Goal: Transaction & Acquisition: Book appointment/travel/reservation

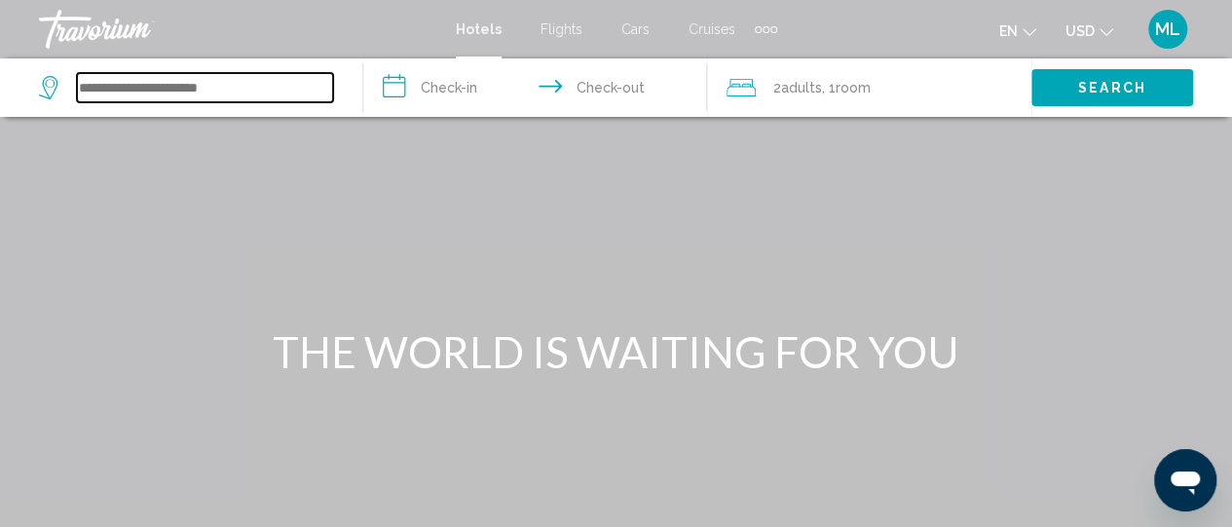
click at [205, 75] on input "Search widget" at bounding box center [205, 87] width 256 height 29
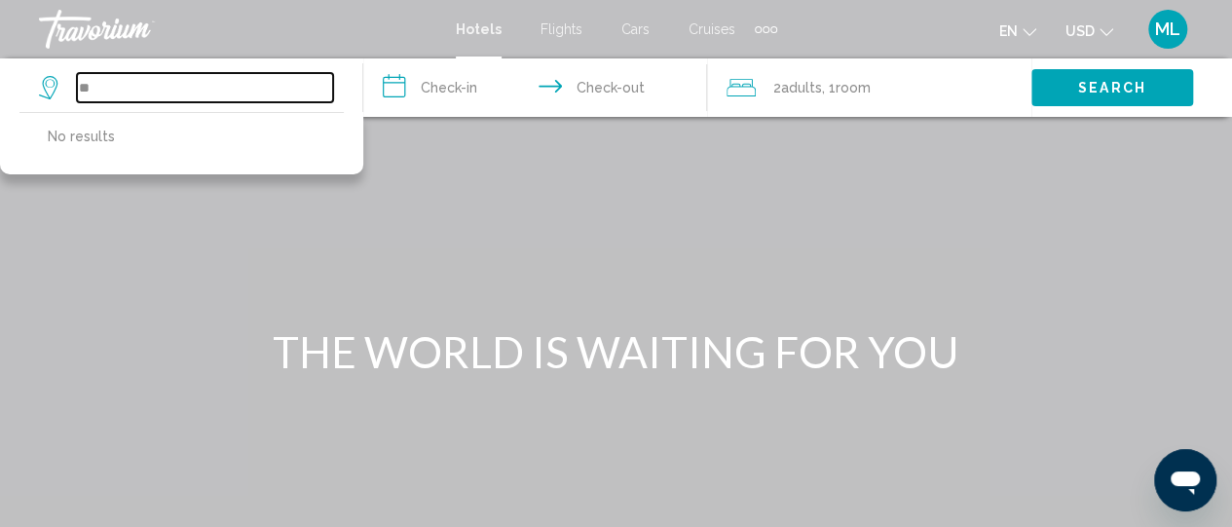
type input "*"
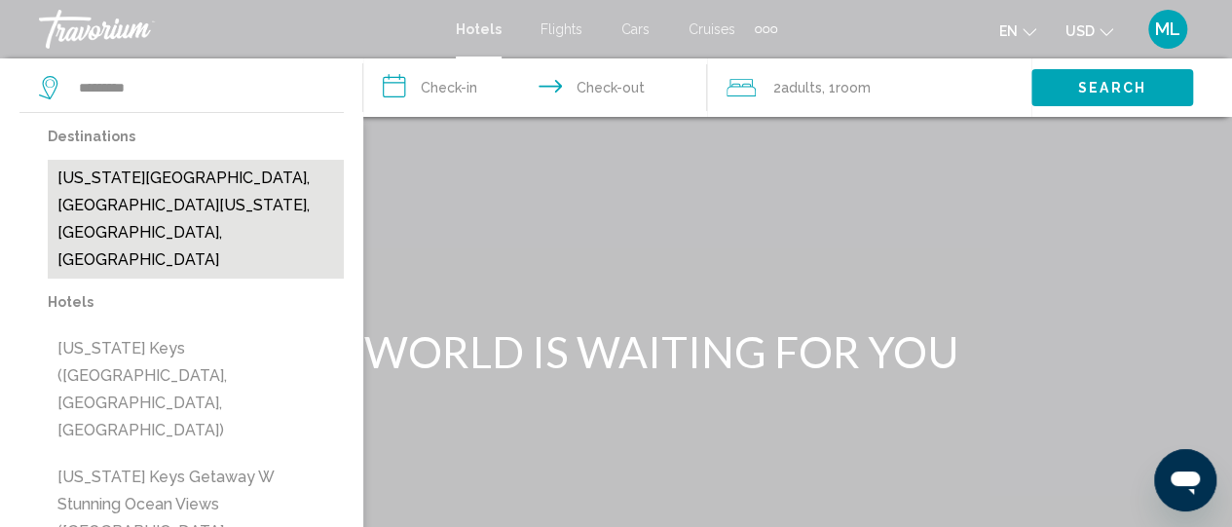
click at [166, 182] on button "[US_STATE][GEOGRAPHIC_DATA], [GEOGRAPHIC_DATA][US_STATE], [GEOGRAPHIC_DATA], [G…" at bounding box center [196, 219] width 296 height 119
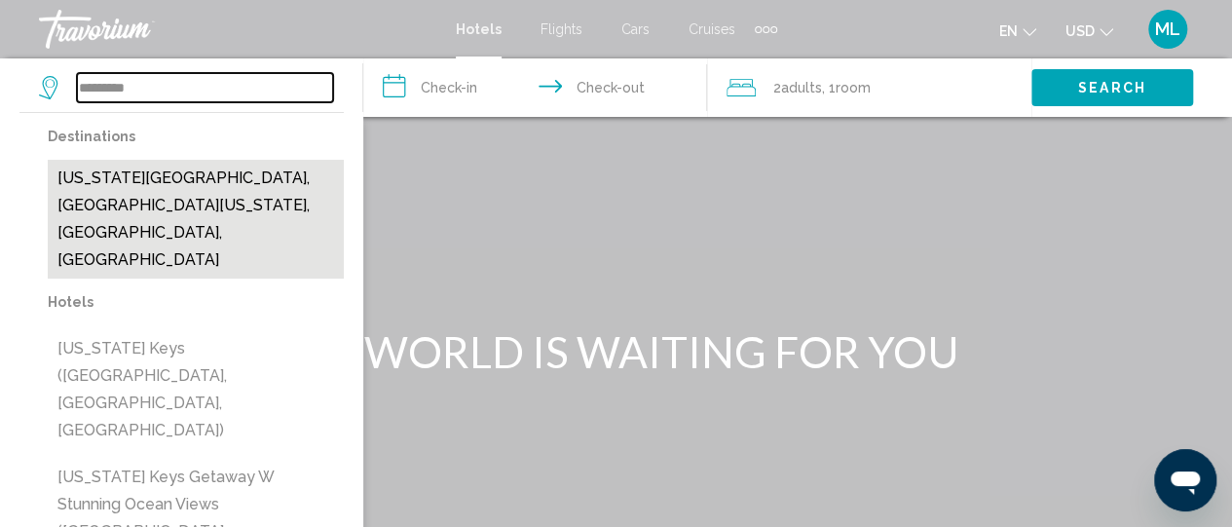
type input "**********"
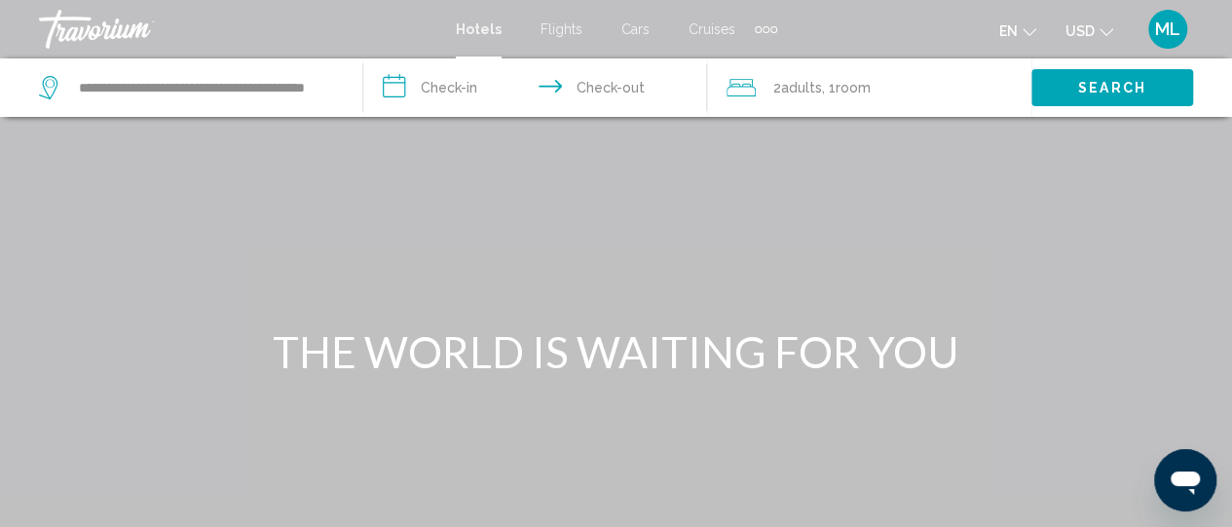
click at [446, 95] on input "**********" at bounding box center [539, 90] width 352 height 64
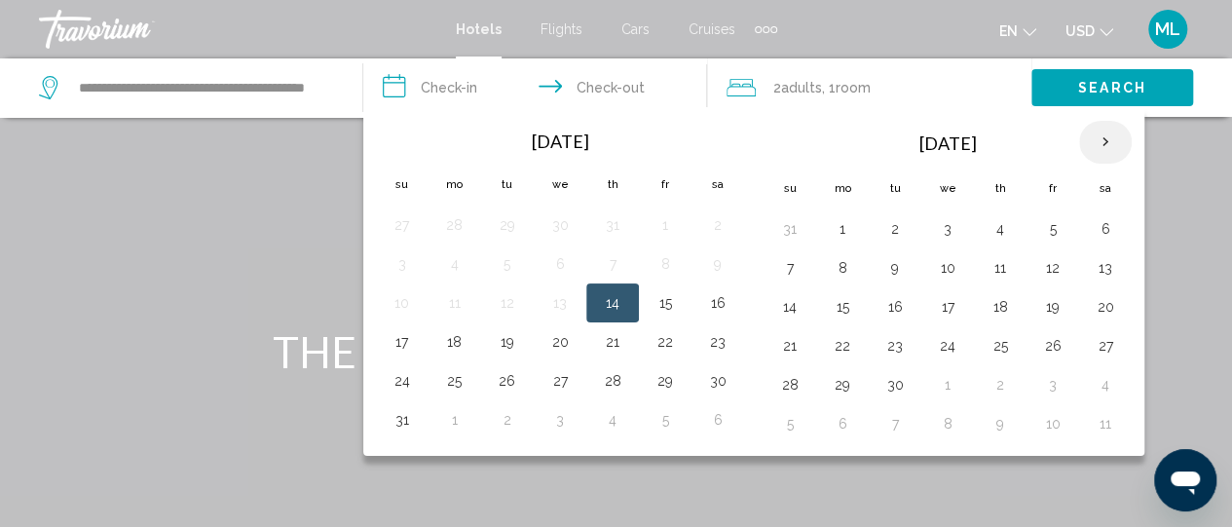
click at [1087, 145] on th "Next month" at bounding box center [1105, 142] width 53 height 43
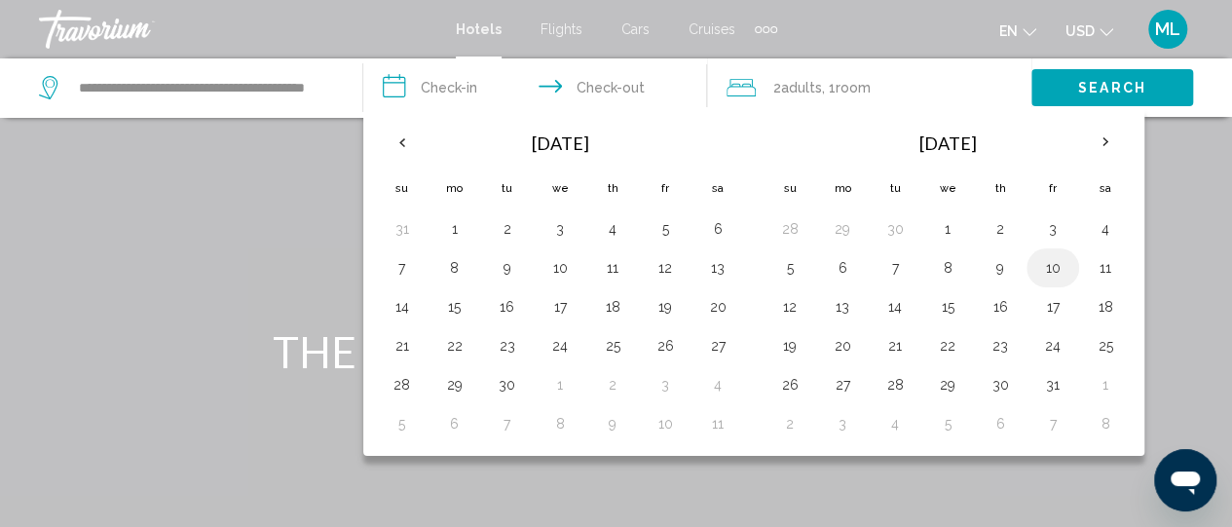
click at [1040, 274] on button "10" at bounding box center [1052, 267] width 31 height 27
click at [788, 314] on button "12" at bounding box center [789, 306] width 31 height 27
type input "**********"
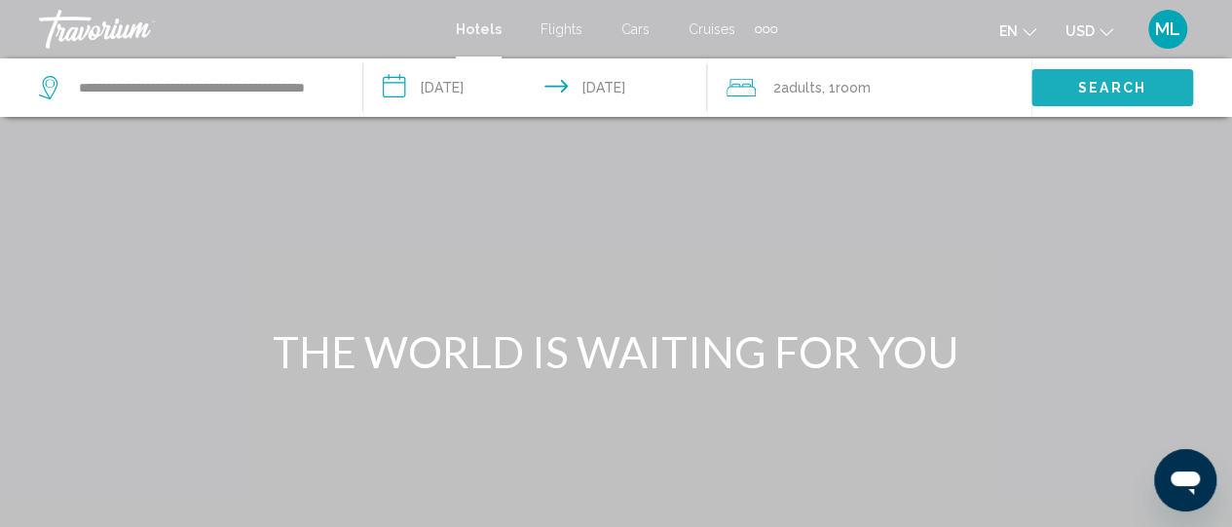
click at [1095, 87] on span "Search" at bounding box center [1112, 89] width 68 height 16
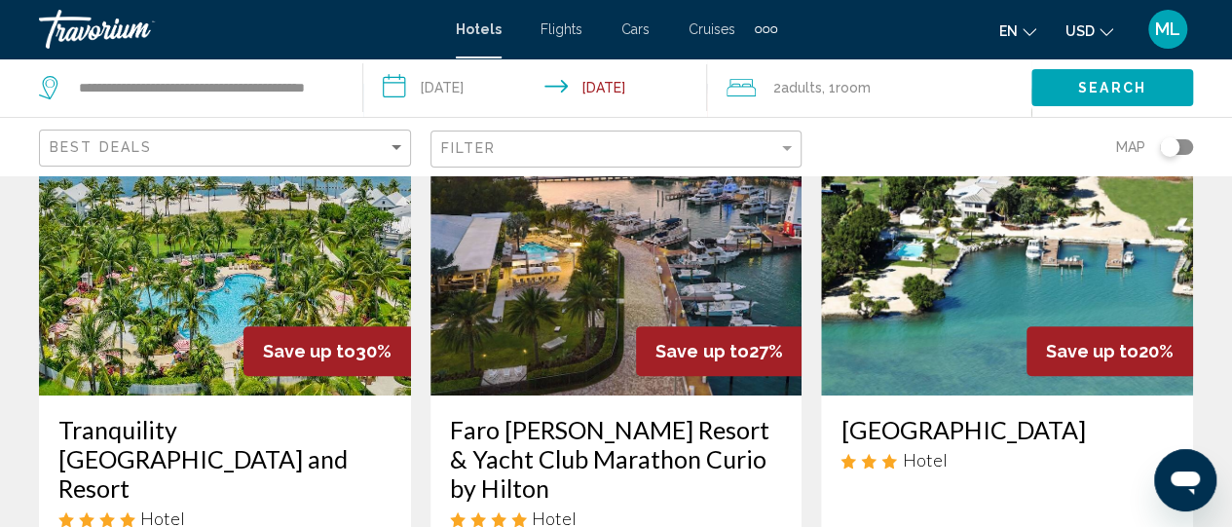
scroll to position [156, 0]
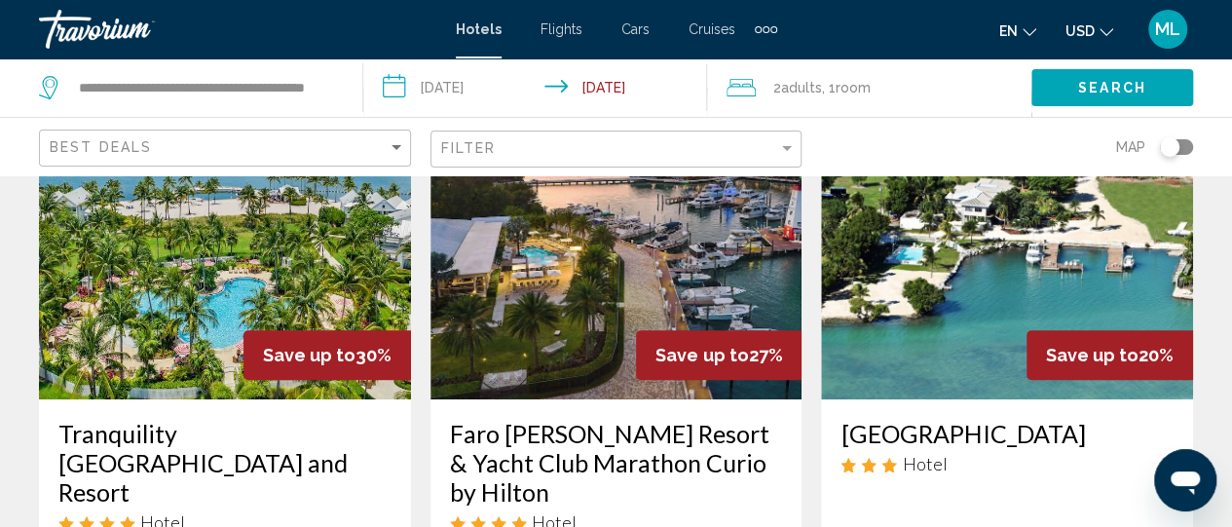
click at [177, 297] on img "Main content" at bounding box center [225, 244] width 372 height 312
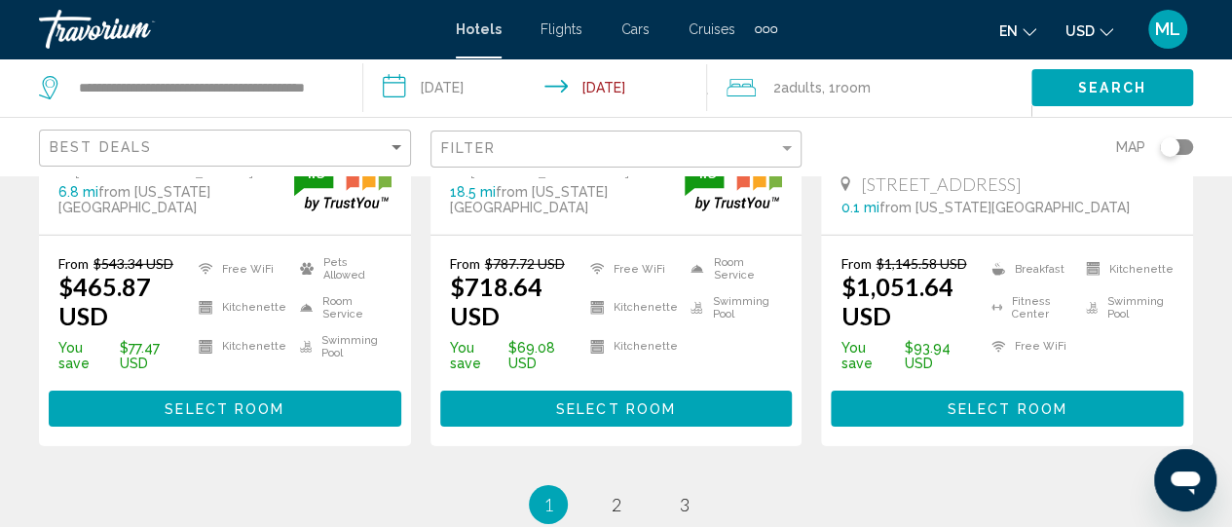
scroll to position [2961, 0]
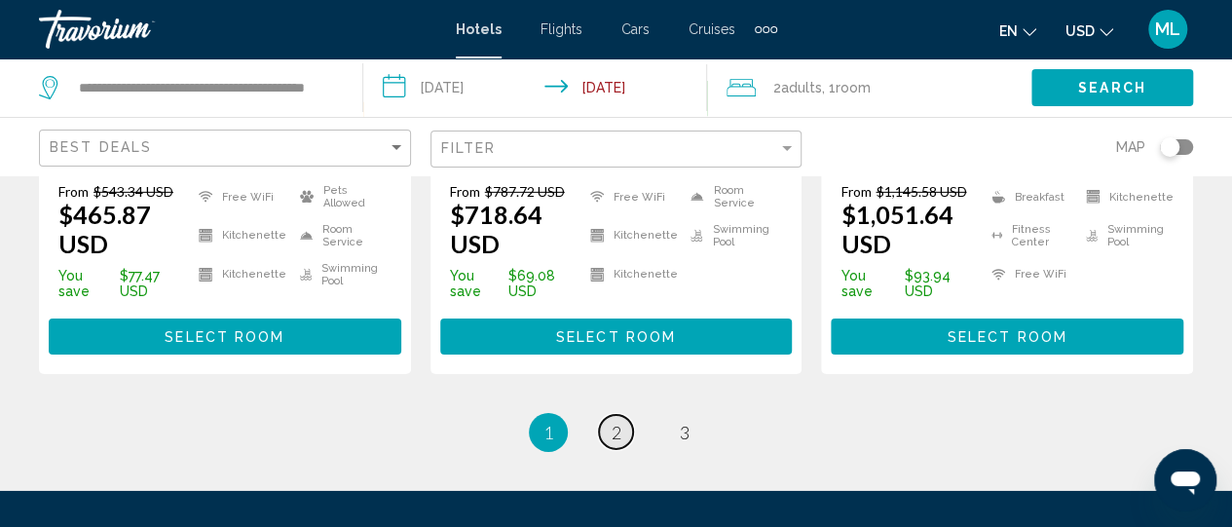
click at [618, 422] on span "2" at bounding box center [617, 432] width 10 height 21
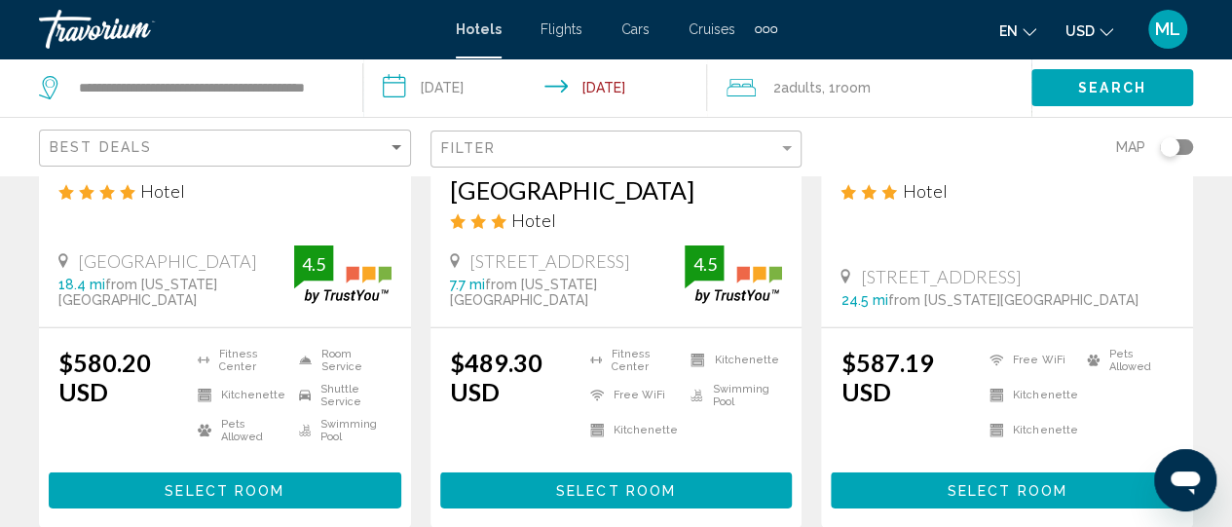
scroll to position [2766, 0]
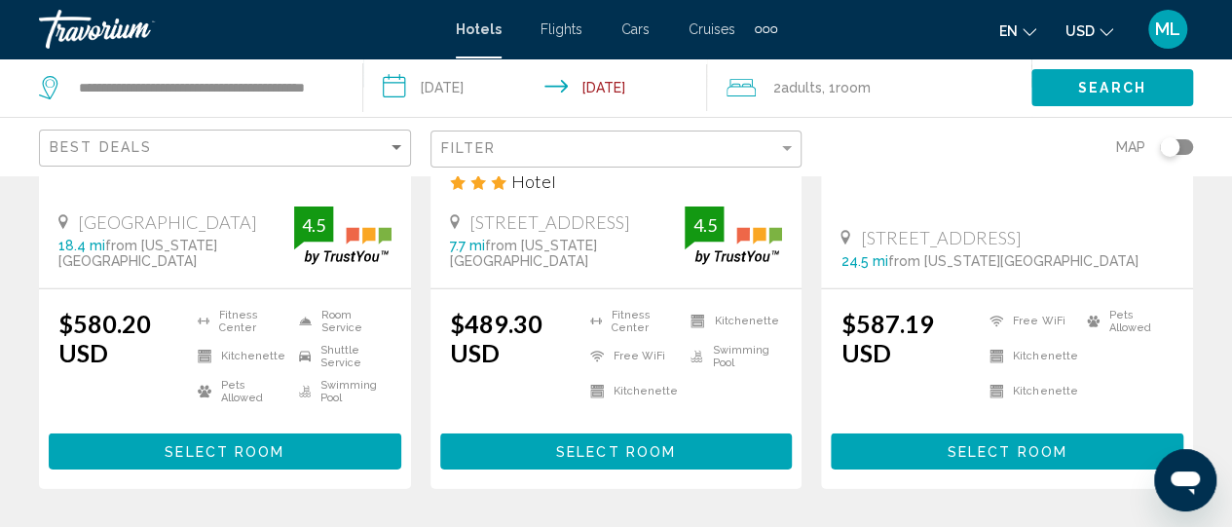
click at [233, 433] on button "Select Room" at bounding box center [225, 451] width 353 height 36
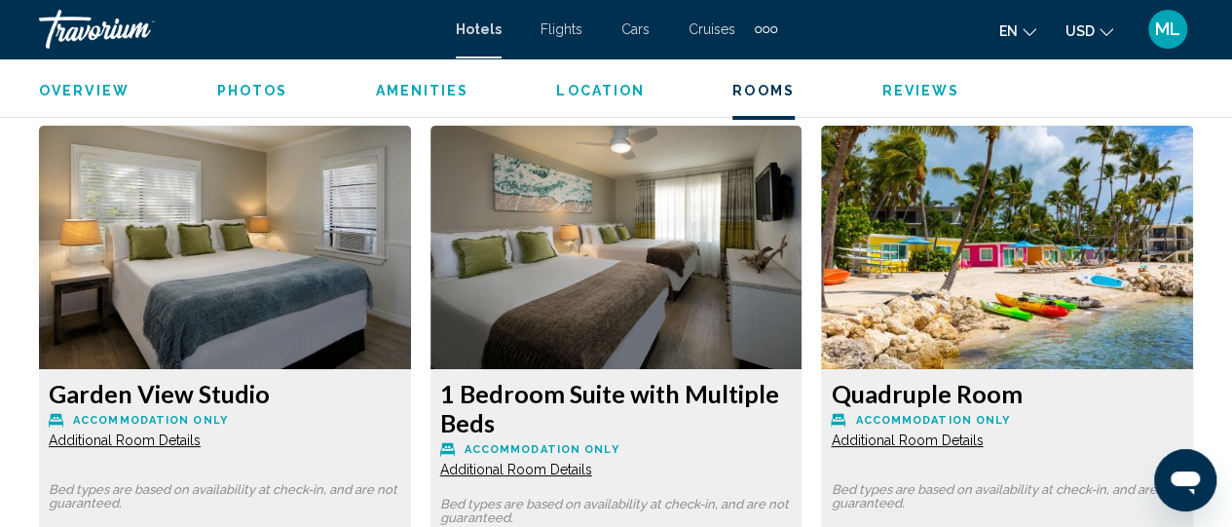
scroll to position [3637, 0]
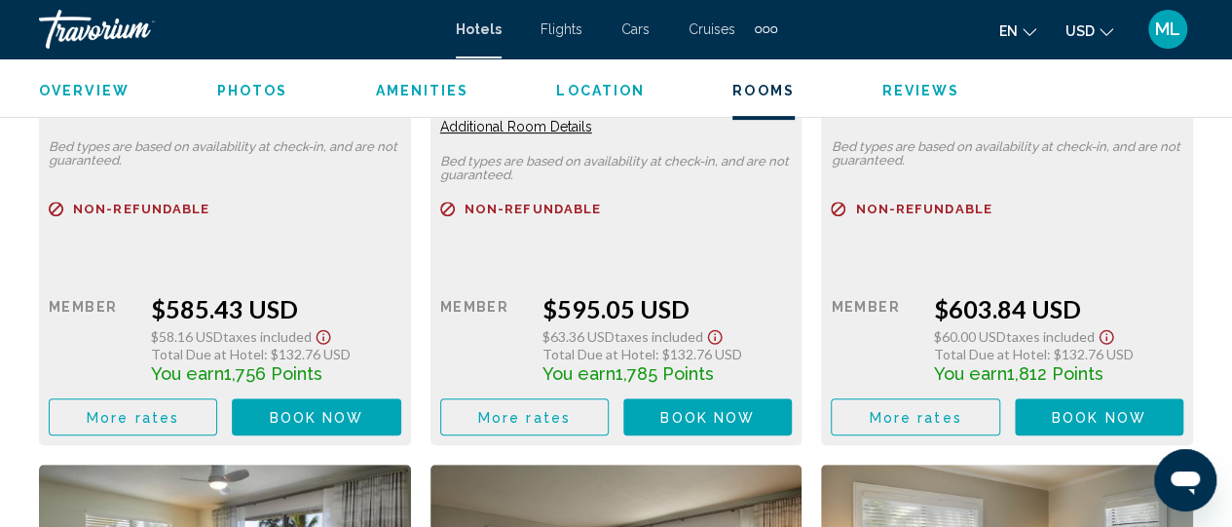
scroll to position [4066, 0]
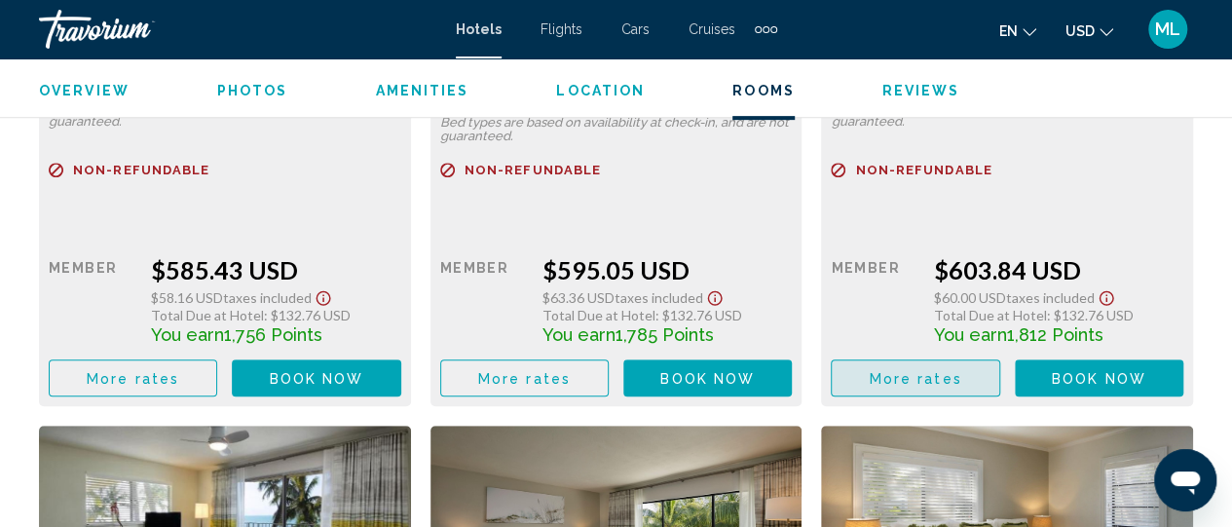
click at [960, 359] on button "More rates" at bounding box center [915, 377] width 169 height 36
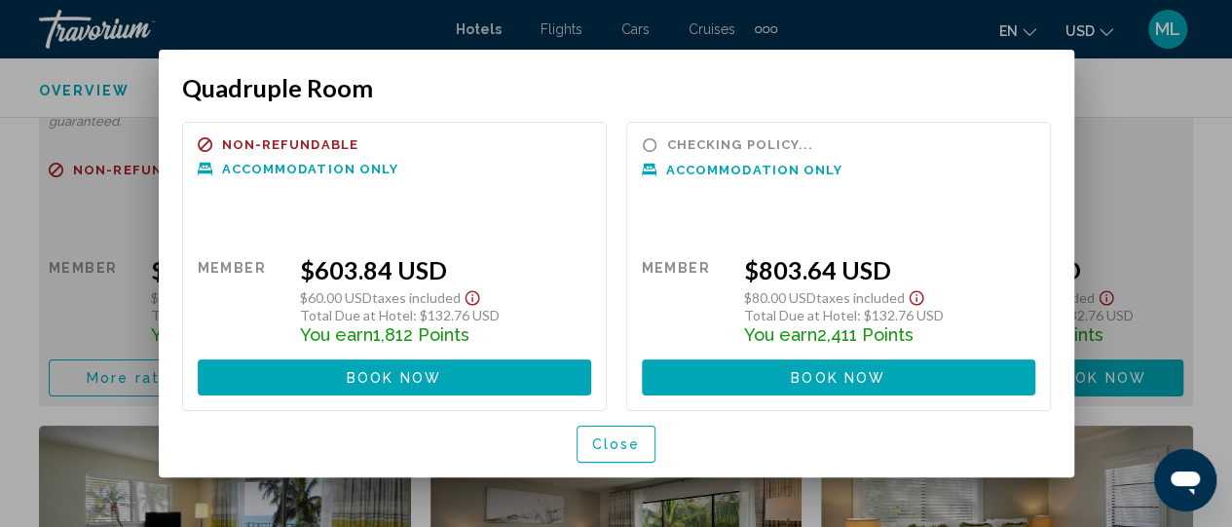
scroll to position [0, 0]
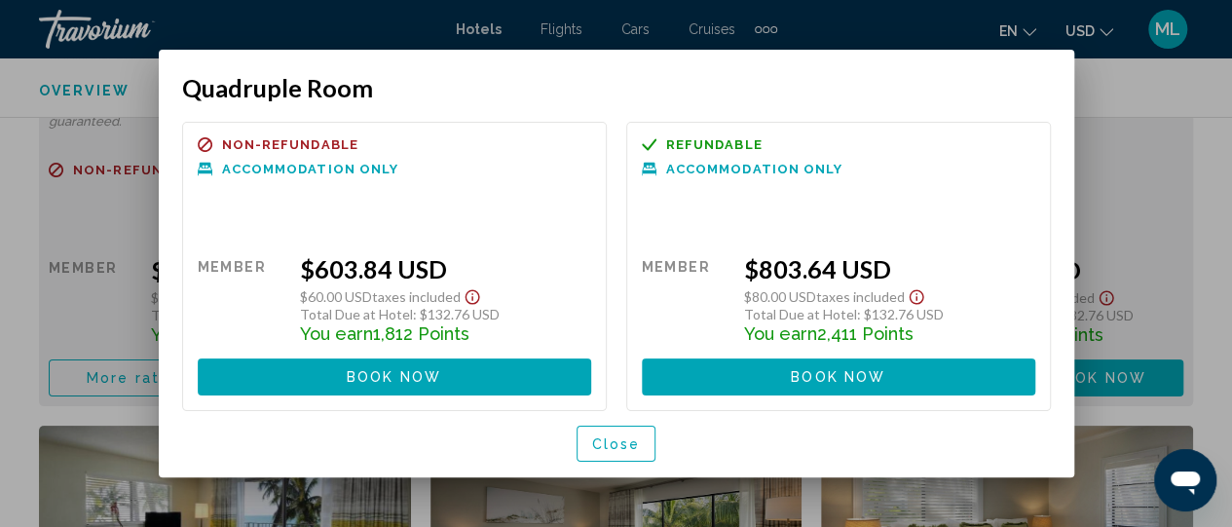
click at [1214, 136] on div at bounding box center [616, 263] width 1232 height 527
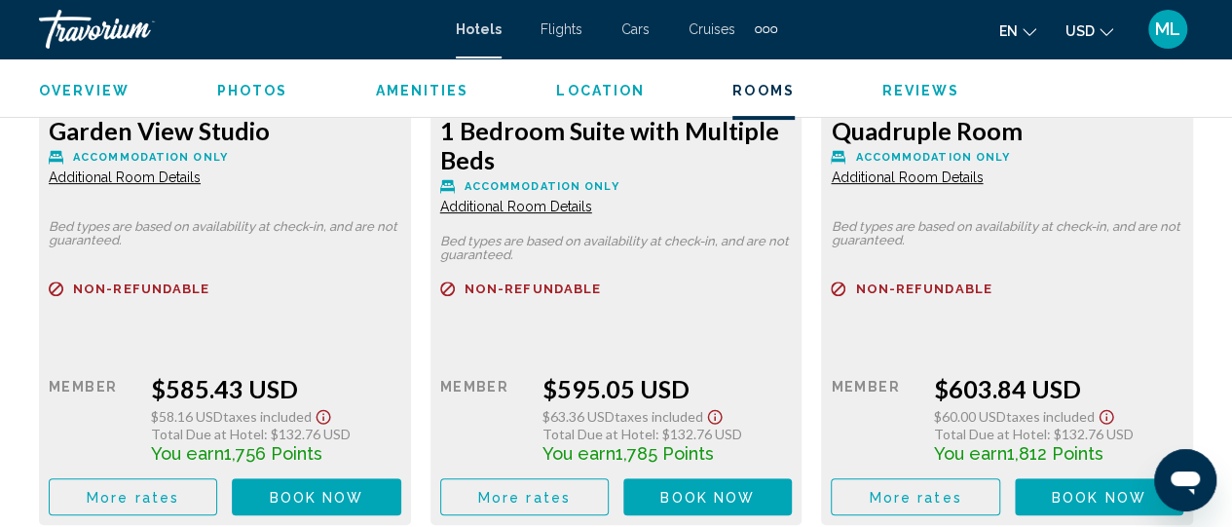
scroll to position [3988, 0]
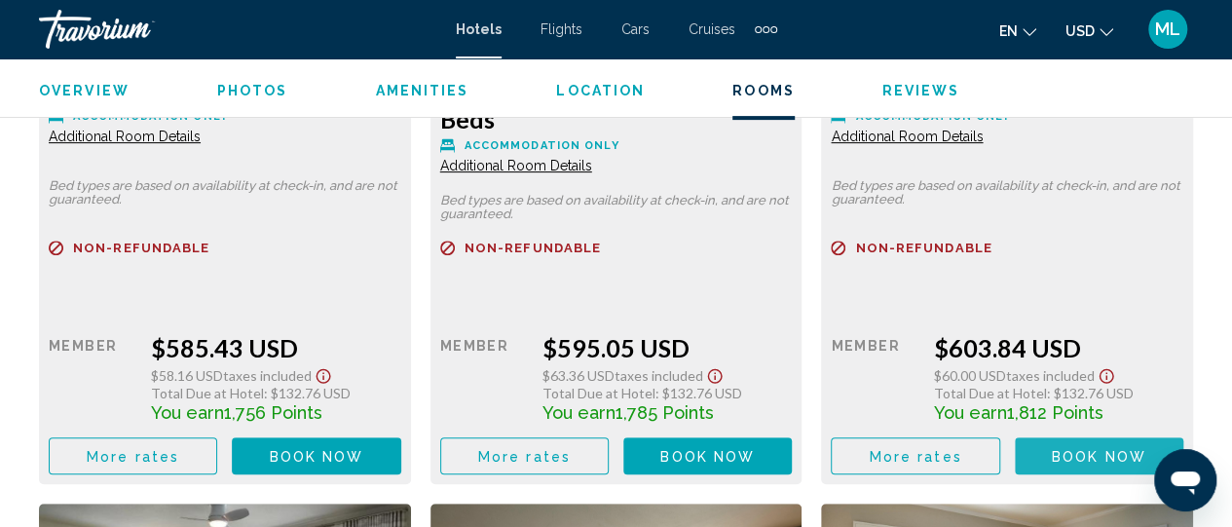
click at [1084, 449] on span "Book now" at bounding box center [1099, 457] width 94 height 16
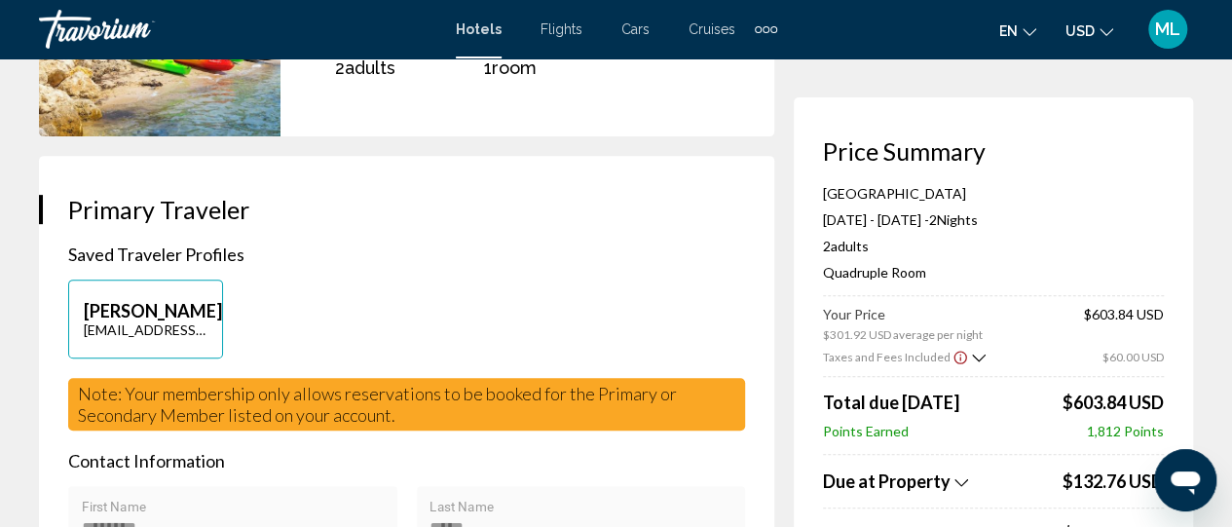
scroll to position [312, 0]
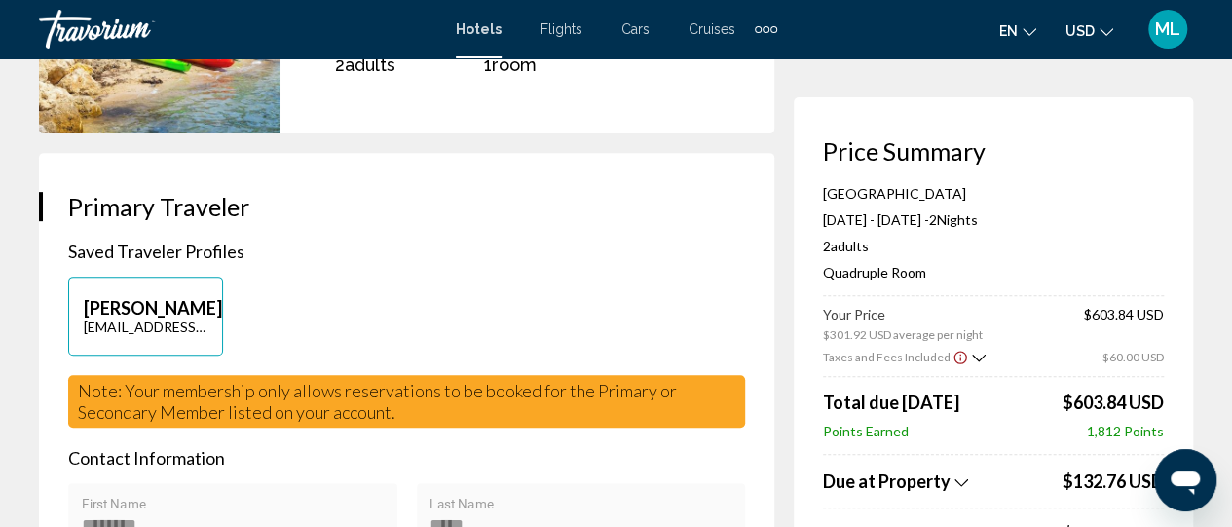
click at [1084, 429] on div "Points Earned 1,812 Points" at bounding box center [993, 431] width 341 height 17
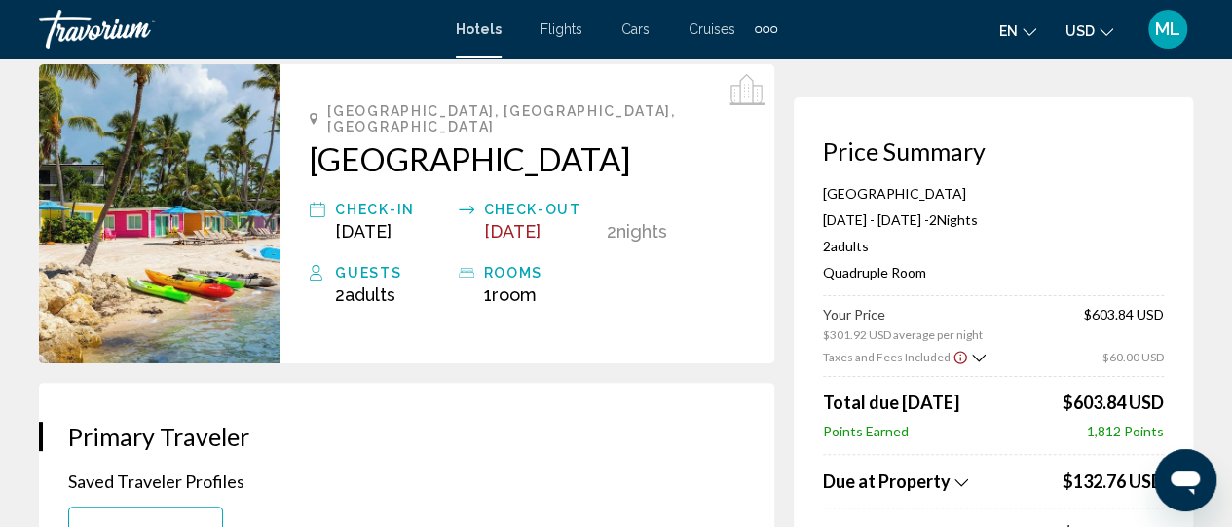
scroll to position [0, 0]
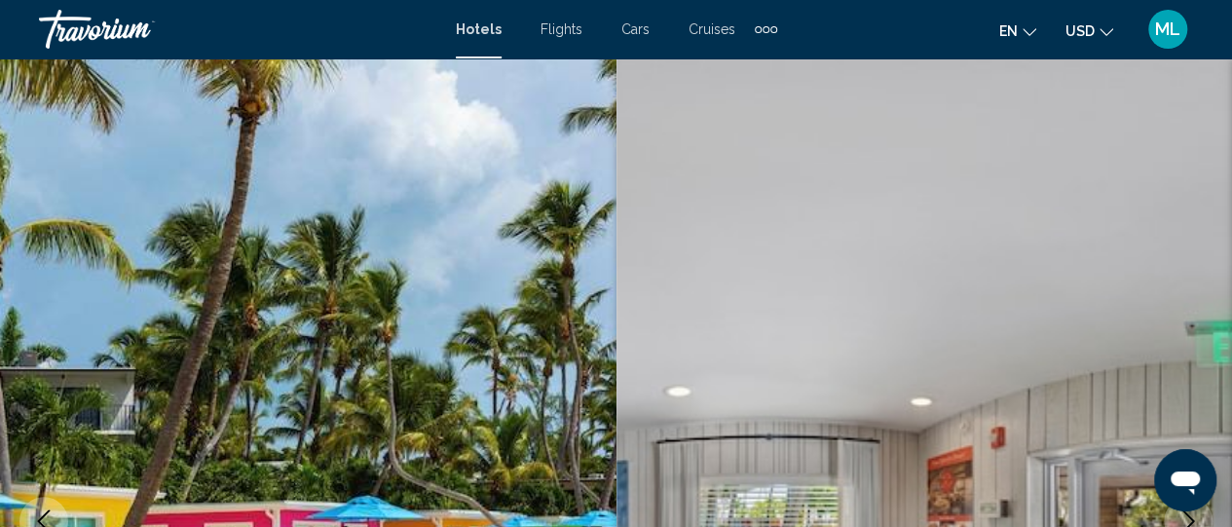
scroll to position [257, 0]
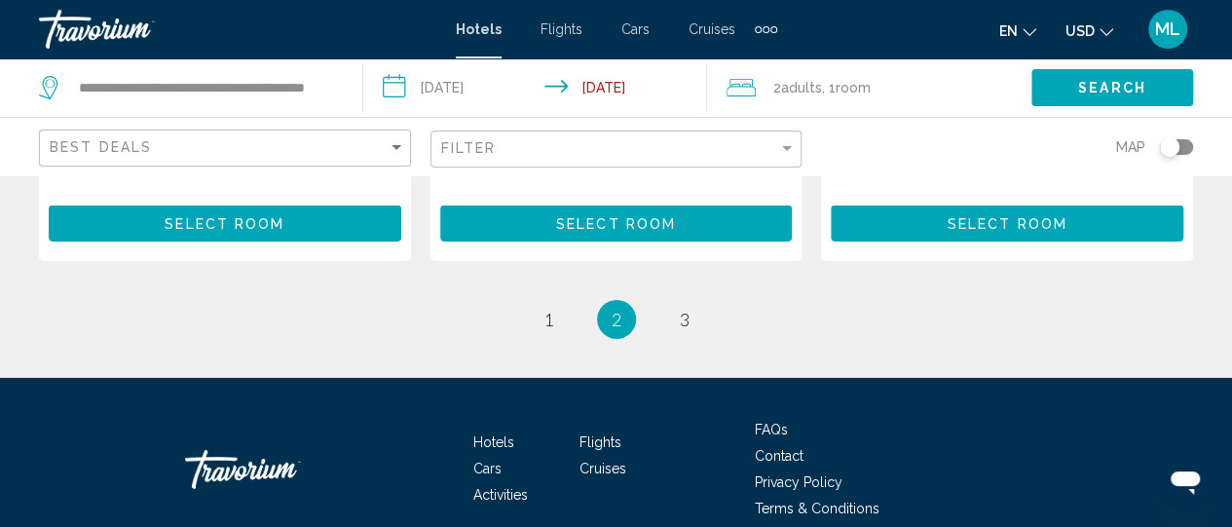
scroll to position [2995, 0]
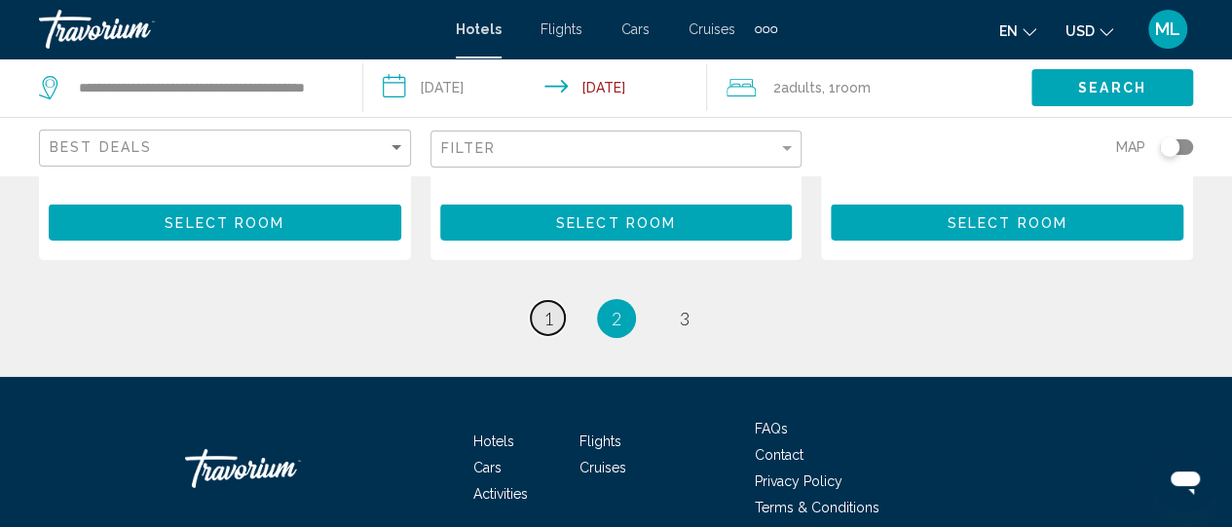
click at [547, 308] on span "1" at bounding box center [549, 318] width 10 height 21
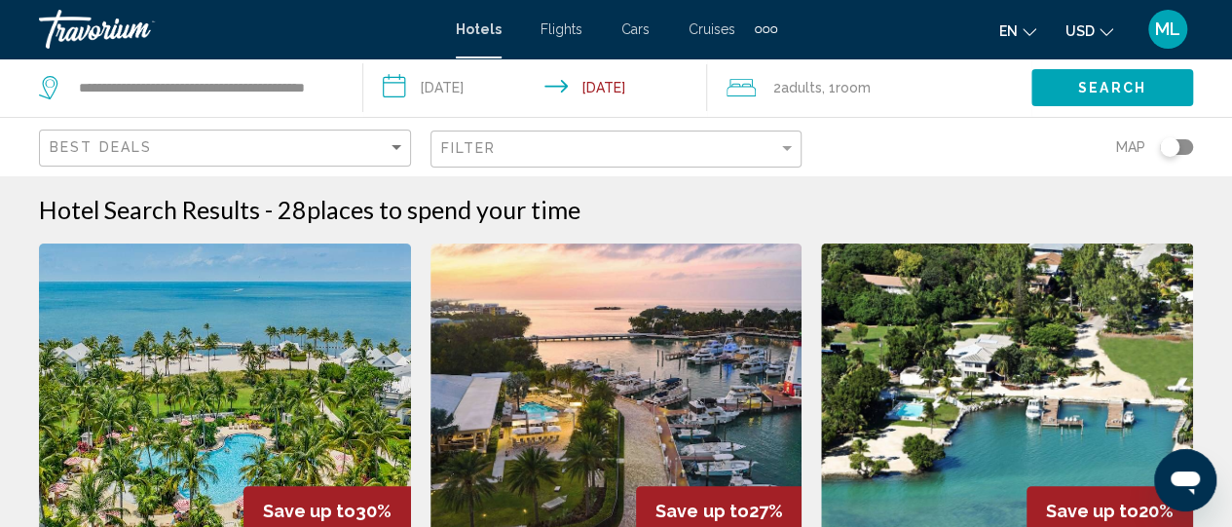
click at [257, 368] on img "Main content" at bounding box center [225, 400] width 372 height 312
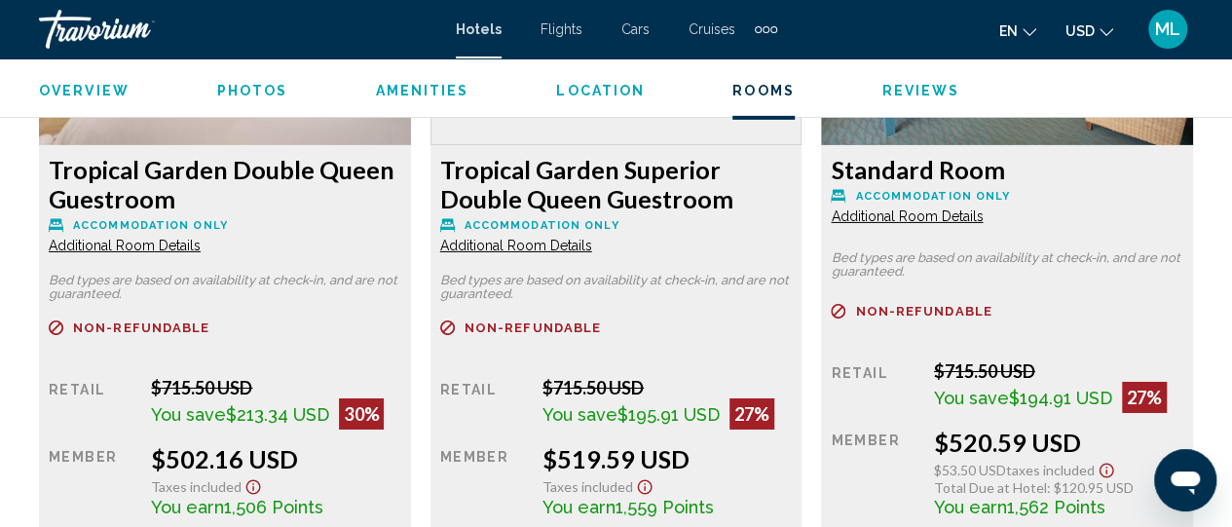
scroll to position [3335, 0]
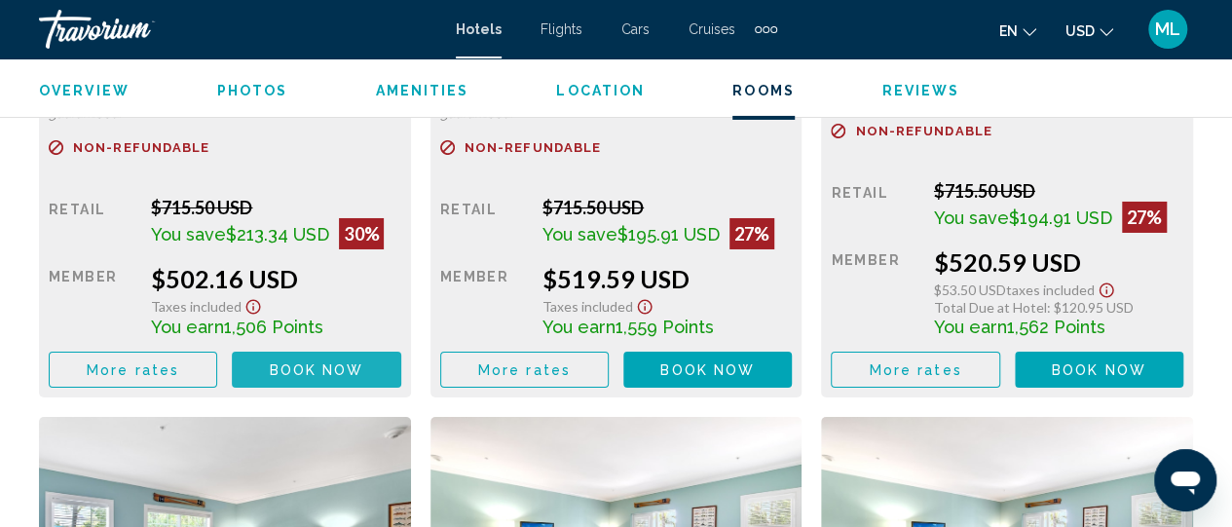
click at [290, 368] on span "Book now" at bounding box center [317, 370] width 94 height 16
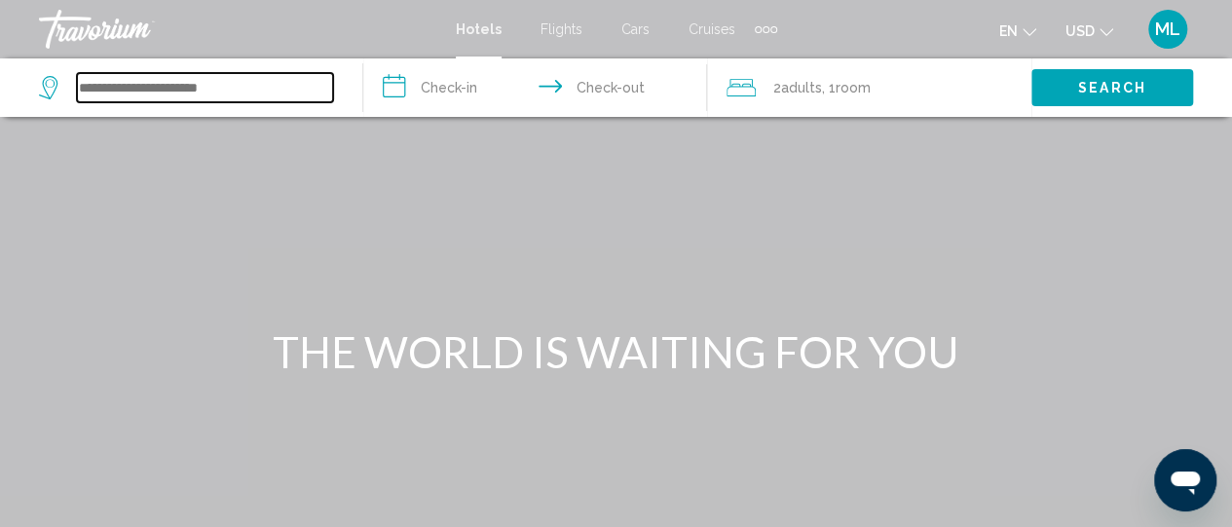
click at [227, 83] on input "Search widget" at bounding box center [205, 87] width 256 height 29
type input "*"
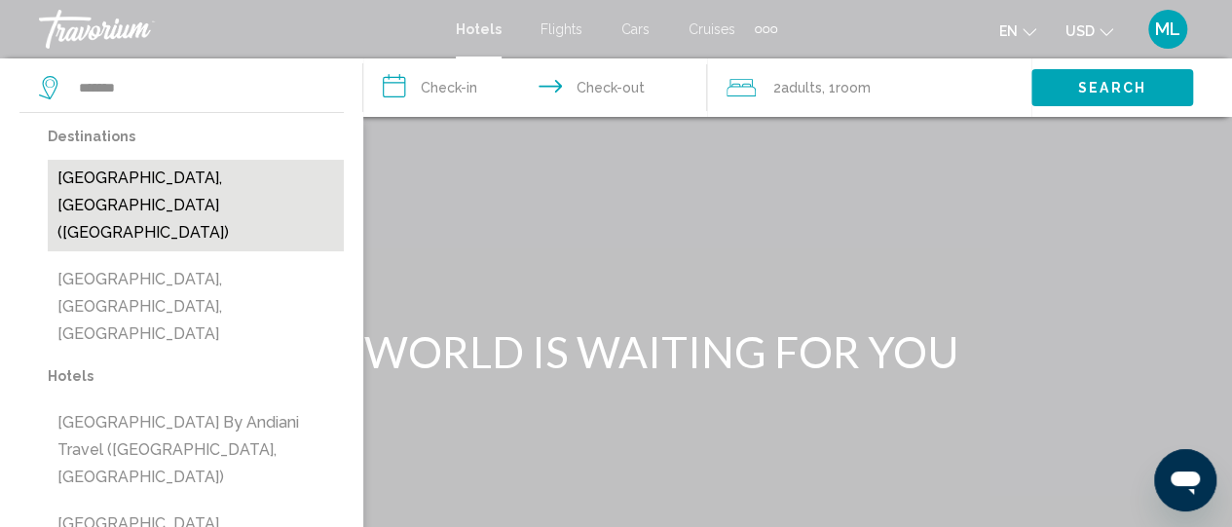
click at [145, 184] on button "Cancun, Mexico (CUN)" at bounding box center [196, 206] width 296 height 92
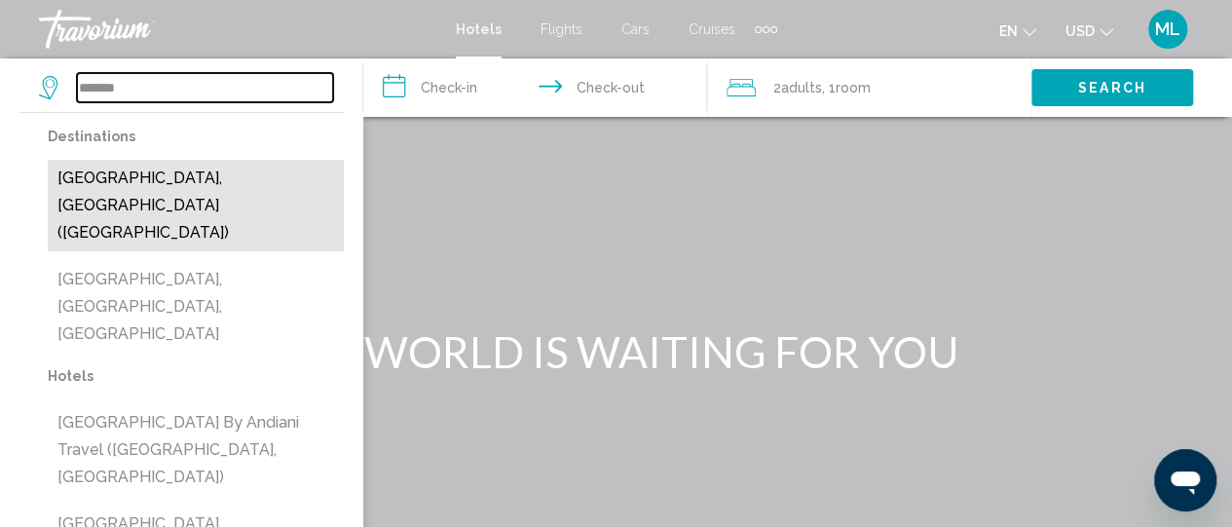
type input "**********"
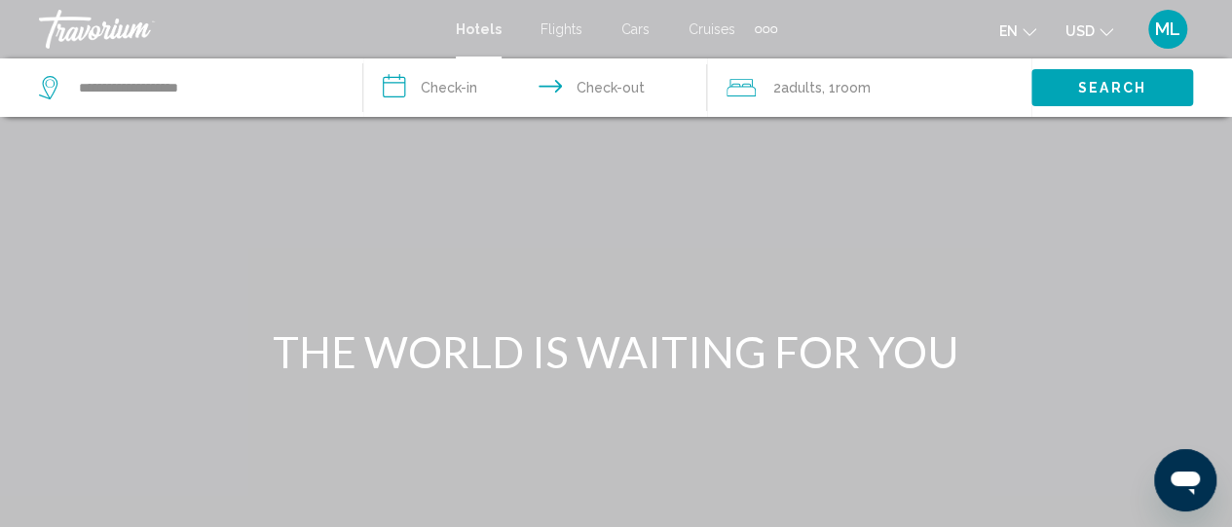
click at [446, 85] on input "**********" at bounding box center [539, 90] width 352 height 64
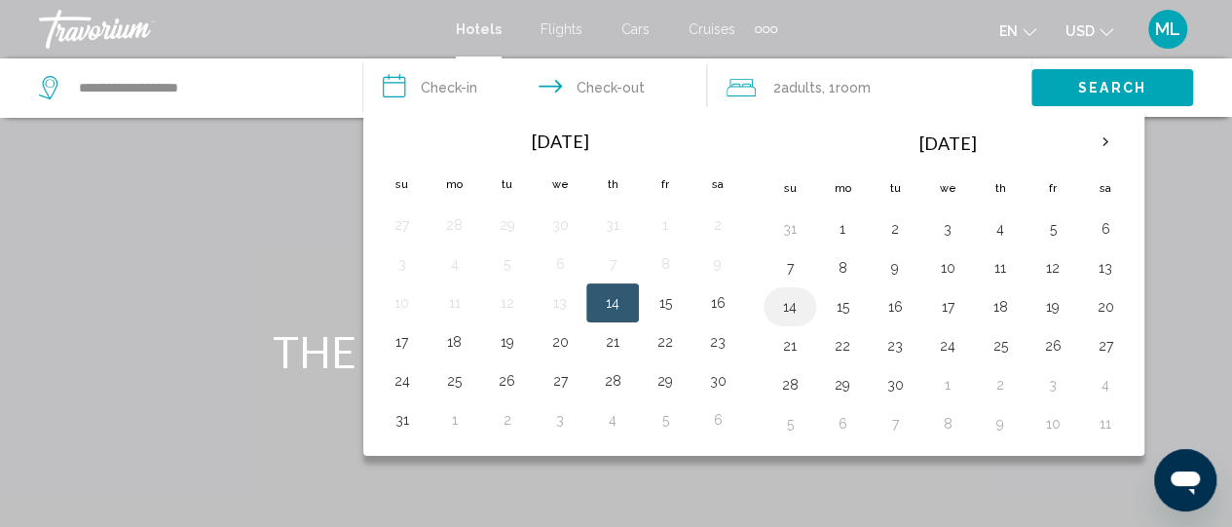
click at [793, 304] on button "14" at bounding box center [789, 306] width 31 height 27
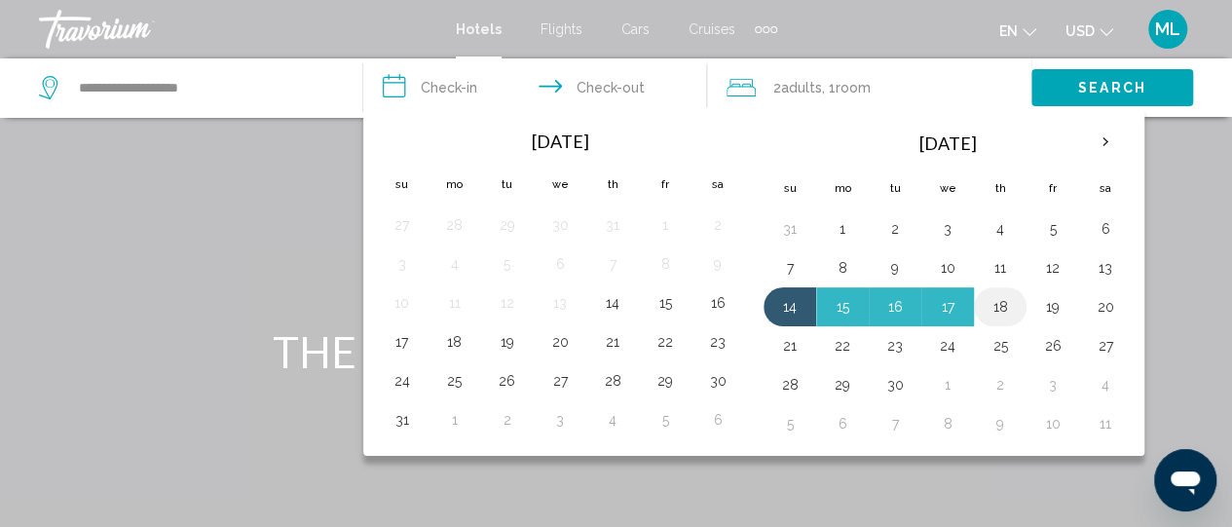
click at [1006, 307] on button "18" at bounding box center [1000, 306] width 31 height 27
type input "**********"
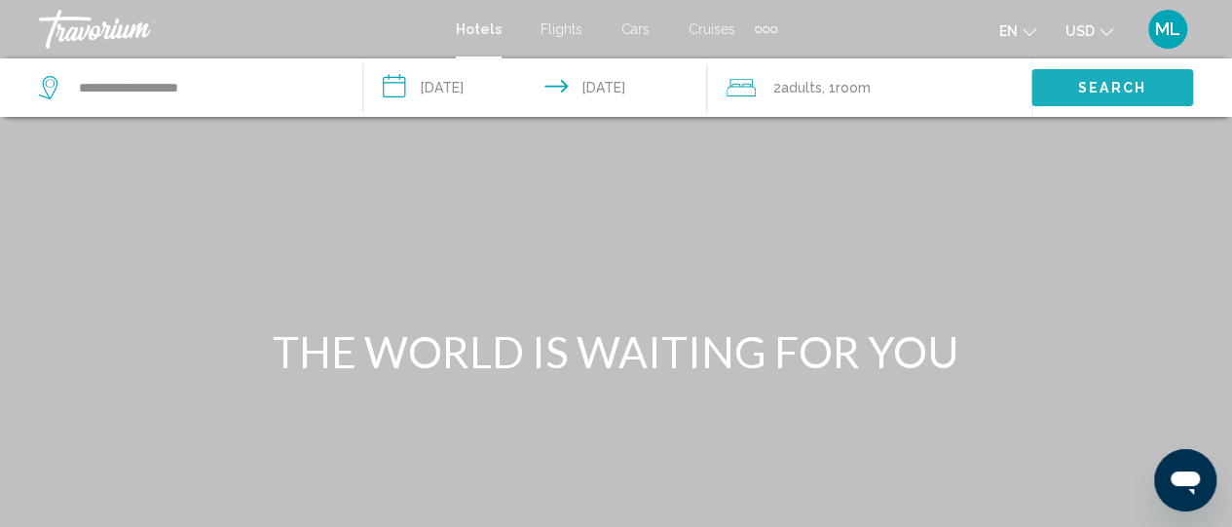
click at [1082, 79] on span "Search" at bounding box center [1112, 87] width 68 height 16
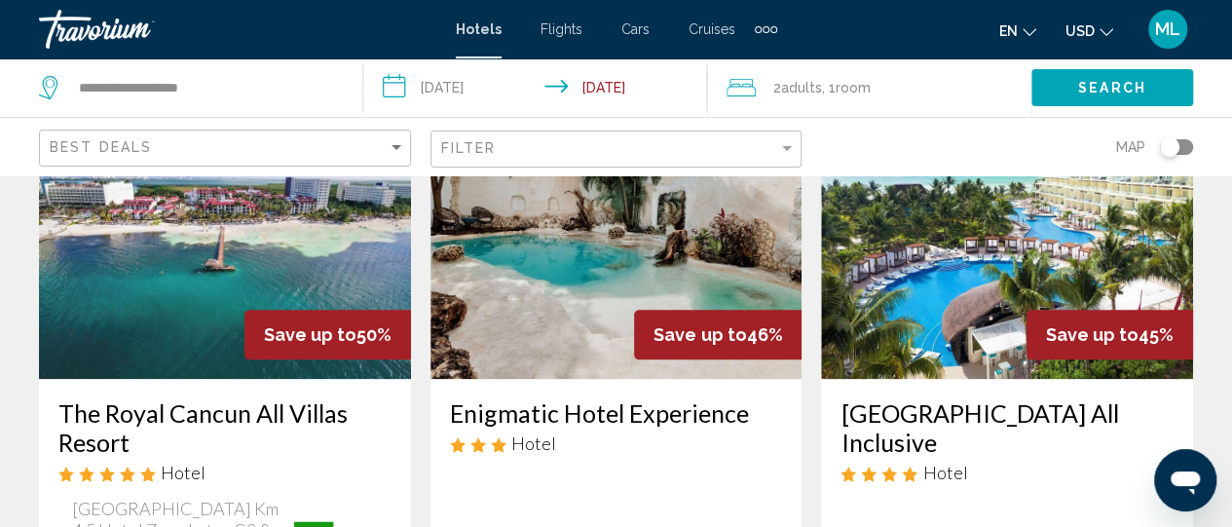
scroll to position [935, 0]
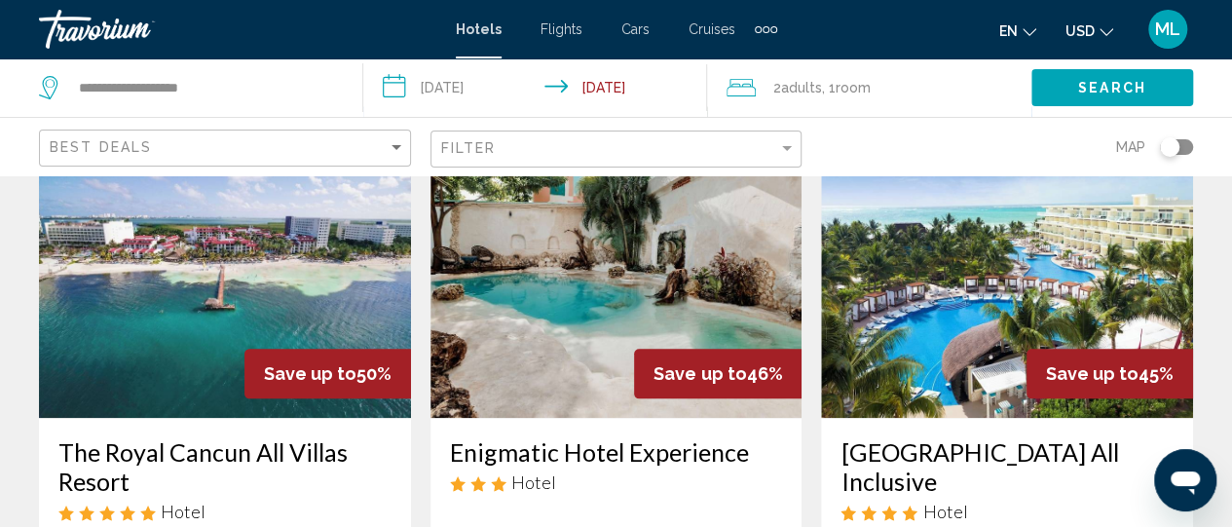
click at [572, 271] on img "Main content" at bounding box center [617, 262] width 372 height 312
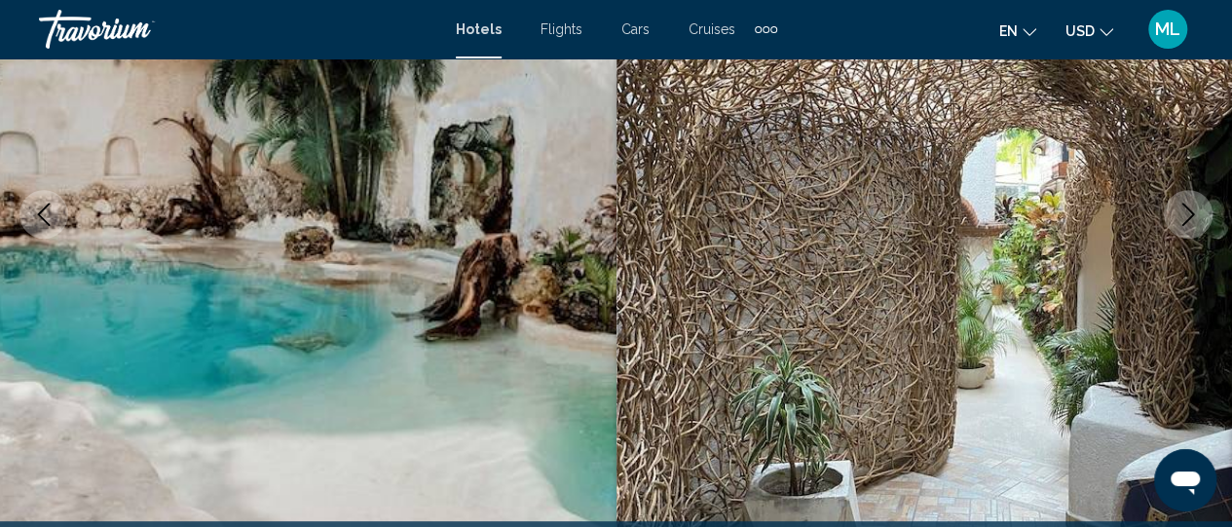
scroll to position [218, 0]
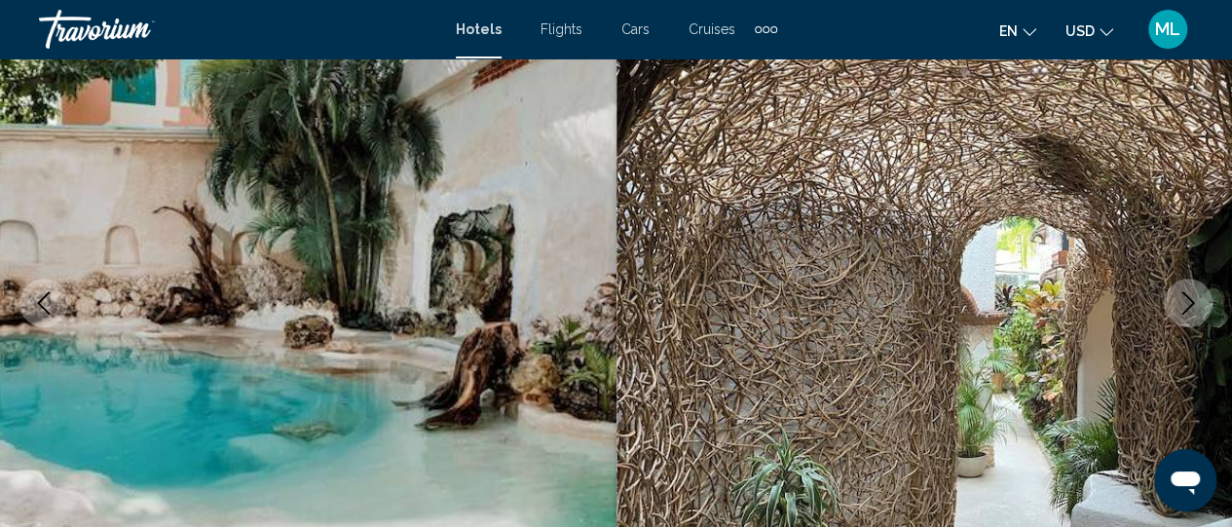
click at [1186, 301] on icon "Next image" at bounding box center [1188, 302] width 23 height 23
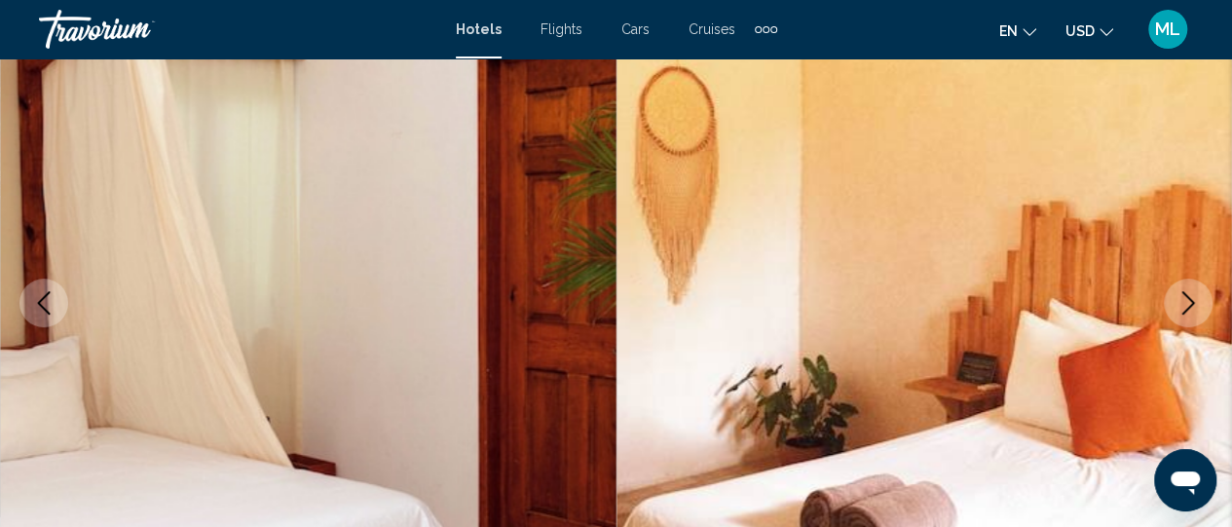
click at [1186, 301] on icon "Next image" at bounding box center [1188, 302] width 23 height 23
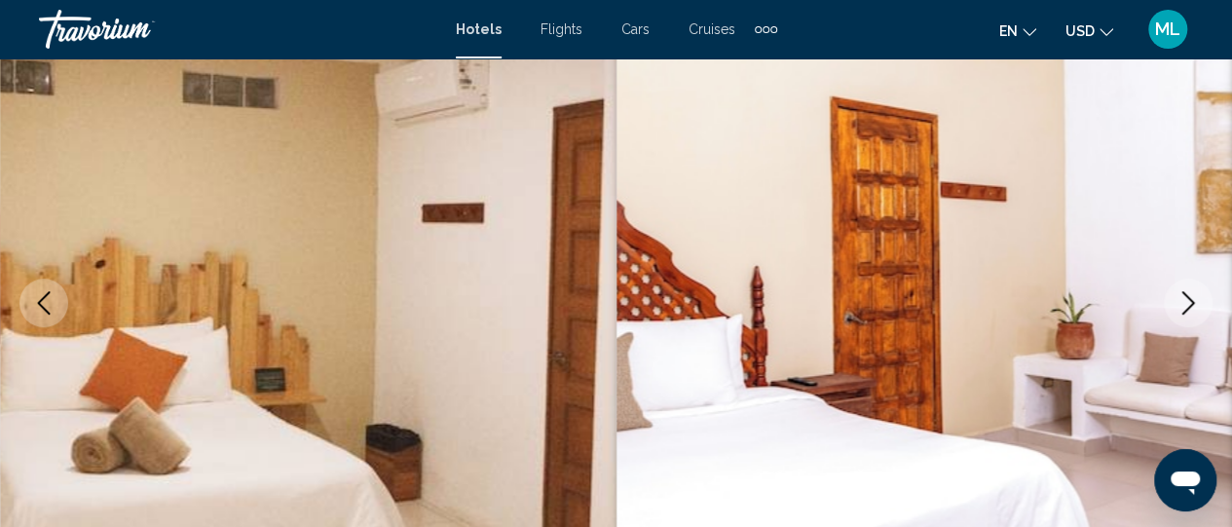
click at [1186, 301] on icon "Next image" at bounding box center [1188, 302] width 23 height 23
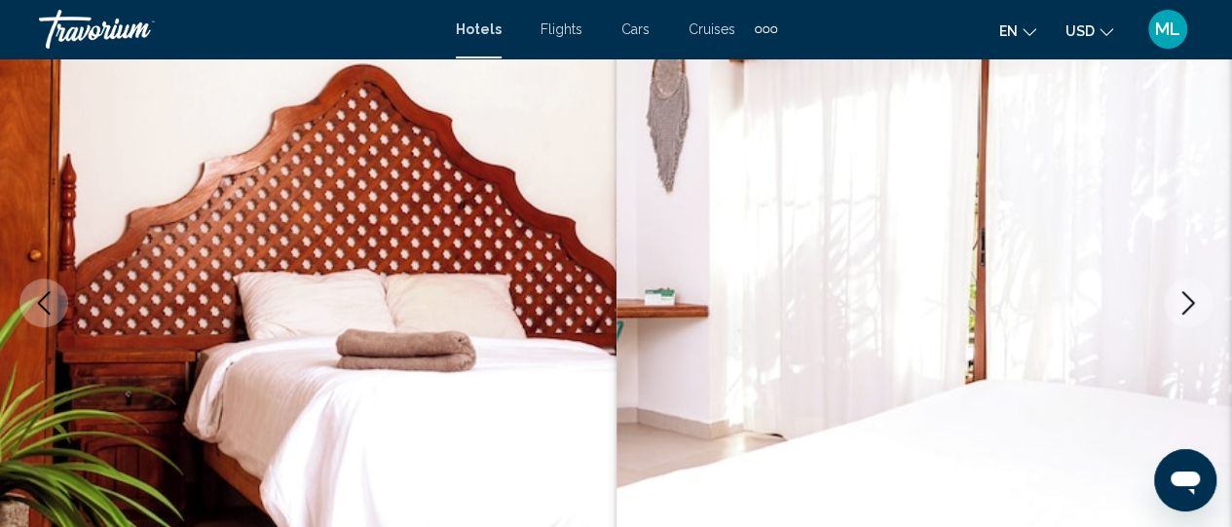
click at [1186, 301] on icon "Next image" at bounding box center [1188, 302] width 23 height 23
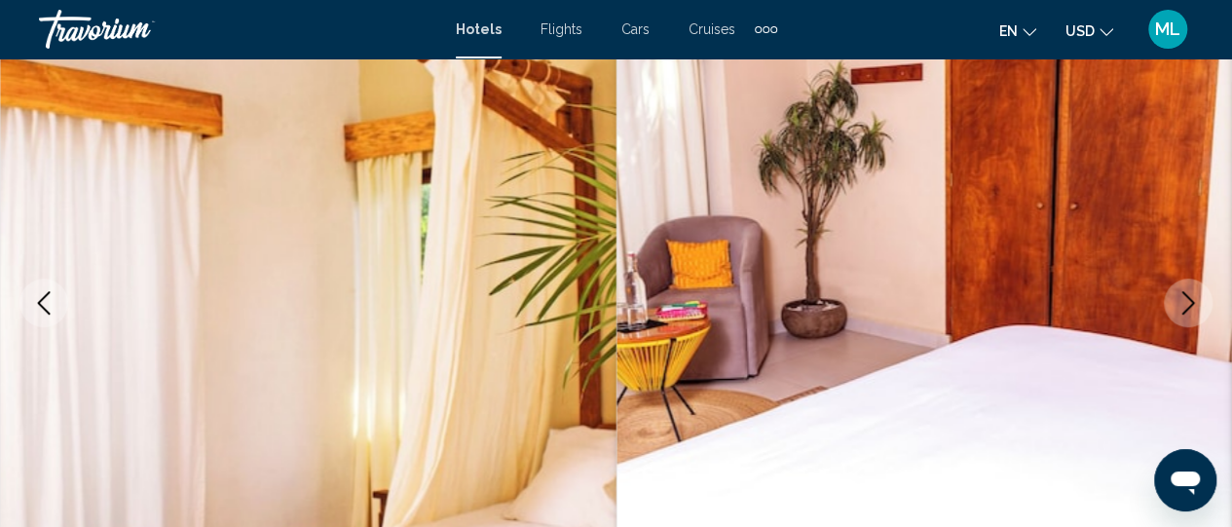
click at [1186, 301] on icon "Next image" at bounding box center [1188, 302] width 23 height 23
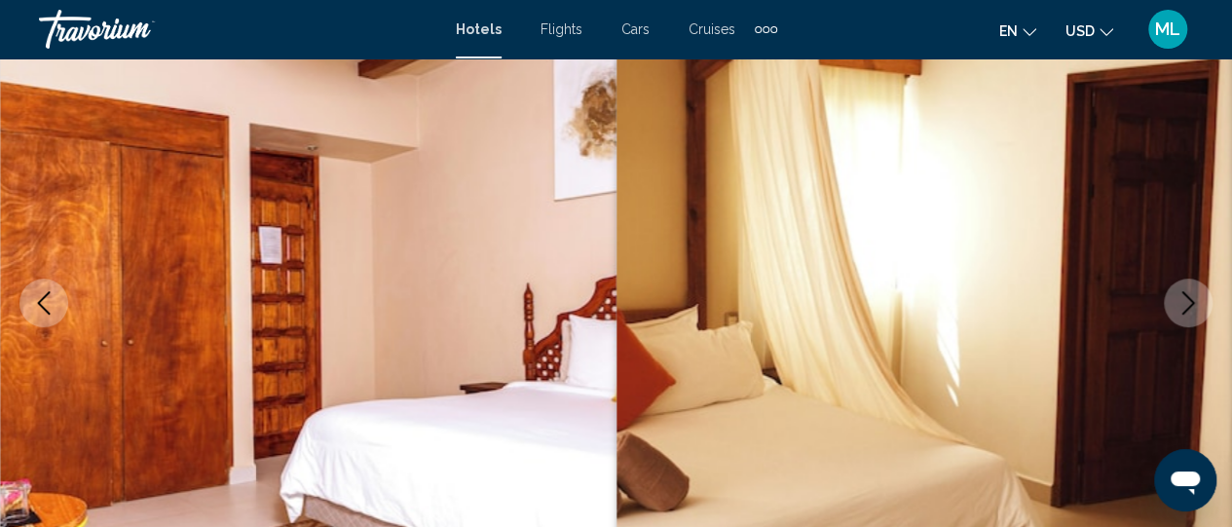
click at [1186, 301] on icon "Next image" at bounding box center [1188, 302] width 23 height 23
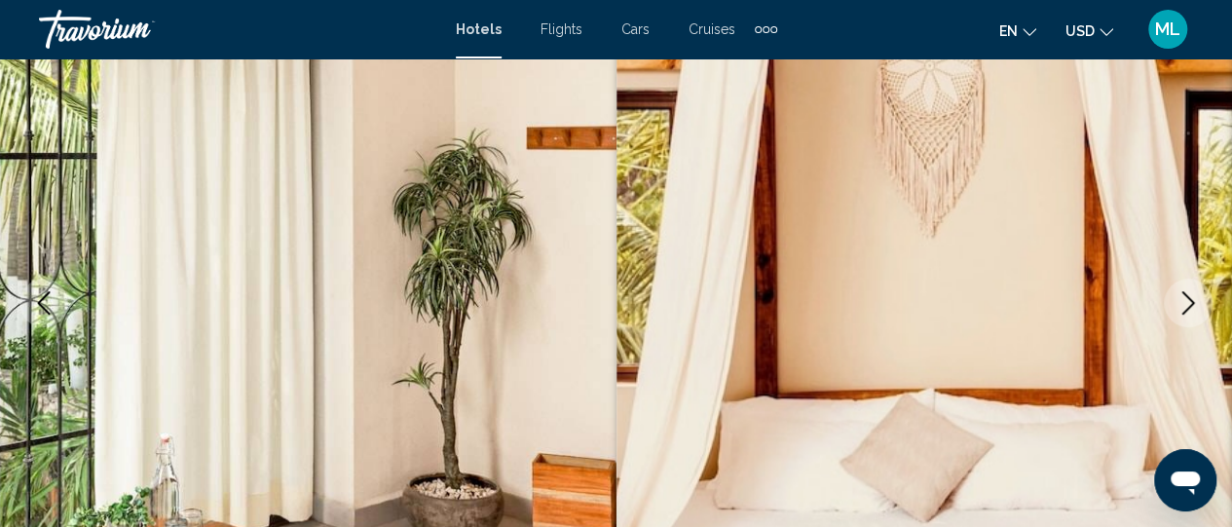
click at [1186, 301] on icon "Next image" at bounding box center [1188, 302] width 23 height 23
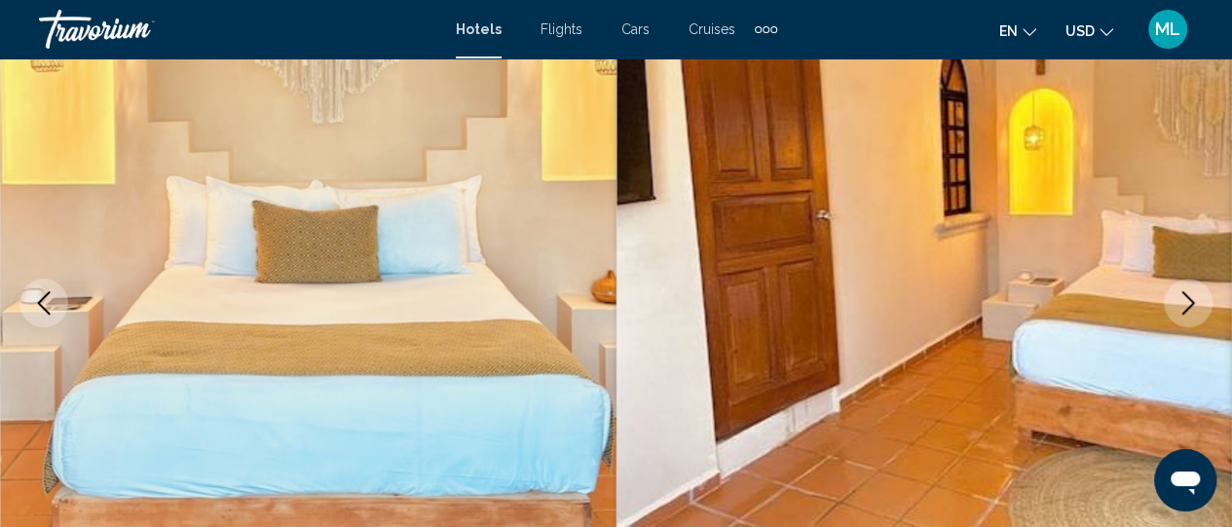
click at [1186, 301] on icon "Next image" at bounding box center [1188, 302] width 23 height 23
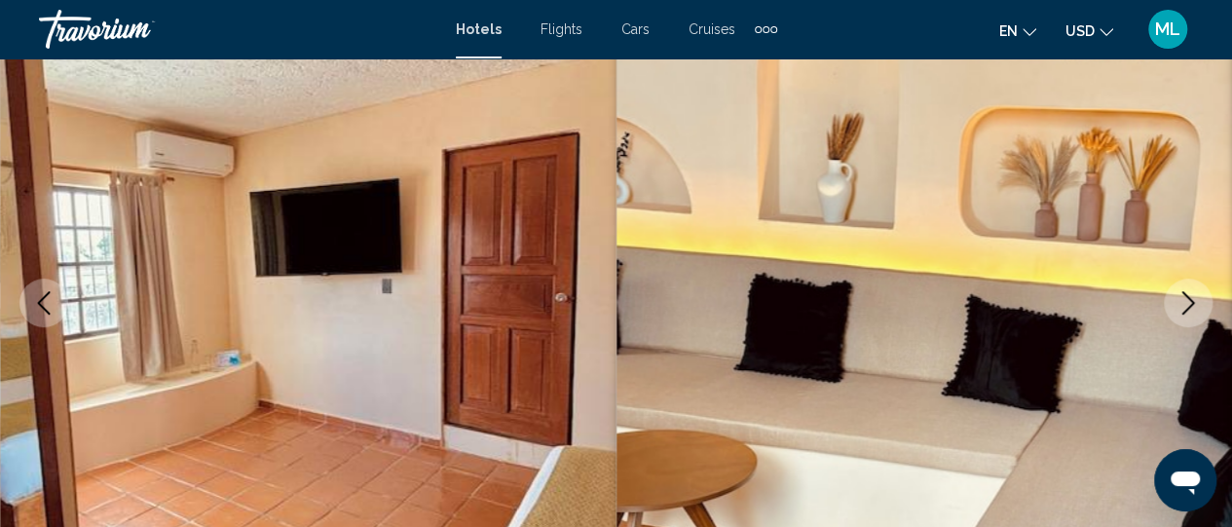
click at [1186, 301] on icon "Next image" at bounding box center [1188, 302] width 23 height 23
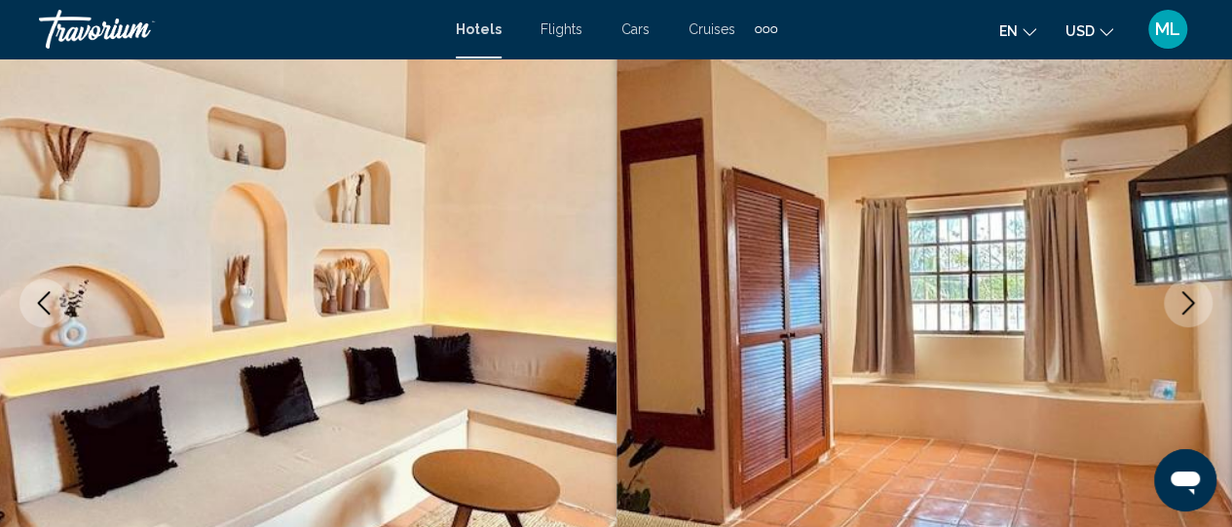
click at [1186, 301] on icon "Next image" at bounding box center [1188, 302] width 23 height 23
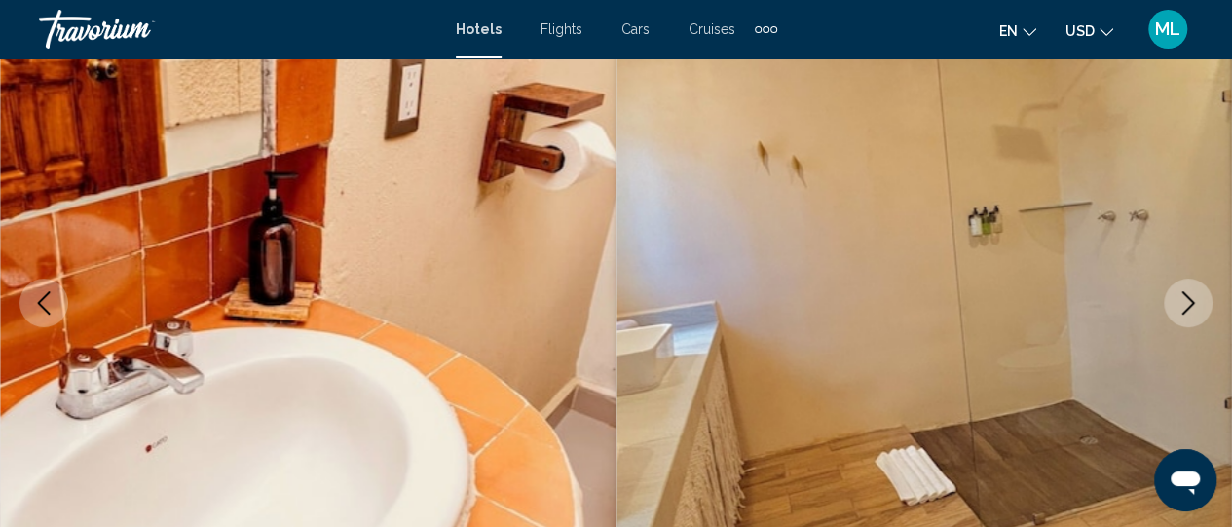
click at [39, 303] on icon "Previous image" at bounding box center [44, 302] width 13 height 23
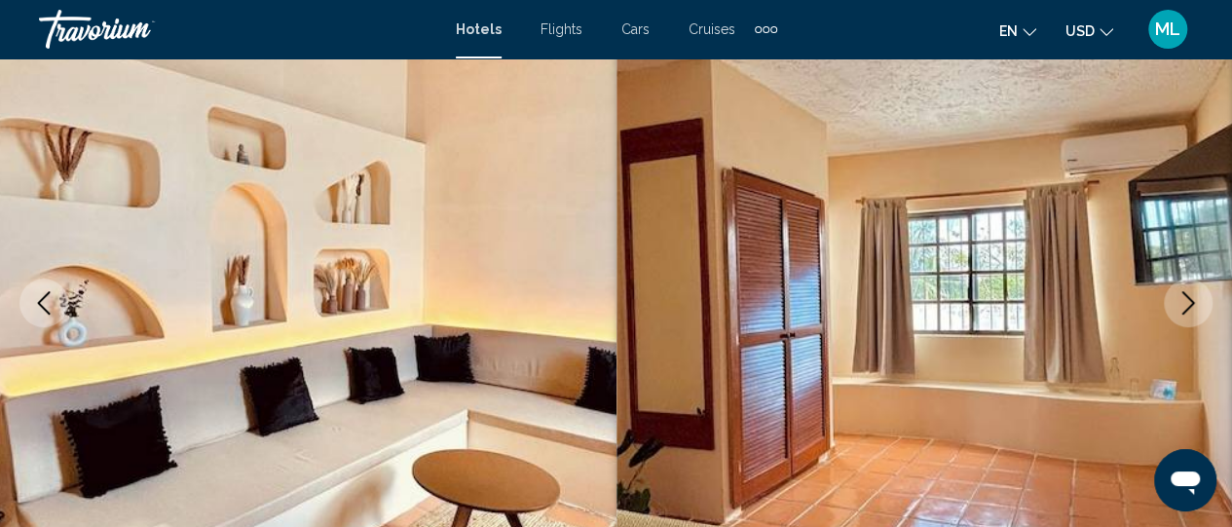
click at [1182, 299] on icon "Next image" at bounding box center [1188, 302] width 23 height 23
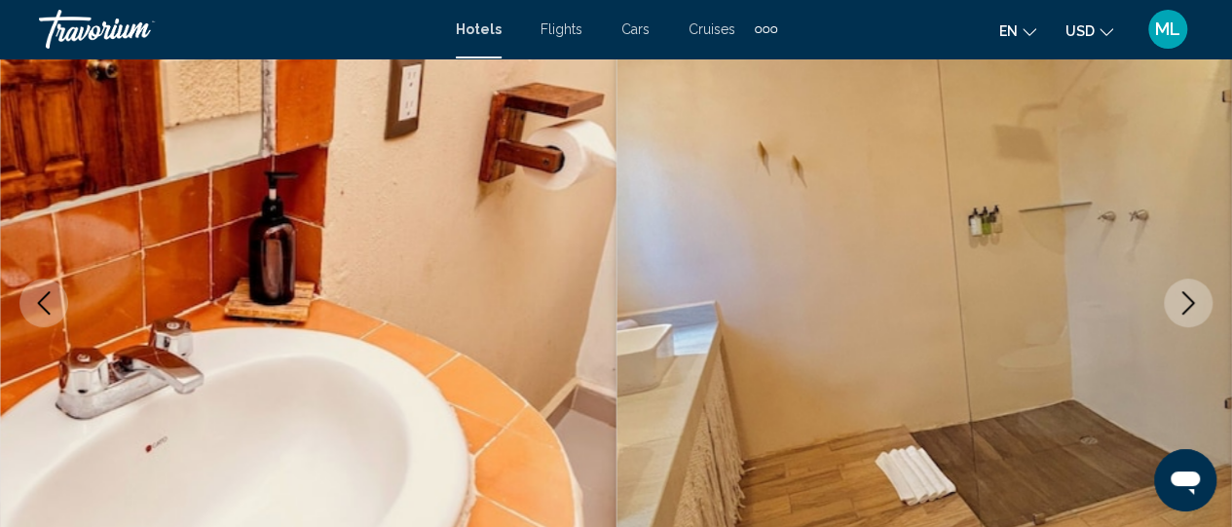
click at [1182, 299] on icon "Next image" at bounding box center [1188, 302] width 23 height 23
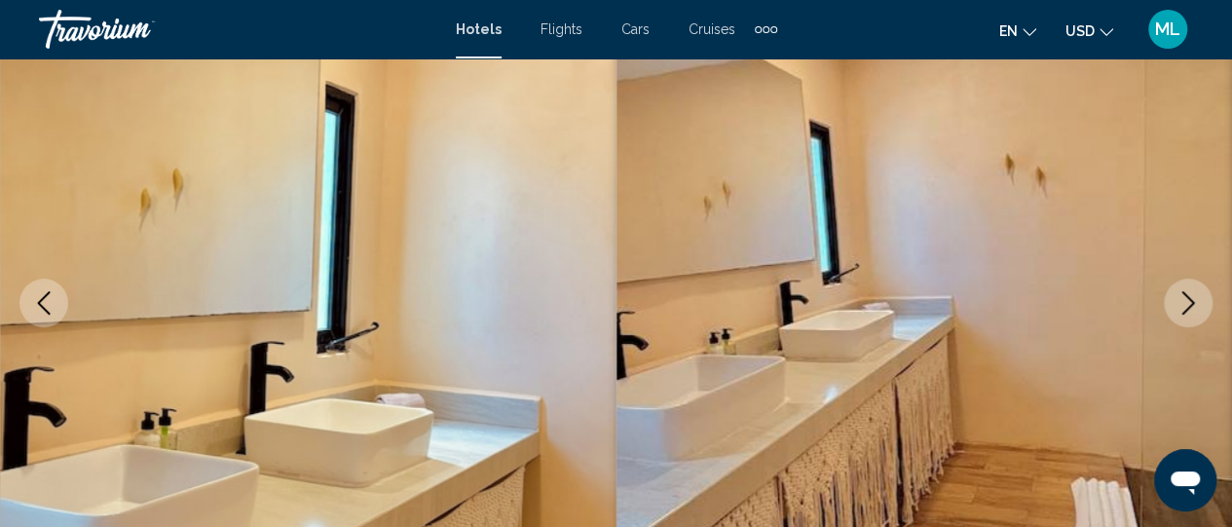
click at [1182, 299] on icon "Next image" at bounding box center [1188, 302] width 23 height 23
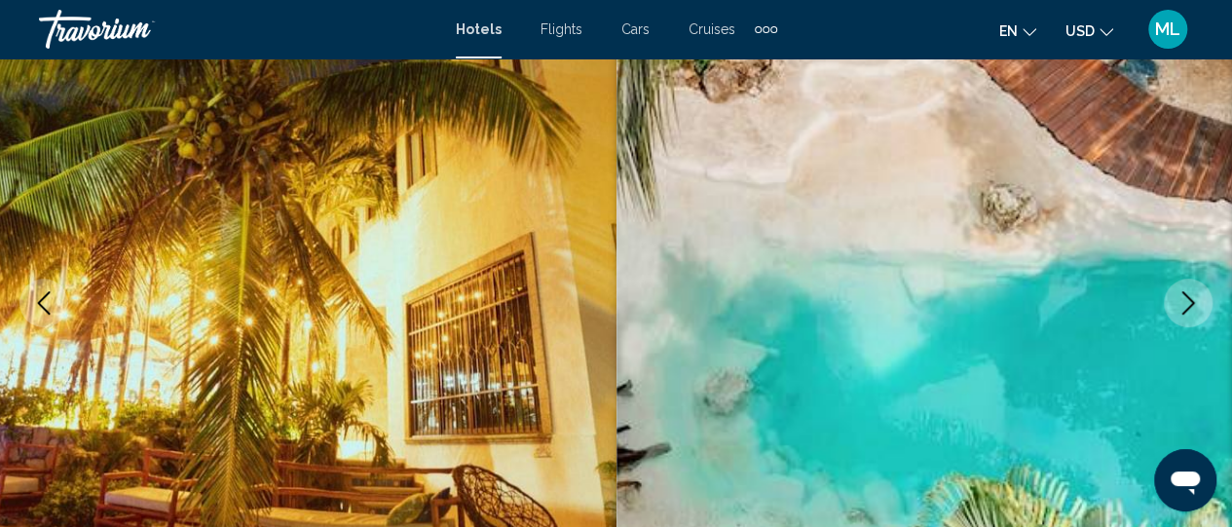
click at [1182, 299] on icon "Next image" at bounding box center [1188, 302] width 23 height 23
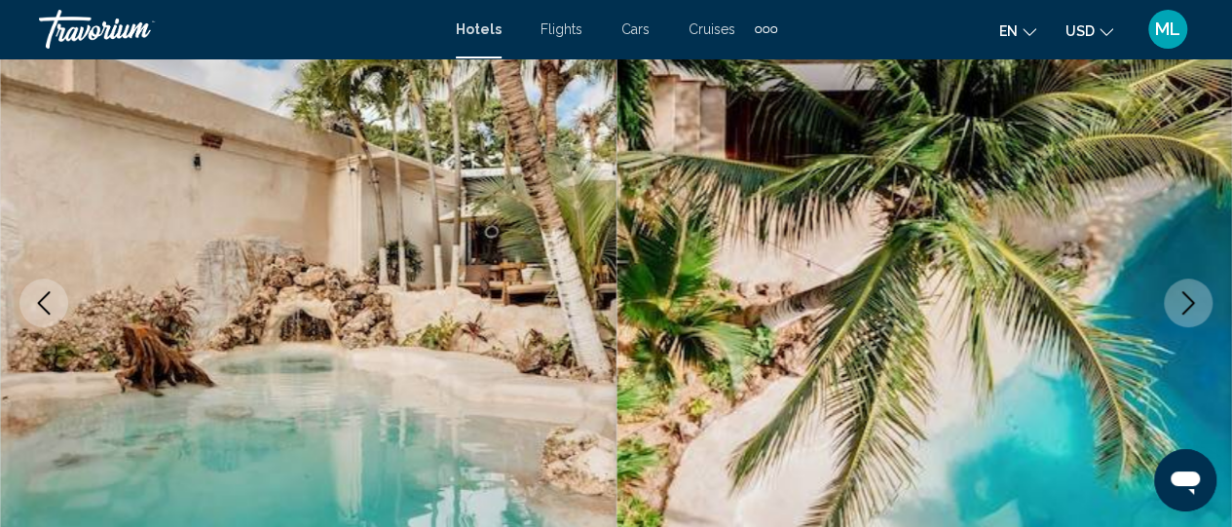
click at [1182, 299] on icon "Next image" at bounding box center [1188, 302] width 23 height 23
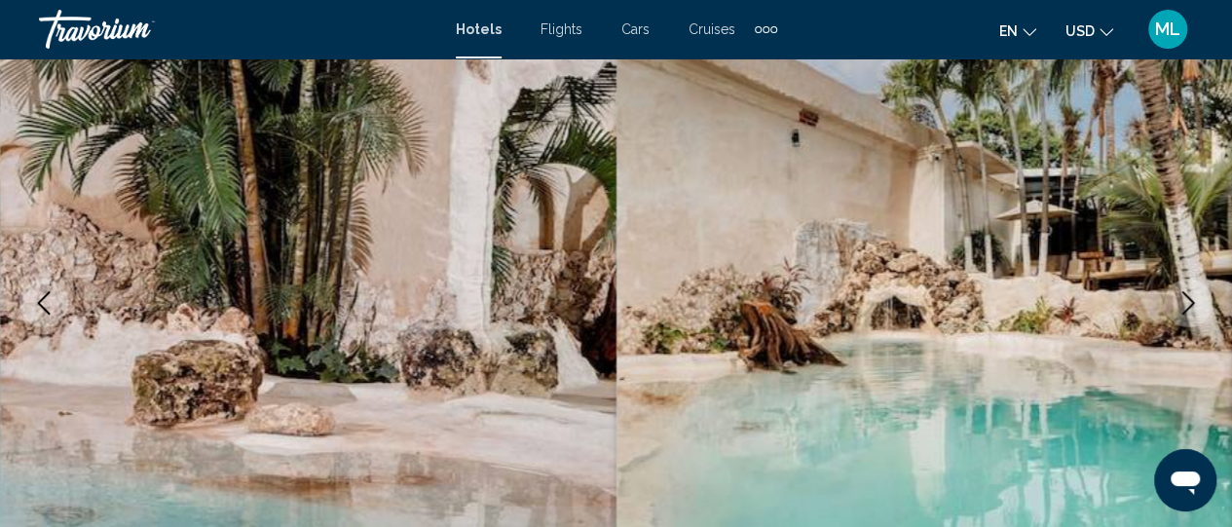
click at [1182, 299] on icon "Next image" at bounding box center [1188, 302] width 23 height 23
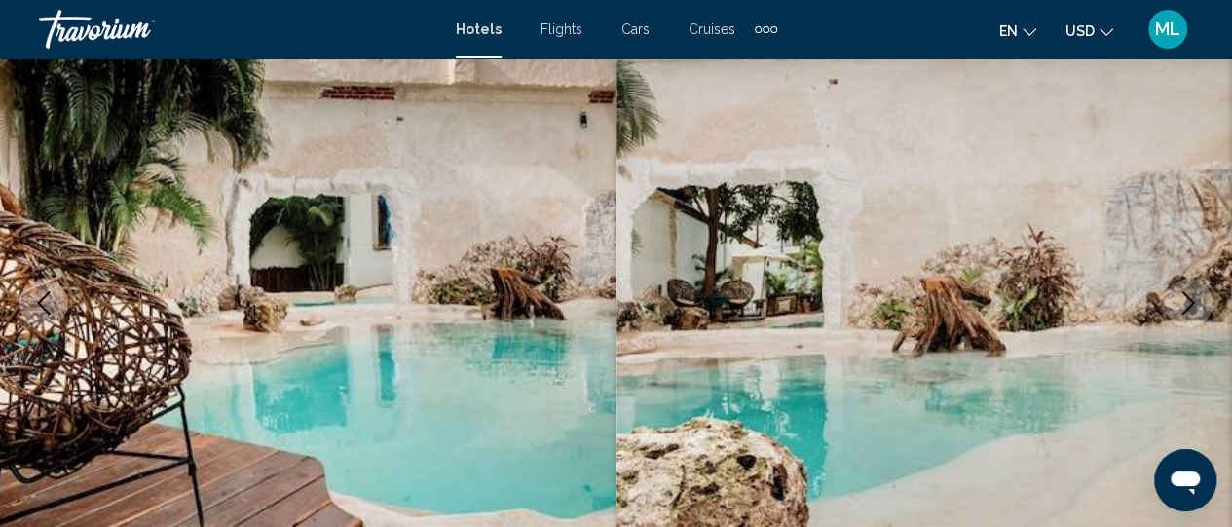
click at [1182, 299] on icon "Next image" at bounding box center [1188, 302] width 23 height 23
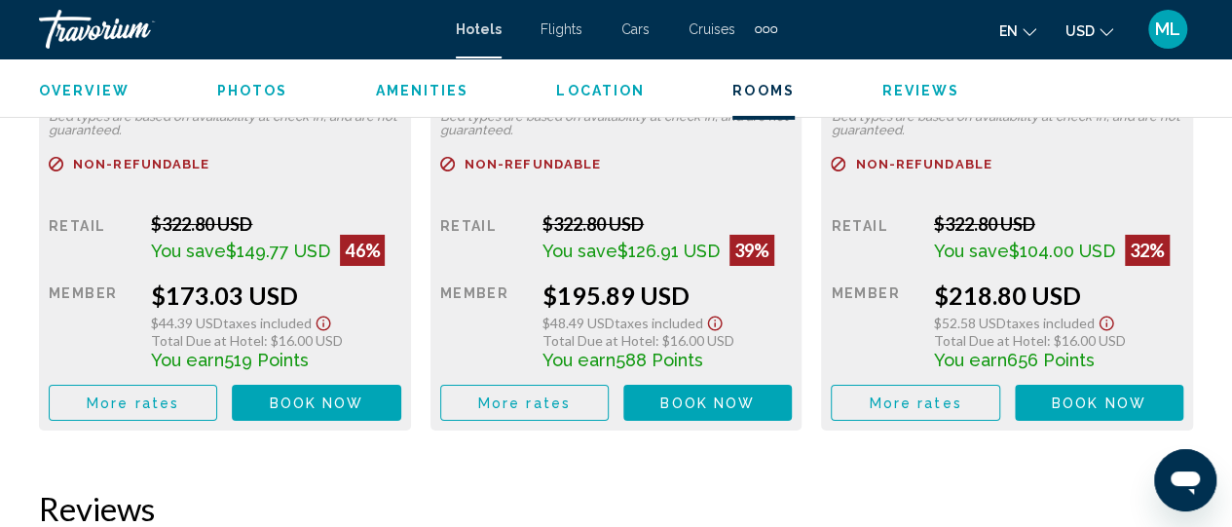
scroll to position [3335, 0]
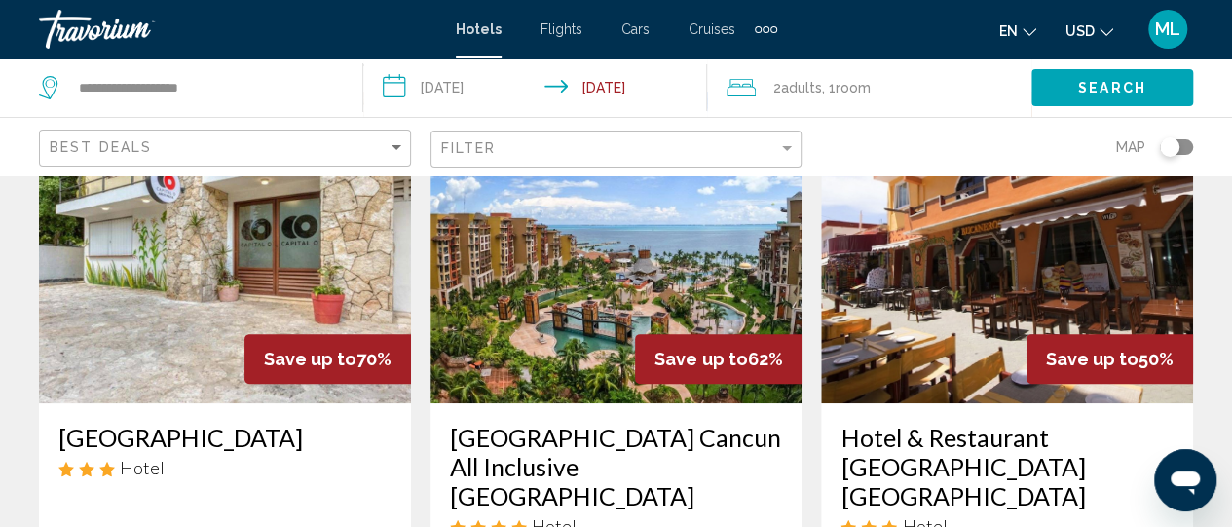
scroll to position [156, 0]
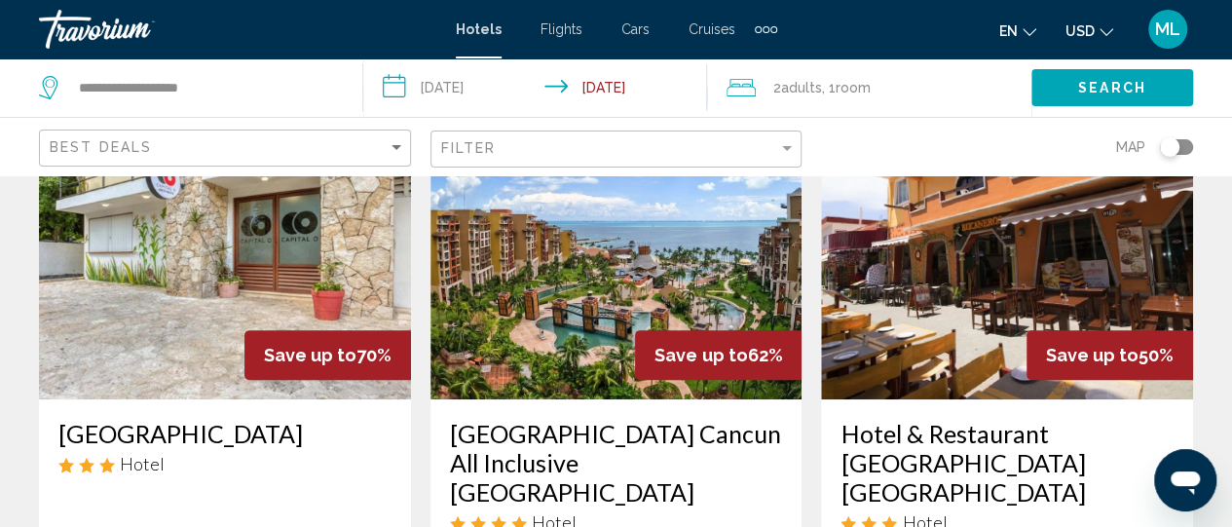
click at [570, 289] on img "Main content" at bounding box center [617, 244] width 372 height 312
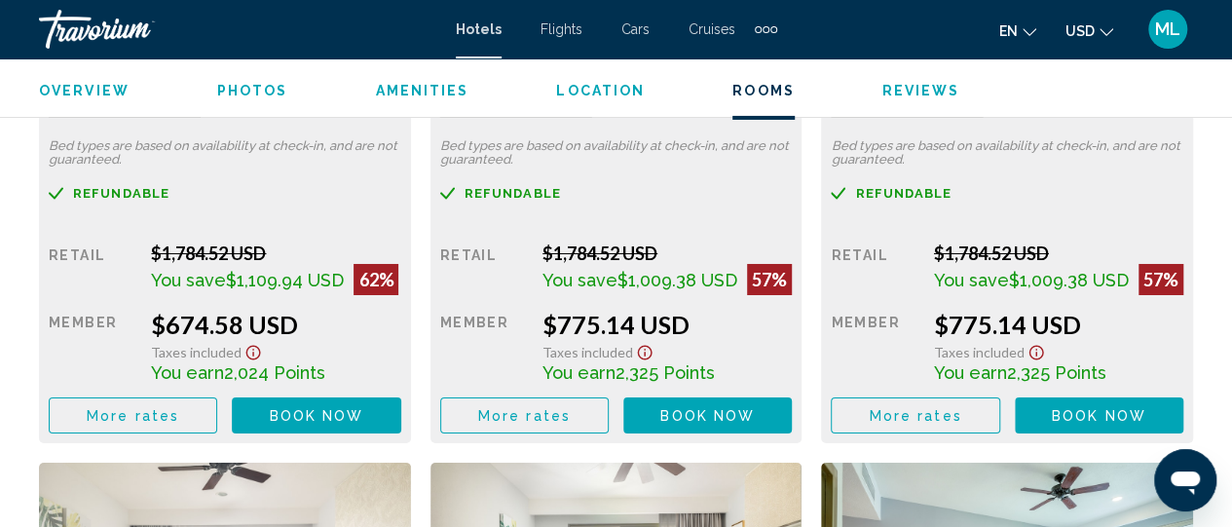
scroll to position [3335, 0]
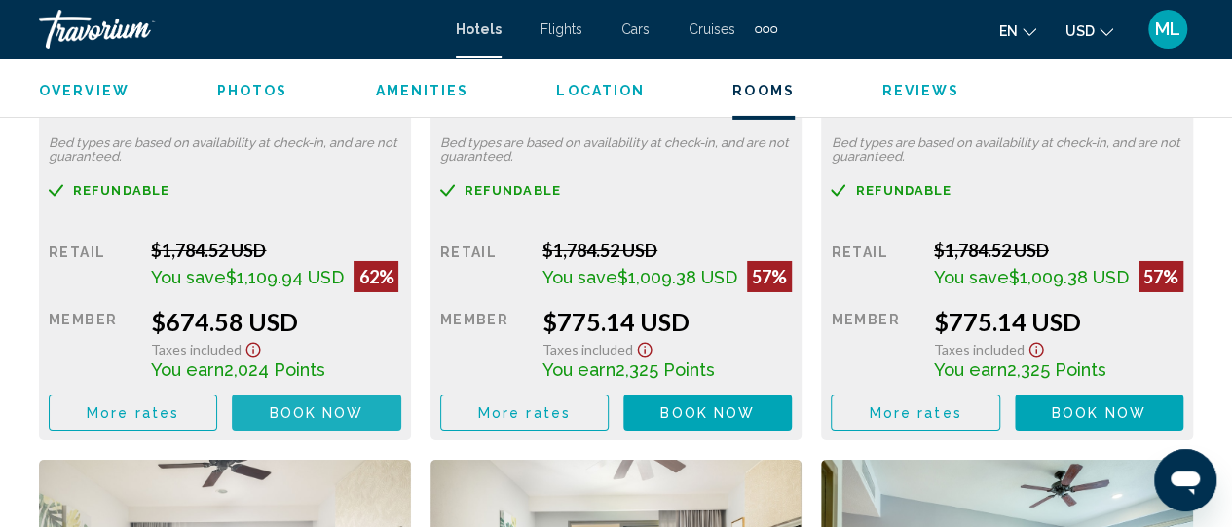
click at [294, 416] on span "Book now" at bounding box center [317, 413] width 94 height 16
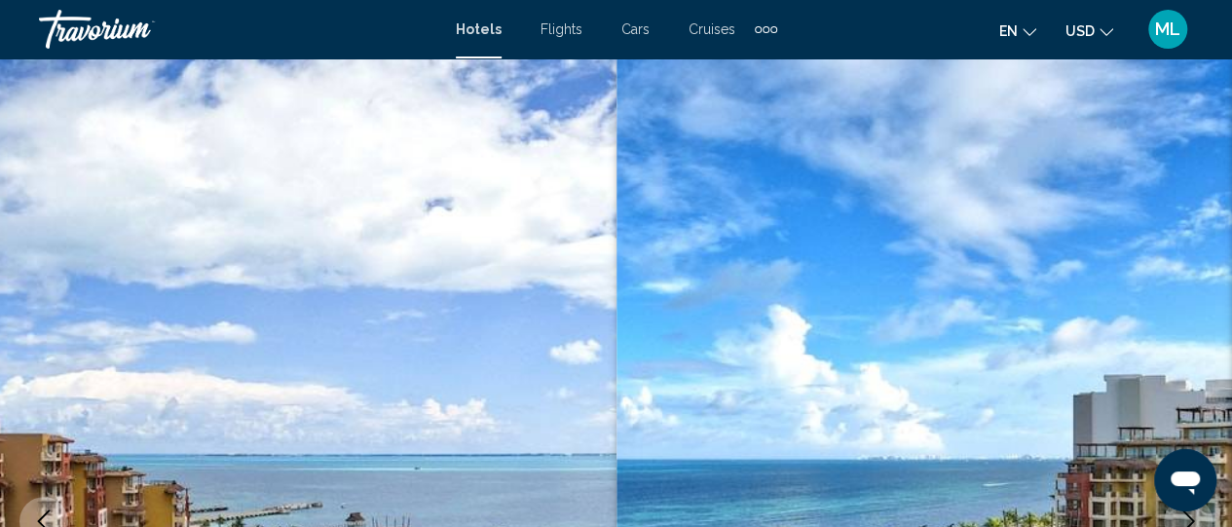
scroll to position [257, 0]
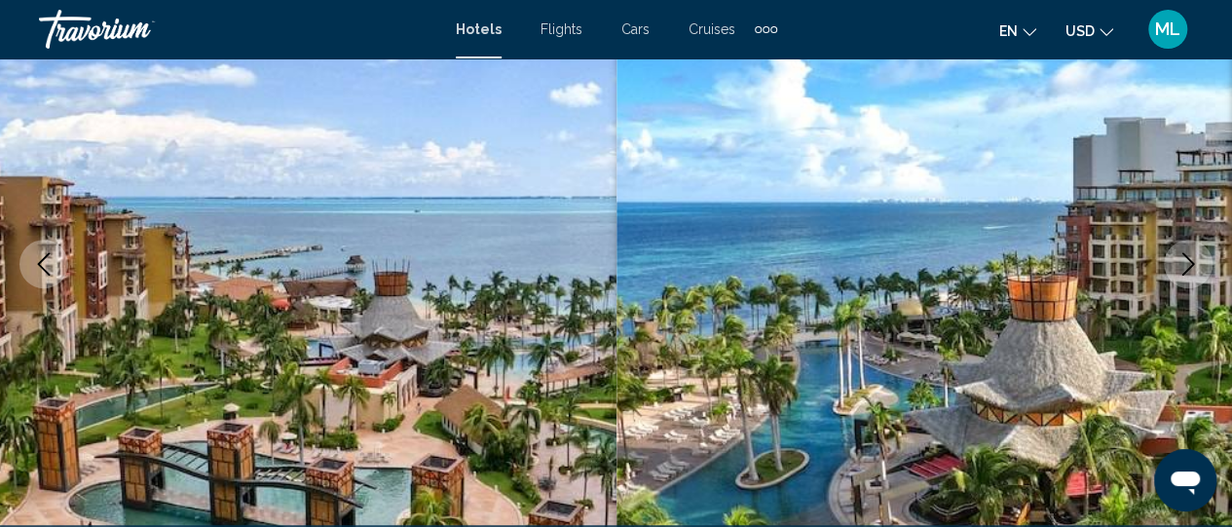
click at [707, 28] on span "Cruises" at bounding box center [712, 29] width 47 height 16
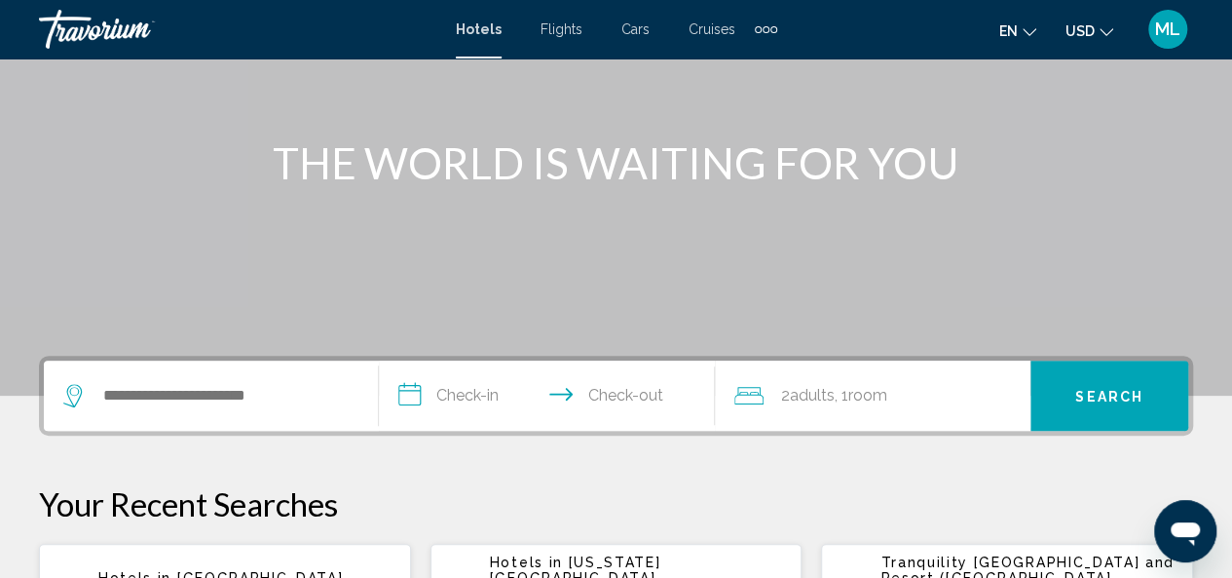
scroll to position [351, 0]
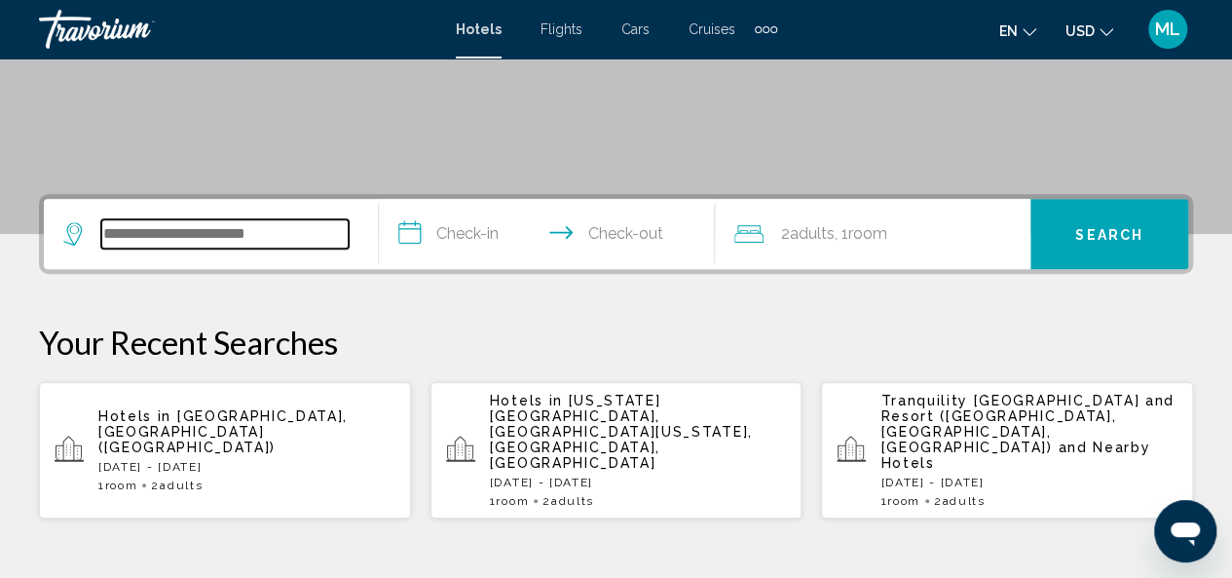
click at [176, 247] on input "Search widget" at bounding box center [224, 233] width 247 height 29
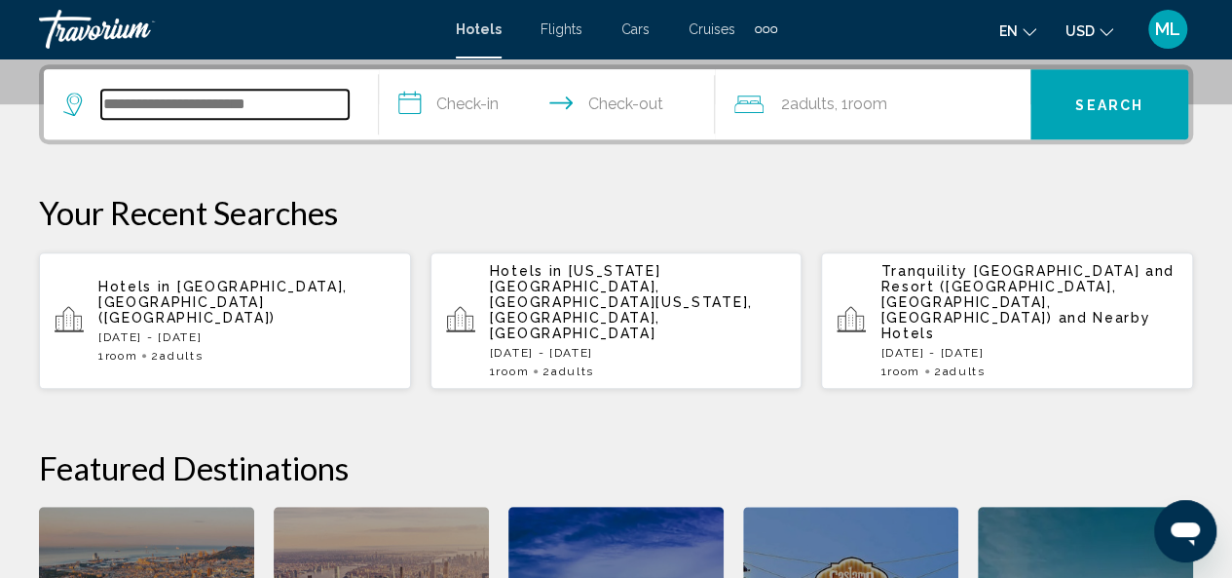
scroll to position [481, 0]
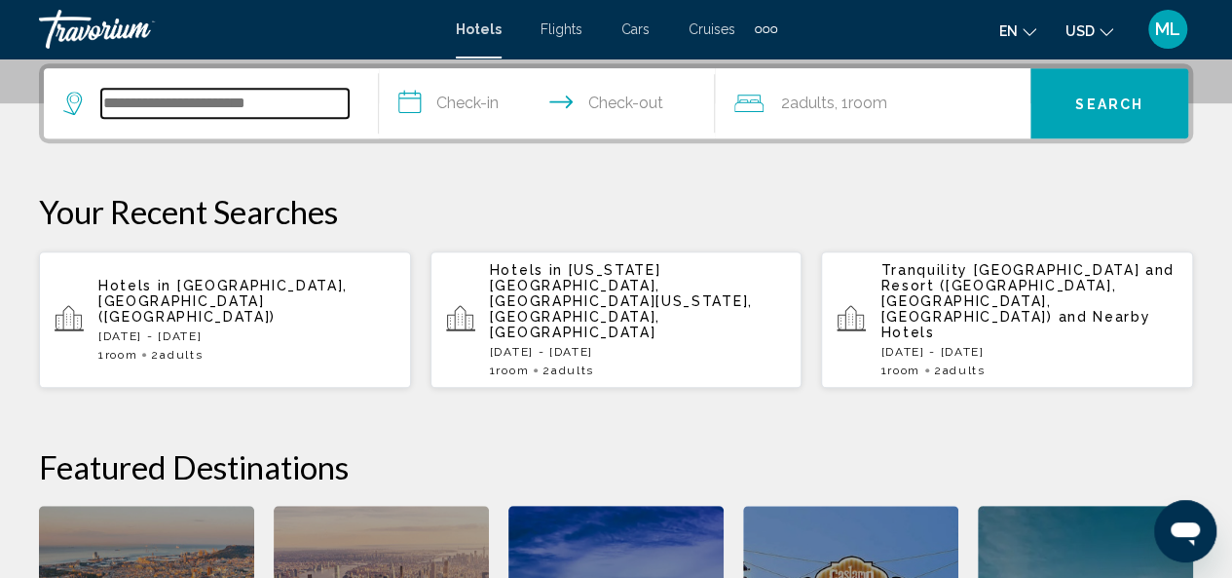
click at [197, 94] on input "Search widget" at bounding box center [224, 103] width 247 height 29
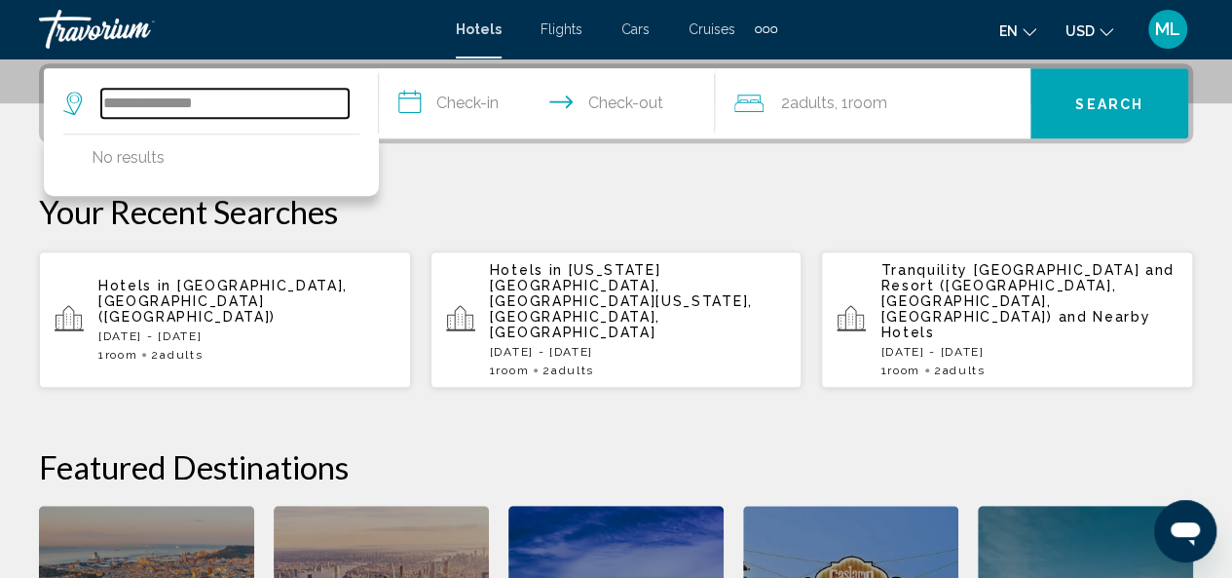
click at [107, 106] on input "**********" at bounding box center [224, 103] width 247 height 29
click at [127, 102] on input "**********" at bounding box center [224, 103] width 247 height 29
click at [123, 104] on input "**********" at bounding box center [224, 103] width 247 height 29
click at [329, 103] on input "**********" at bounding box center [224, 103] width 247 height 29
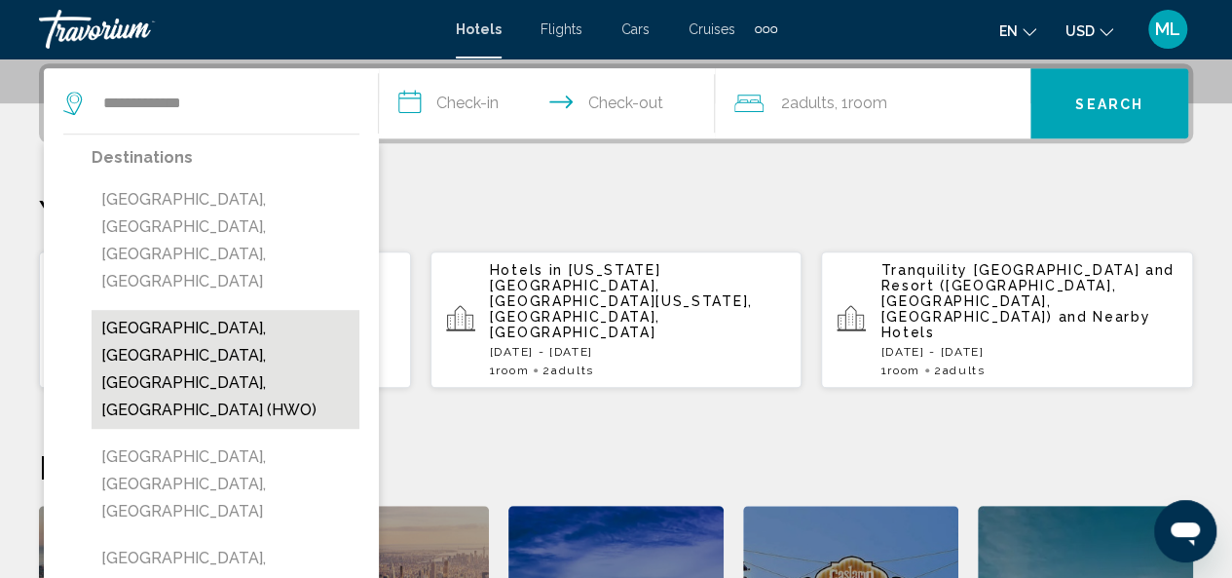
click at [232, 310] on button "Hollywood, Fort Lauderdale, FL, United States (HWO)" at bounding box center [226, 369] width 268 height 119
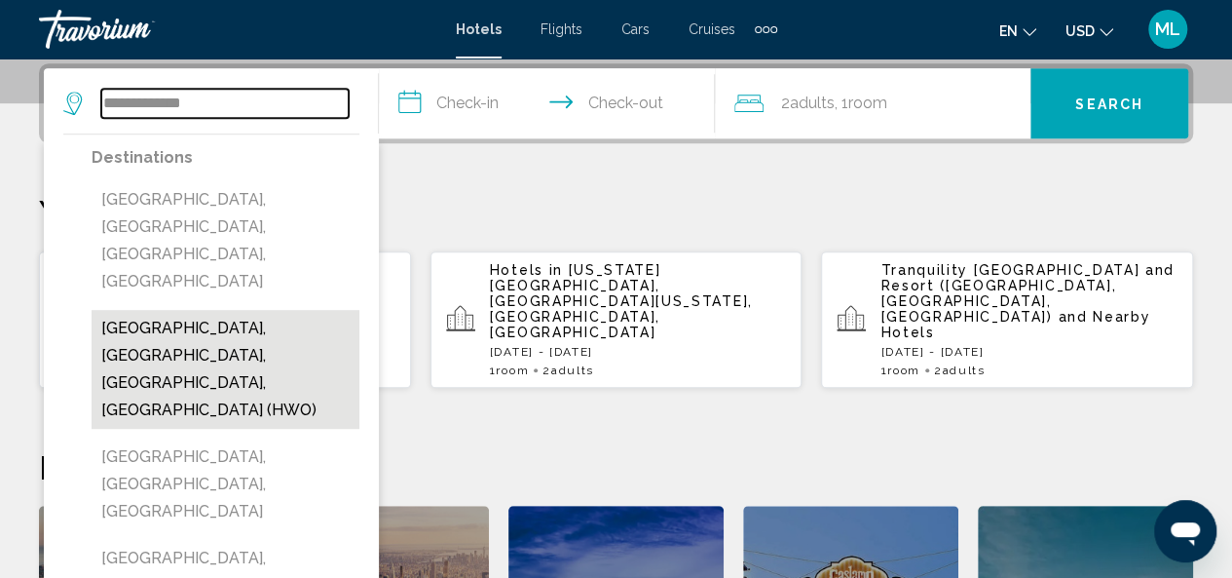
type input "**********"
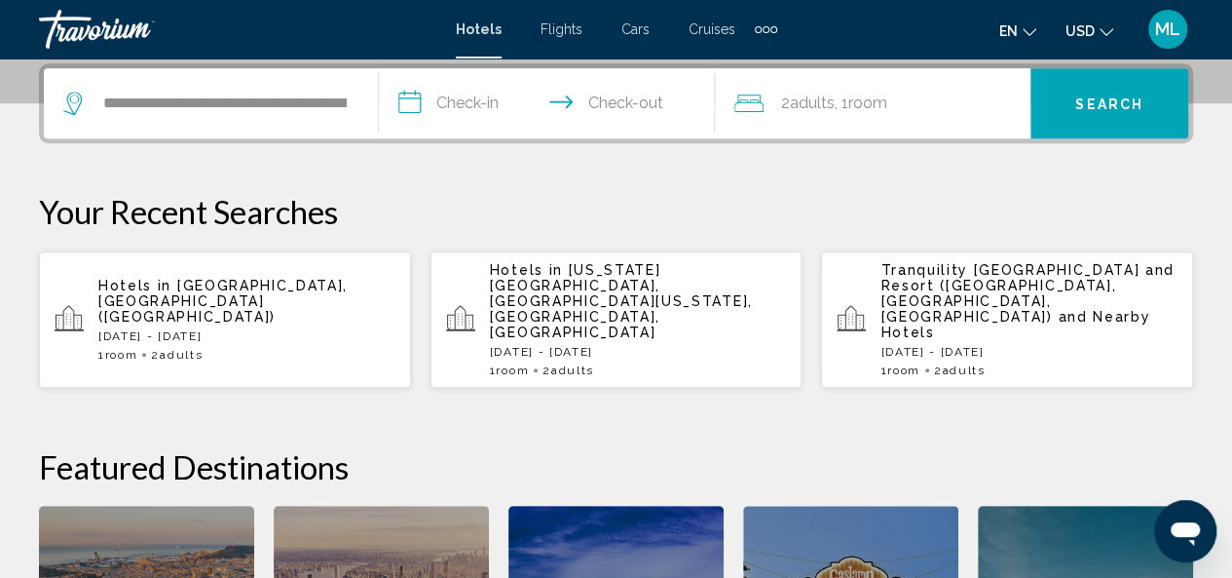
click at [473, 113] on input "**********" at bounding box center [550, 106] width 343 height 76
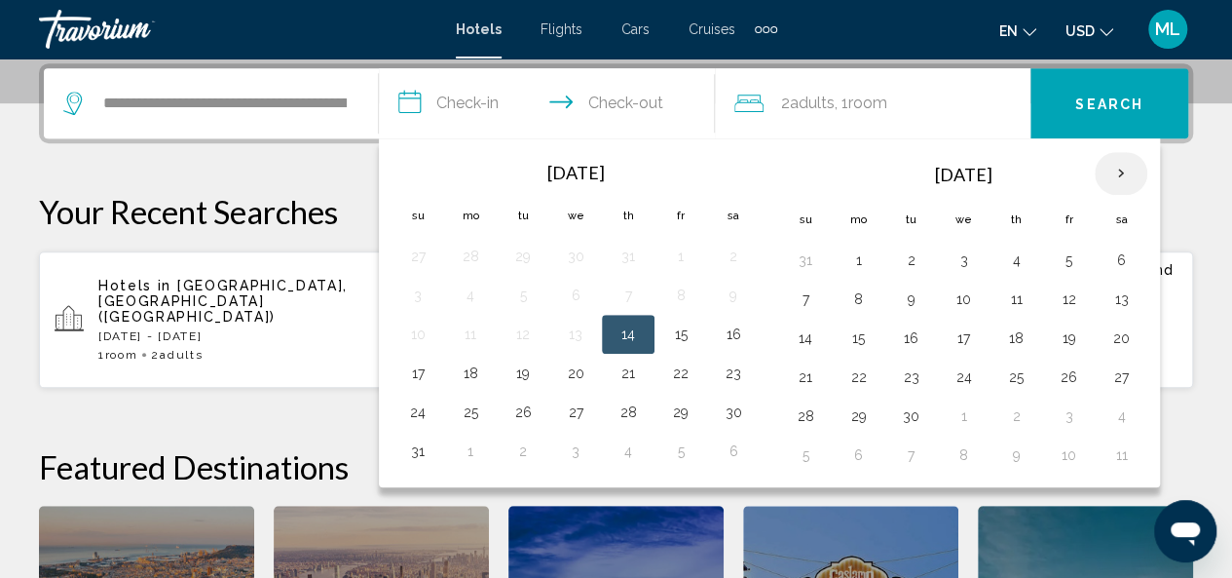
click at [1110, 172] on th "Next month" at bounding box center [1121, 173] width 53 height 43
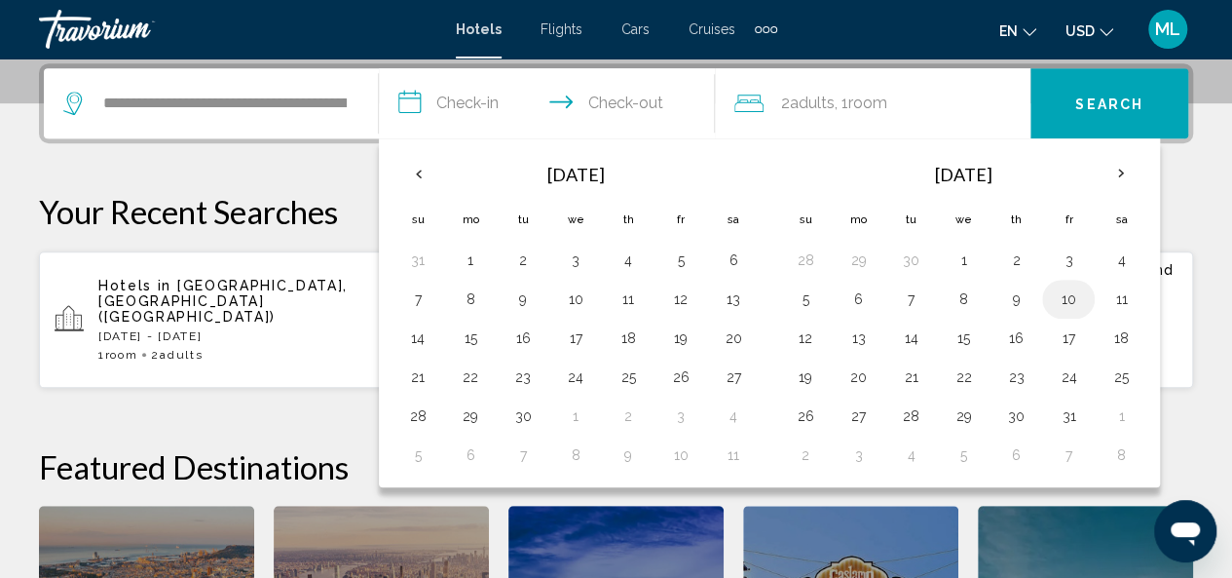
click at [1059, 301] on button "10" at bounding box center [1068, 298] width 31 height 27
click at [820, 330] on td "12" at bounding box center [805, 338] width 53 height 39
click at [807, 332] on button "12" at bounding box center [805, 337] width 31 height 27
type input "**********"
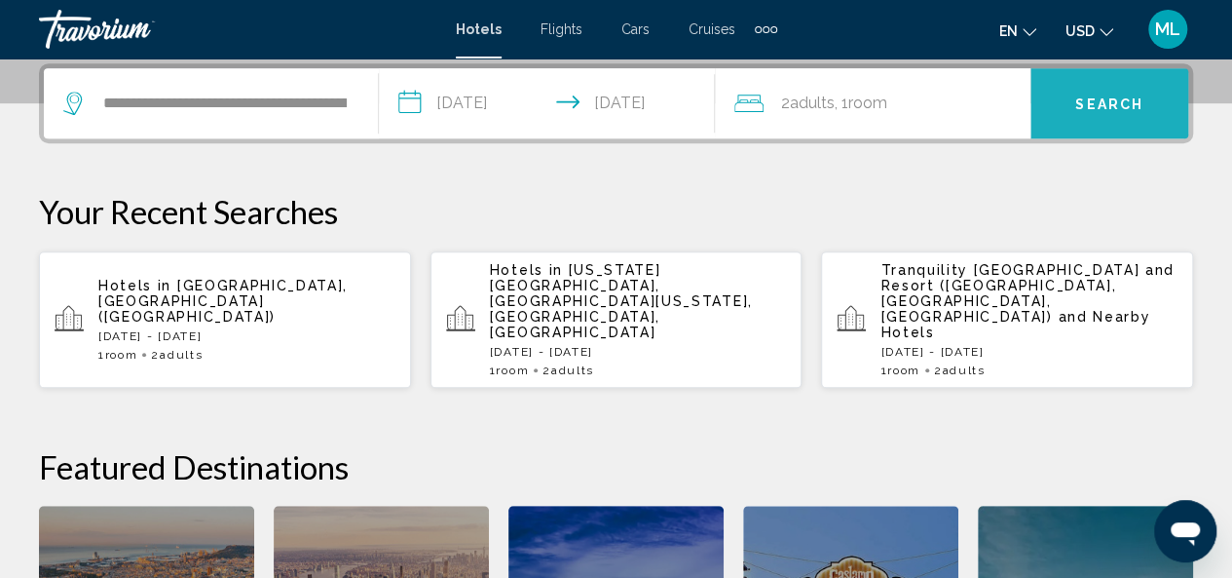
click at [1073, 111] on button "Search" at bounding box center [1110, 103] width 158 height 70
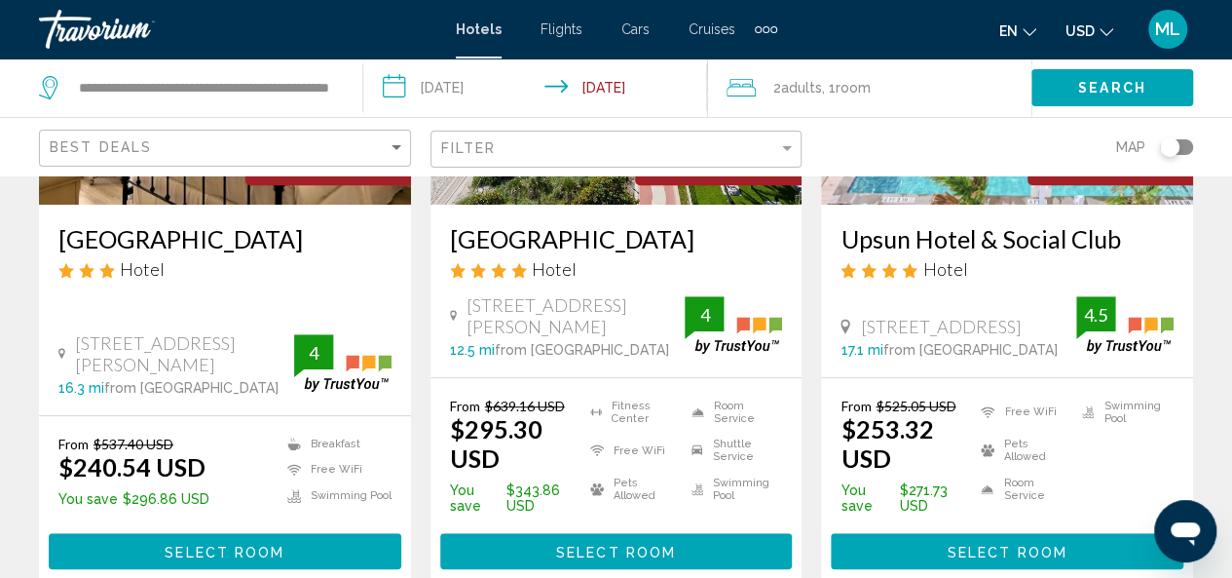
scroll to position [390, 0]
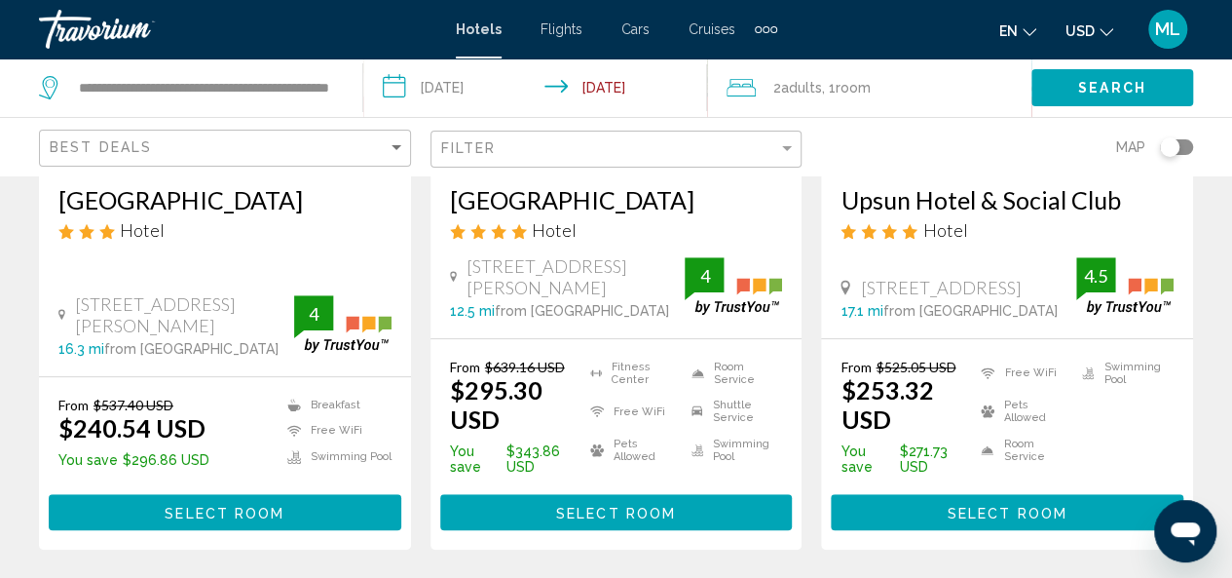
click at [795, 81] on span "Adults" at bounding box center [801, 88] width 41 height 16
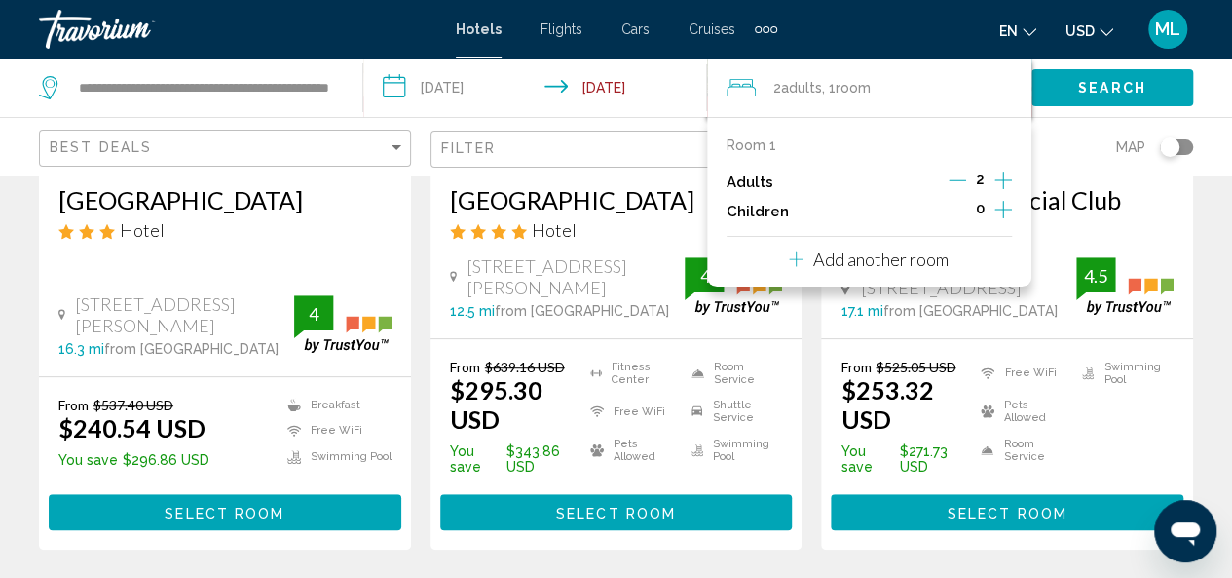
click at [904, 260] on p "Add another room" at bounding box center [880, 258] width 135 height 21
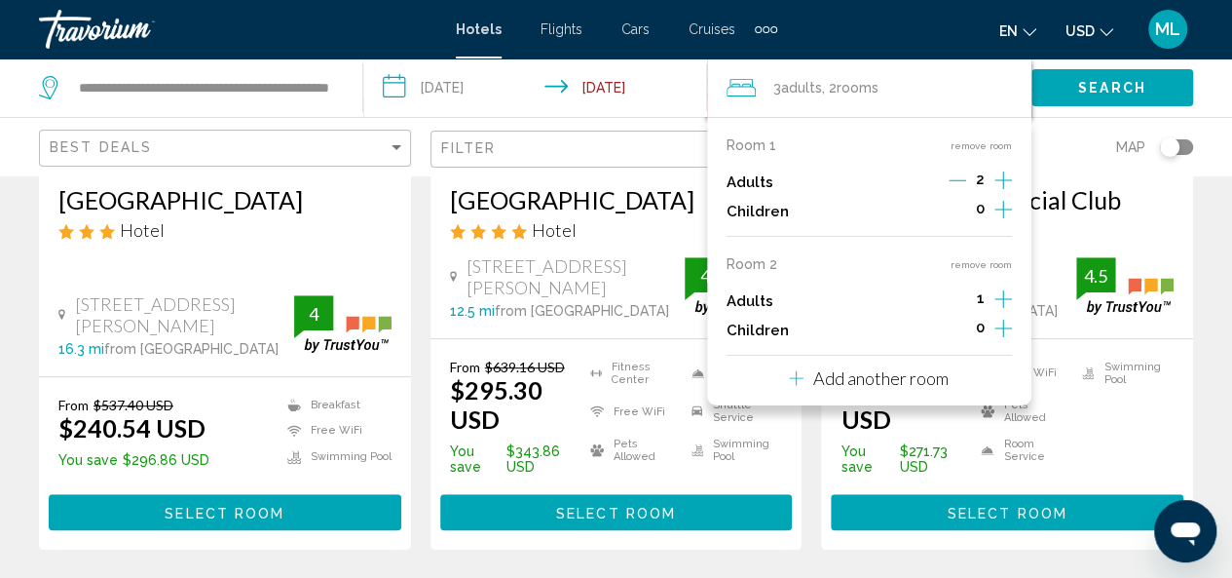
click at [1002, 189] on icon "Increment adults" at bounding box center [1004, 180] width 18 height 18
click at [1111, 79] on span "Search" at bounding box center [1112, 87] width 68 height 16
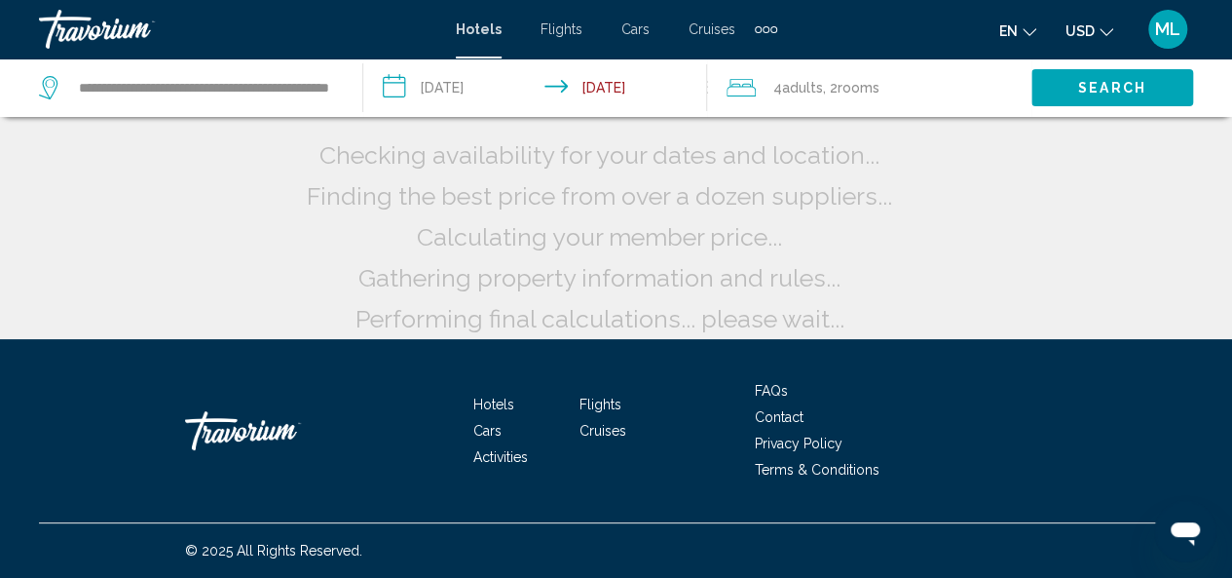
scroll to position [61, 0]
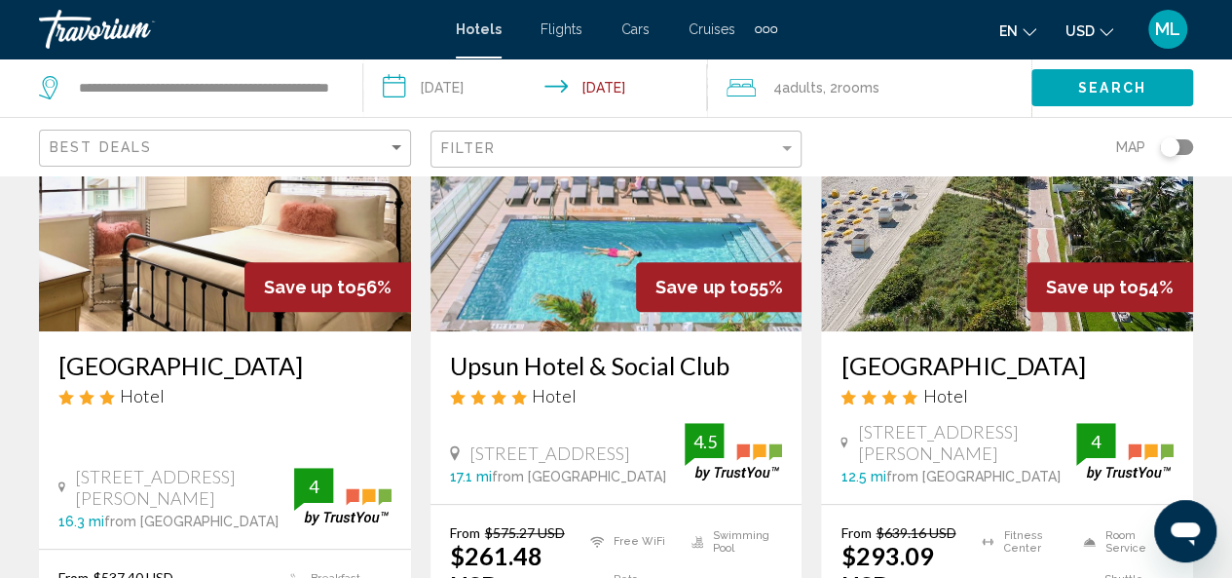
scroll to position [227, 0]
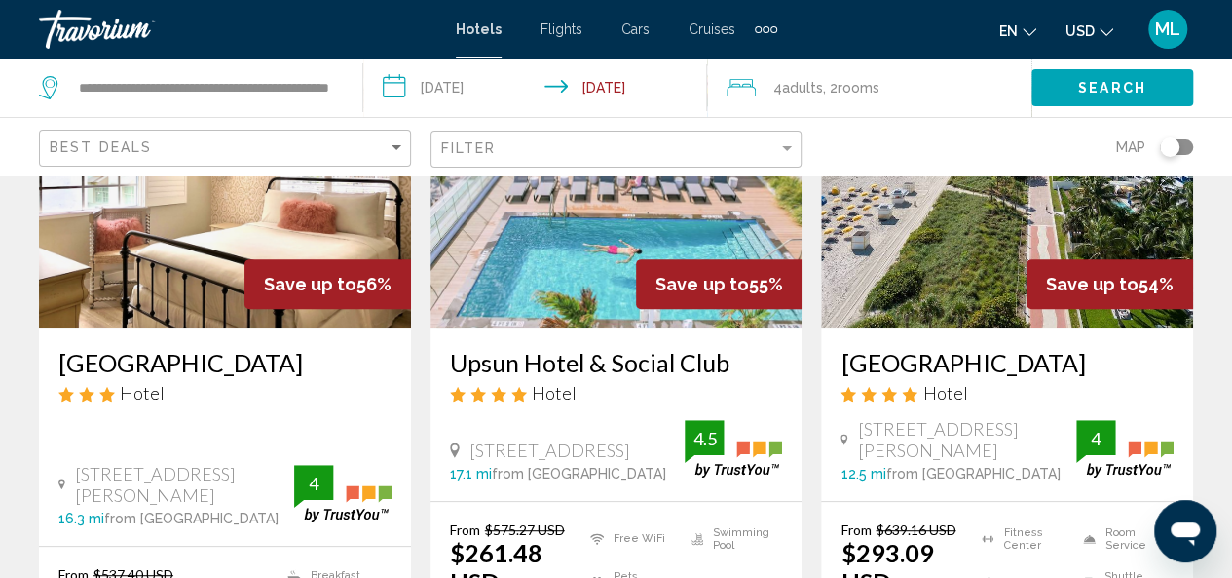
click at [960, 235] on img "Main content" at bounding box center [1007, 173] width 372 height 312
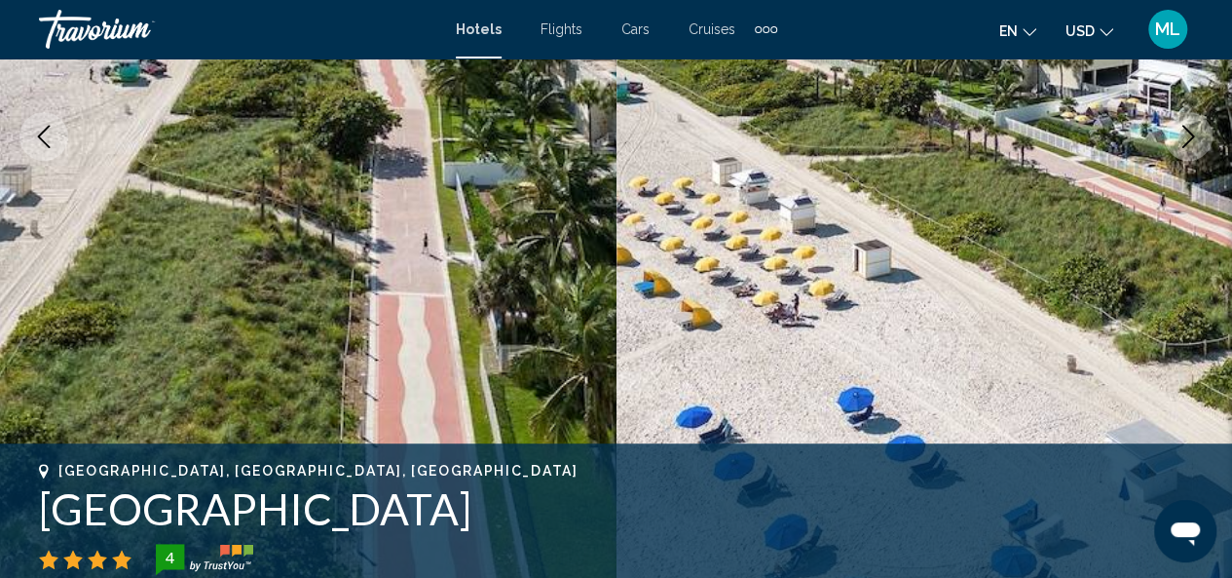
scroll to position [234, 0]
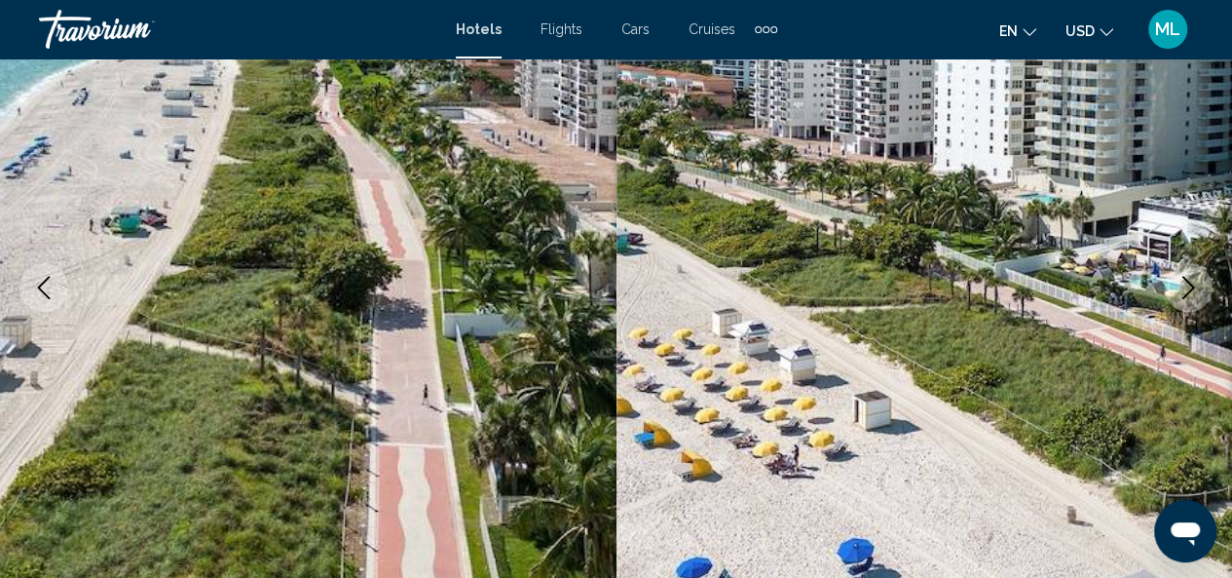
click at [1190, 283] on icon "Next image" at bounding box center [1189, 287] width 13 height 23
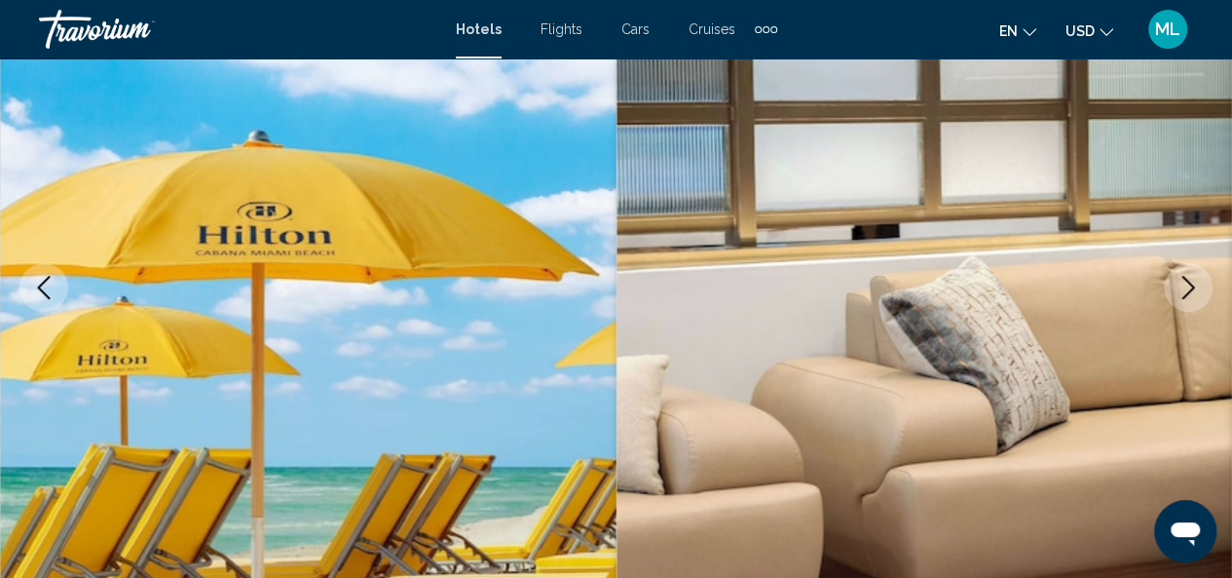
click at [1190, 283] on icon "Next image" at bounding box center [1189, 287] width 13 height 23
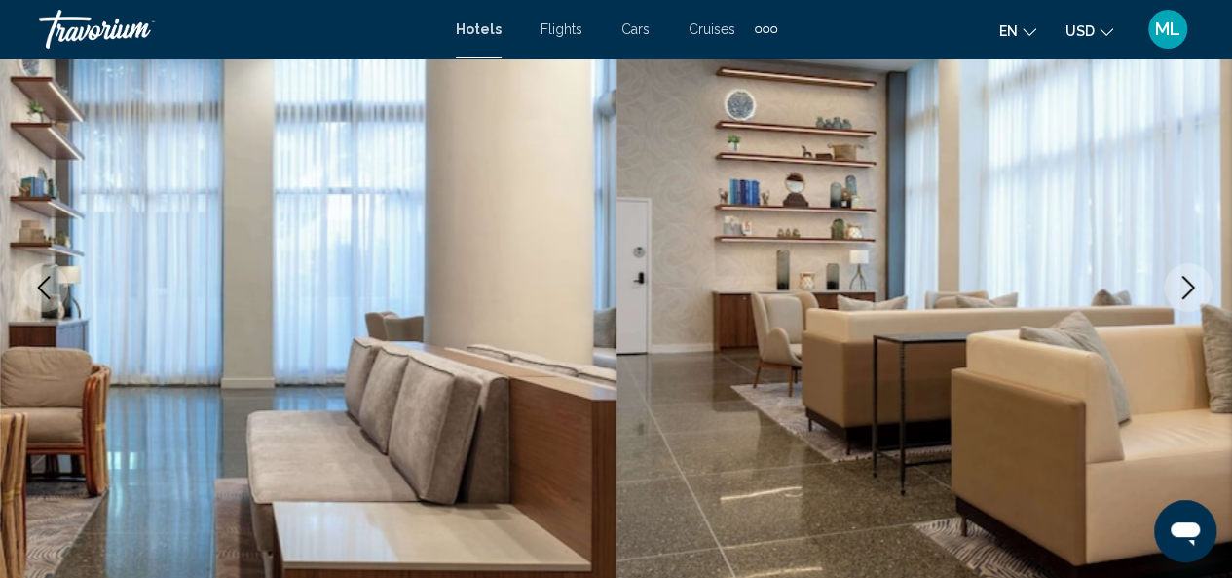
click at [1190, 283] on icon "Next image" at bounding box center [1189, 287] width 13 height 23
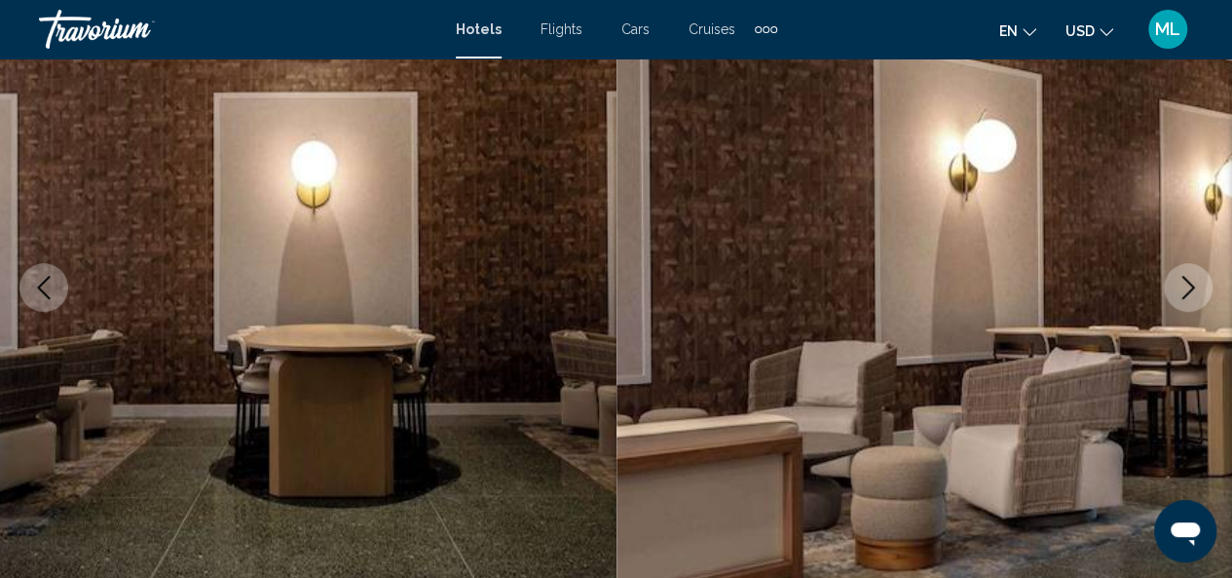
click at [1190, 283] on icon "Next image" at bounding box center [1189, 287] width 13 height 23
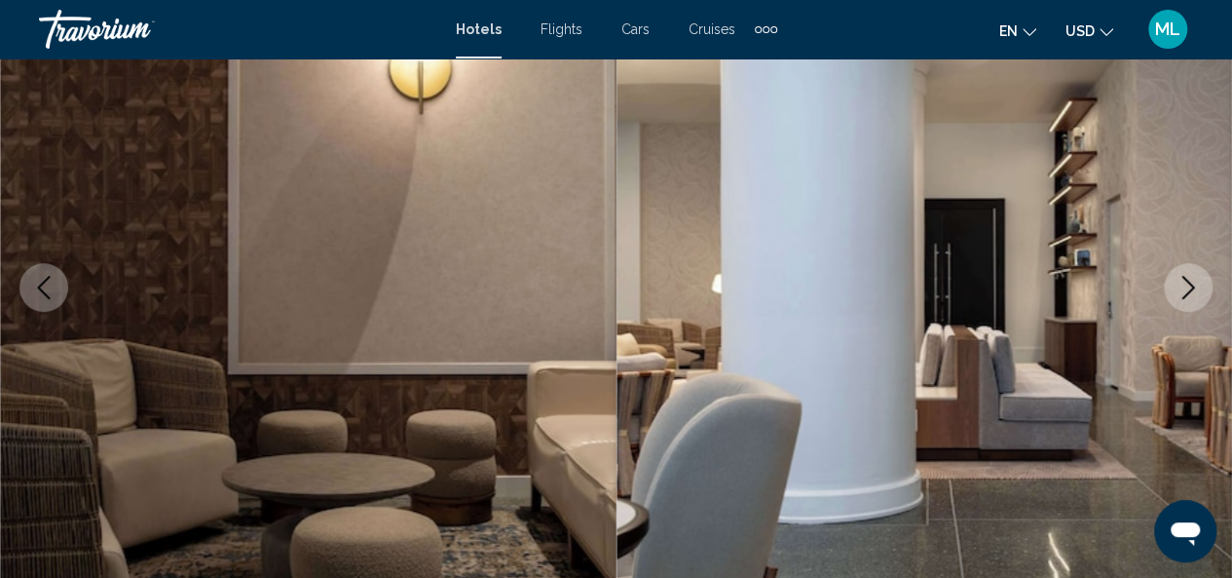
click at [1190, 283] on icon "Next image" at bounding box center [1189, 287] width 13 height 23
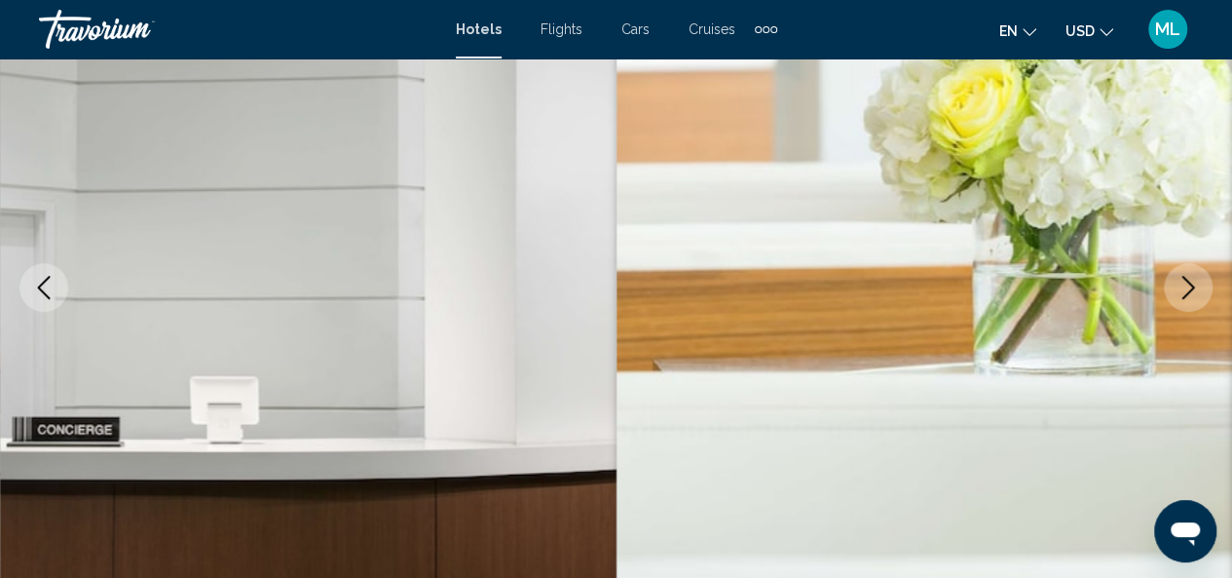
click at [1190, 283] on icon "Next image" at bounding box center [1189, 287] width 13 height 23
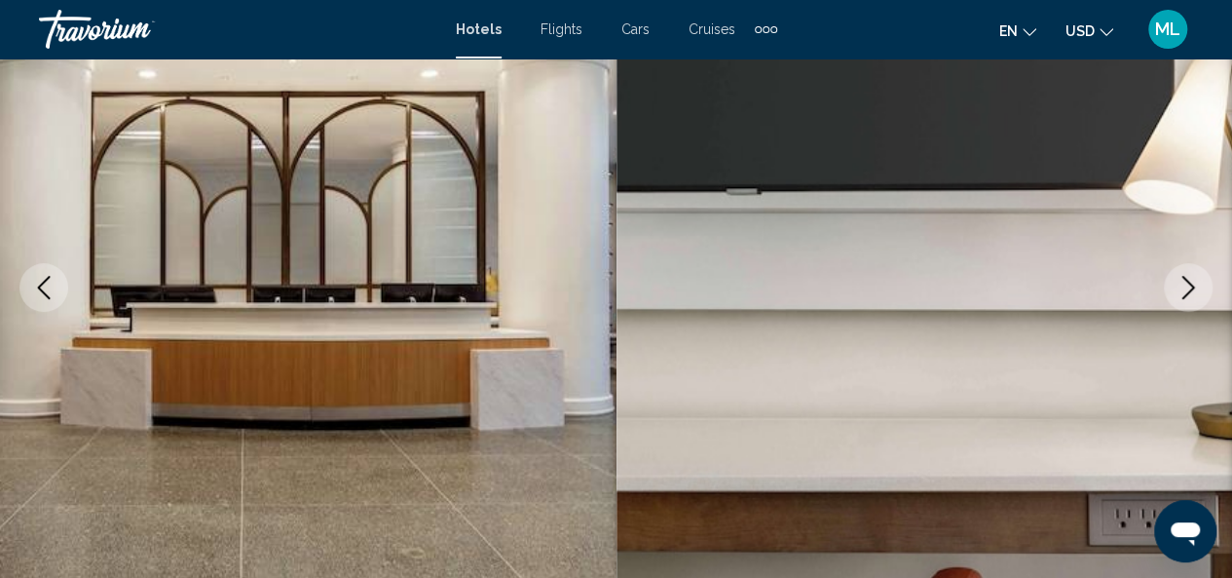
click at [1190, 283] on icon "Next image" at bounding box center [1189, 287] width 13 height 23
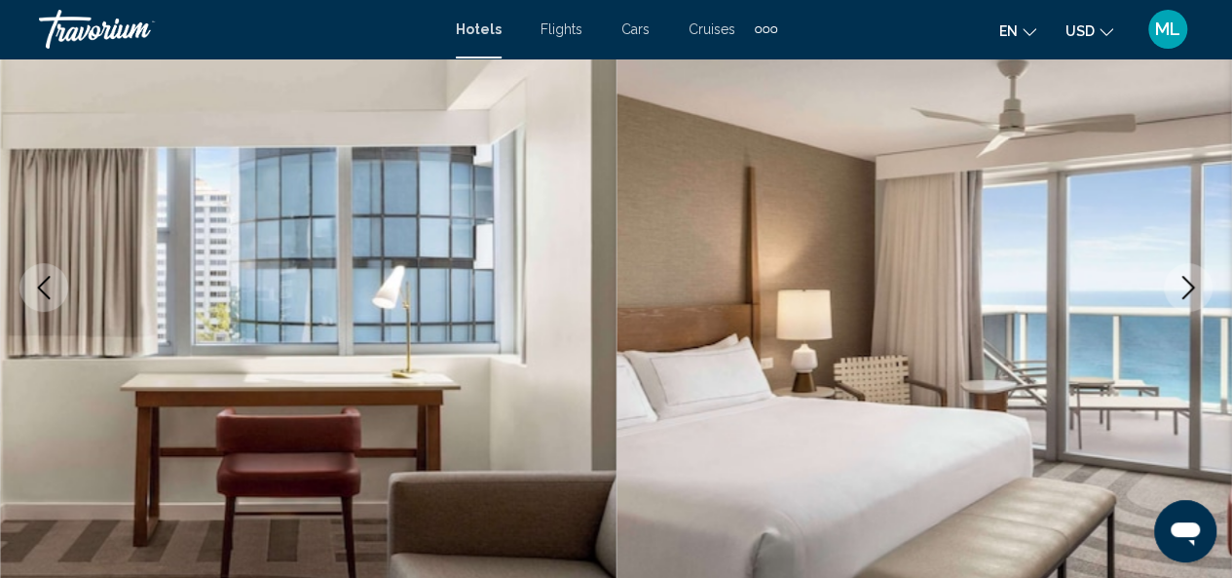
click at [1190, 283] on icon "Next image" at bounding box center [1189, 287] width 13 height 23
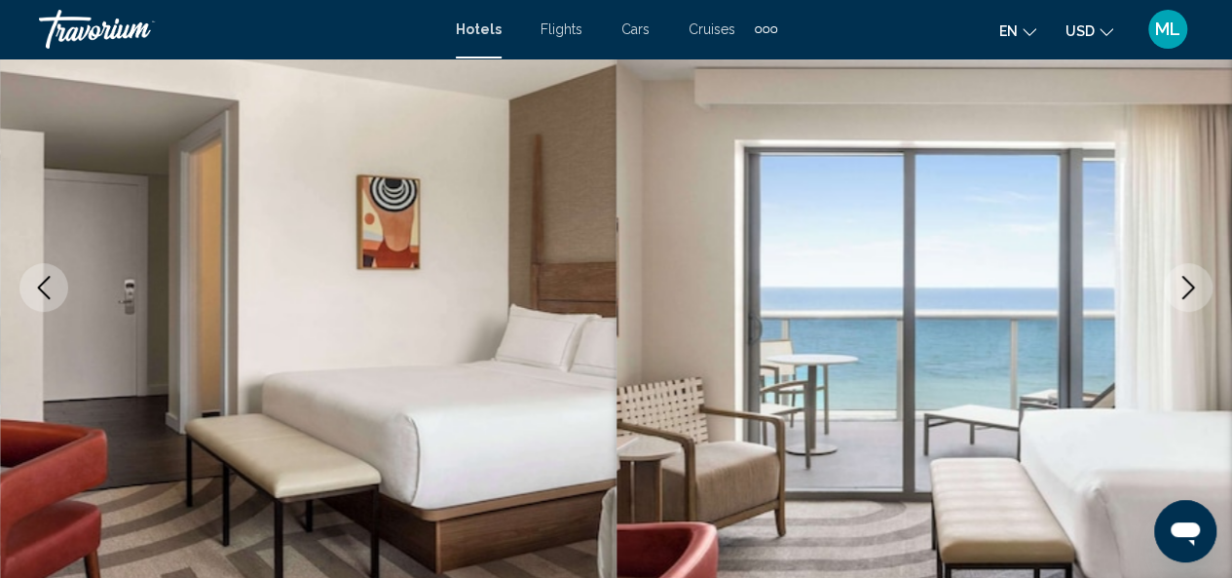
click at [1190, 283] on icon "Next image" at bounding box center [1189, 287] width 13 height 23
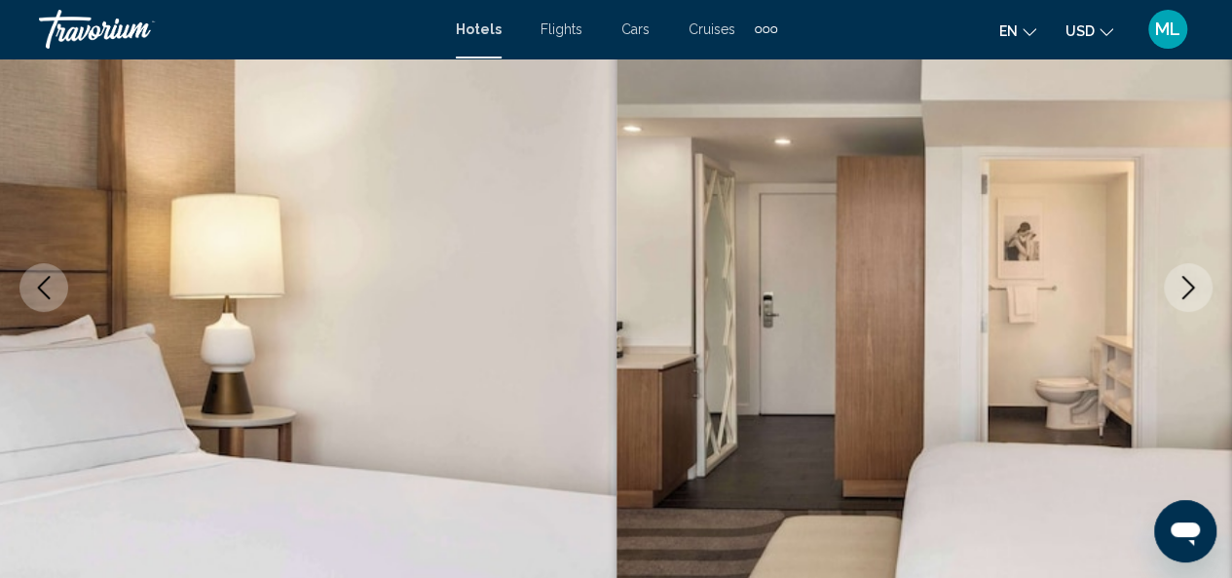
click at [1190, 283] on icon "Next image" at bounding box center [1189, 287] width 13 height 23
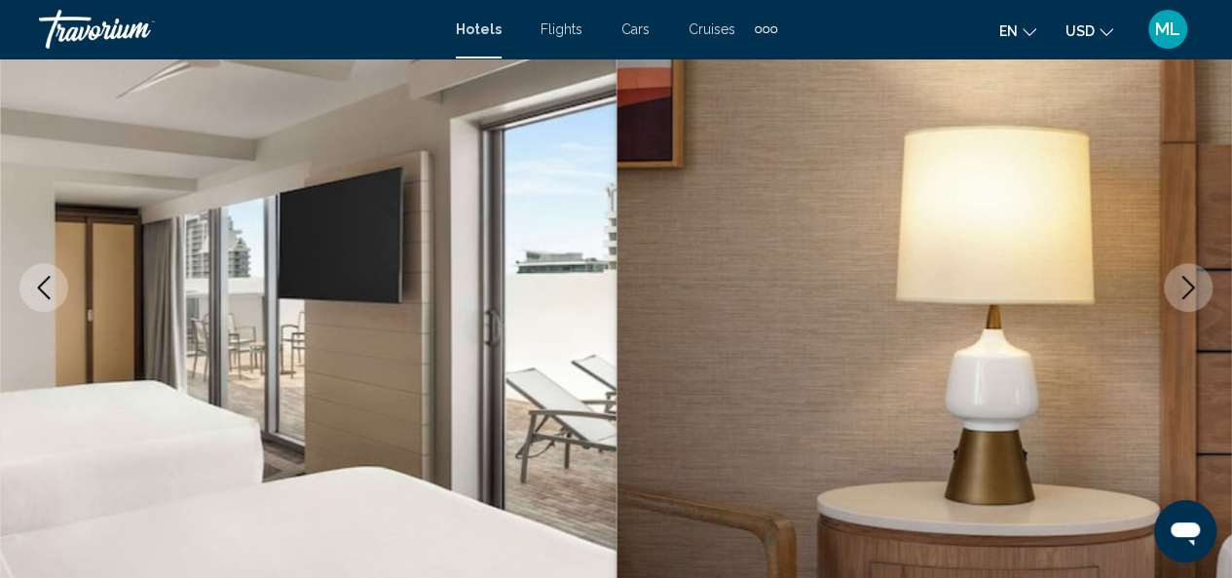
click at [1190, 283] on icon "Next image" at bounding box center [1189, 287] width 13 height 23
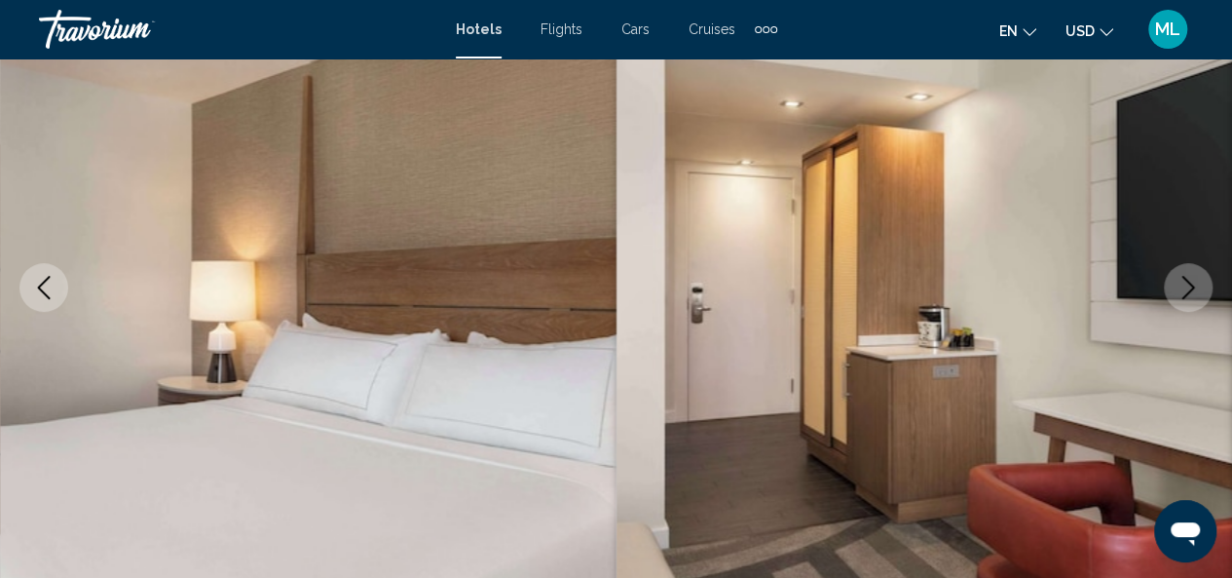
click at [1190, 283] on icon "Next image" at bounding box center [1189, 287] width 13 height 23
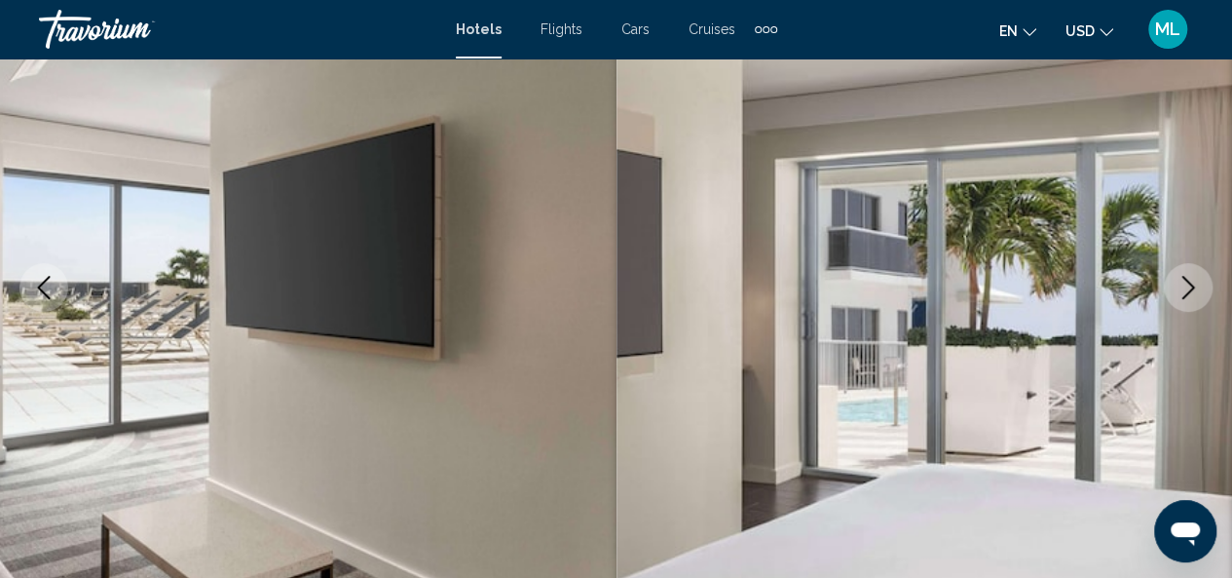
click at [1190, 283] on icon "Next image" at bounding box center [1189, 287] width 13 height 23
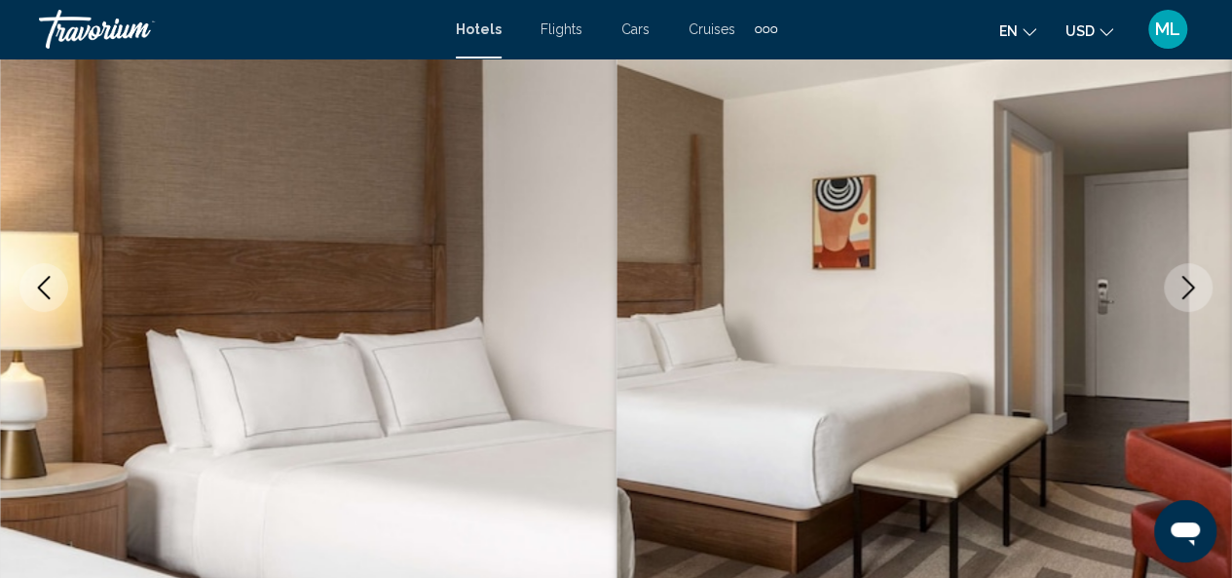
click at [1190, 283] on icon "Next image" at bounding box center [1189, 287] width 13 height 23
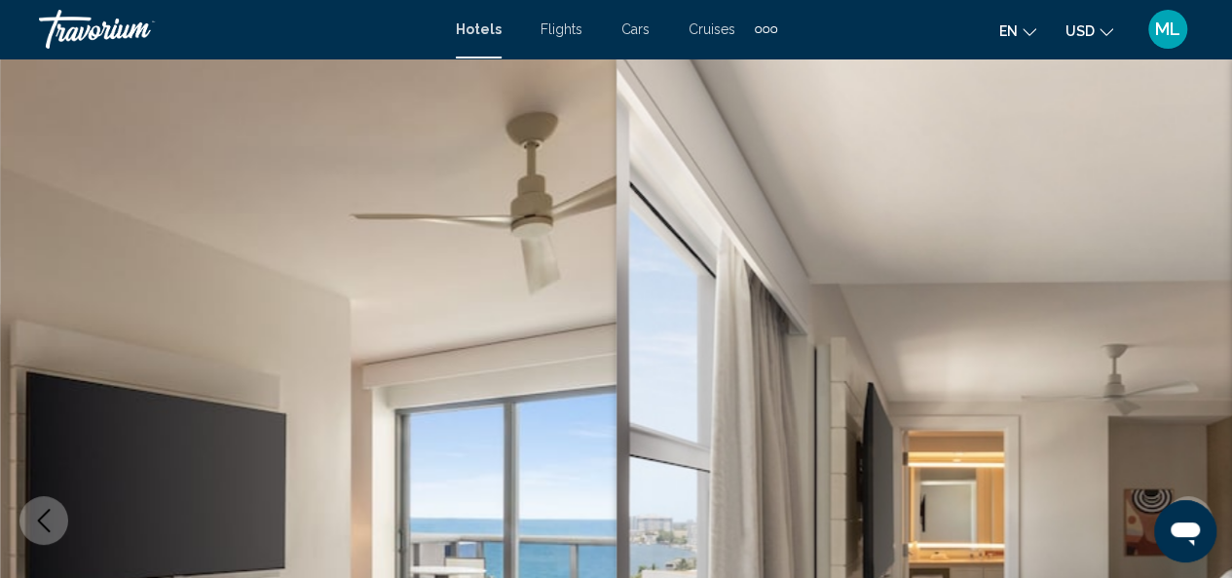
scroll to position [0, 0]
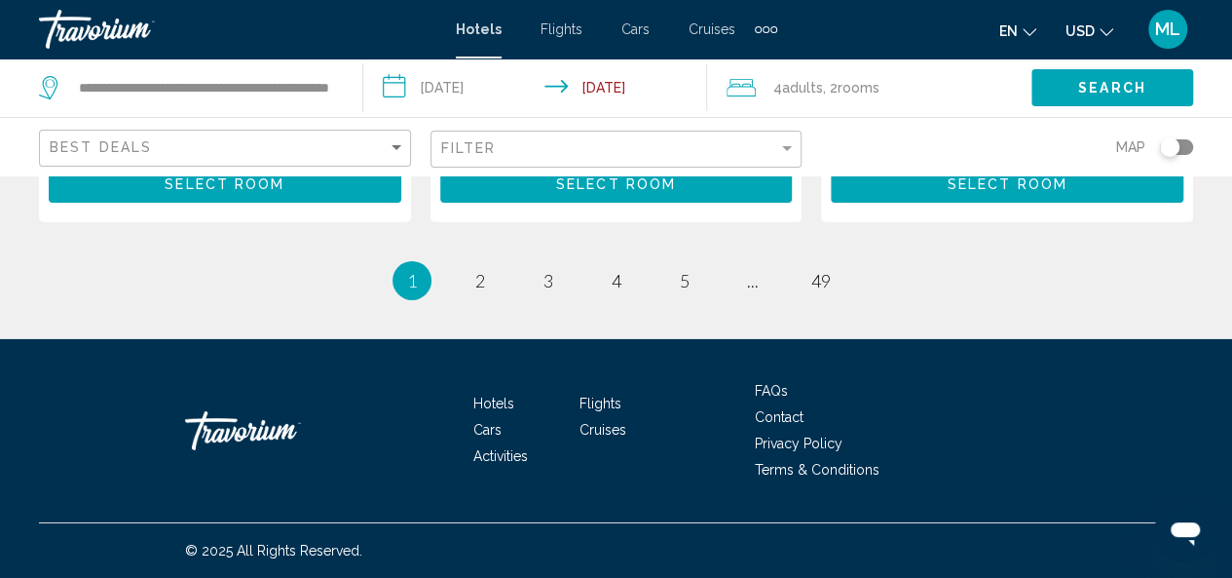
scroll to position [3066, 0]
click at [479, 279] on span "2" at bounding box center [480, 280] width 10 height 21
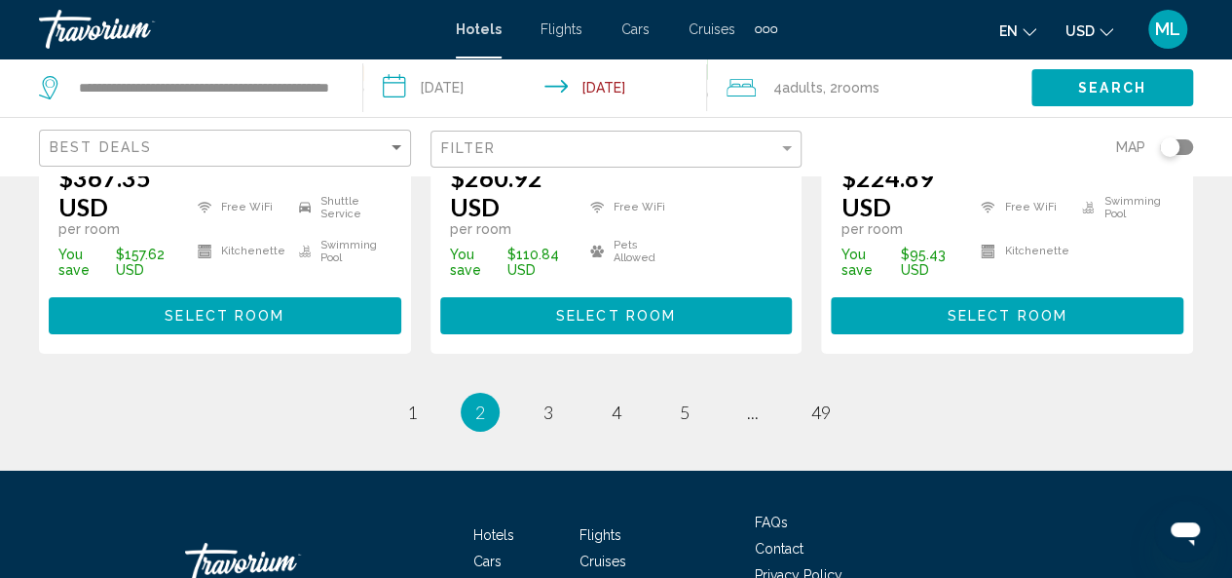
scroll to position [3105, 0]
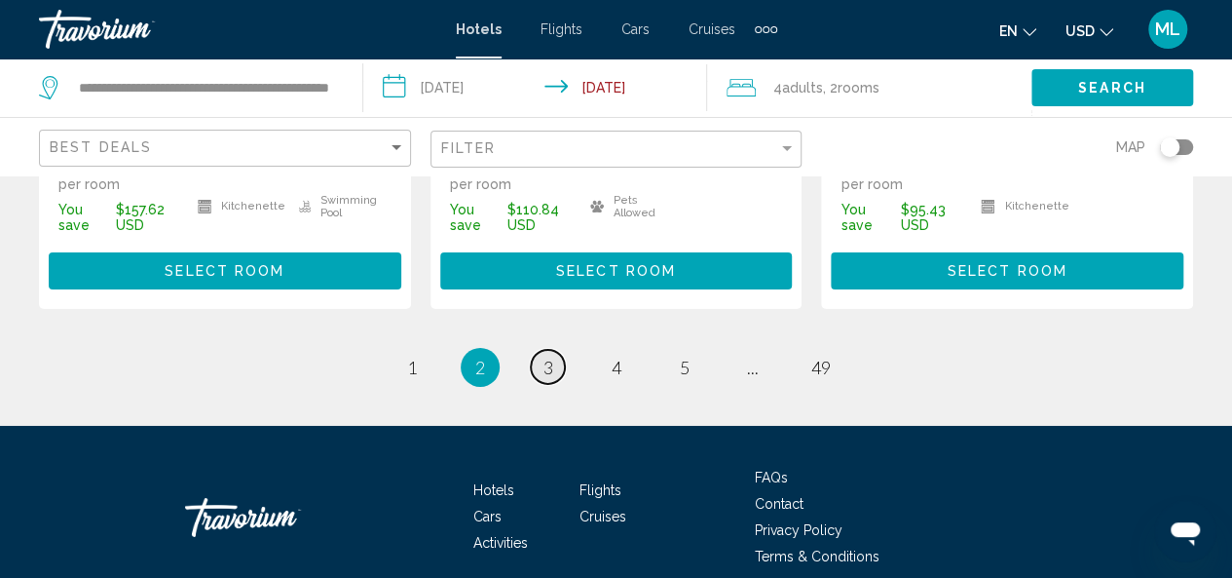
click at [549, 357] on span "3" at bounding box center [549, 367] width 10 height 21
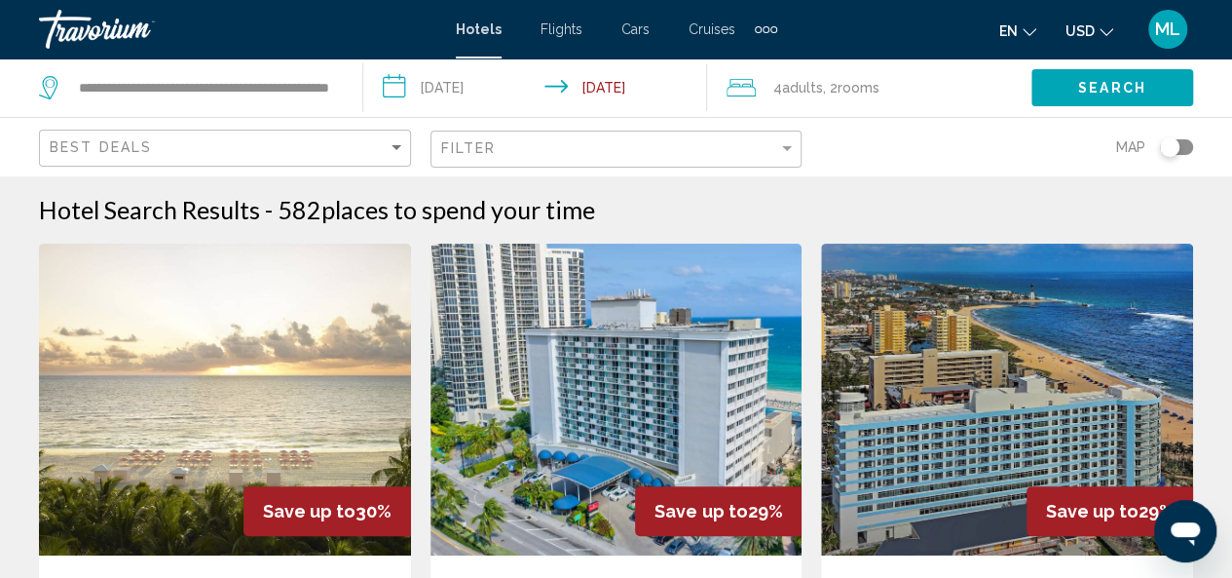
click at [341, 93] on div "**********" at bounding box center [191, 87] width 304 height 58
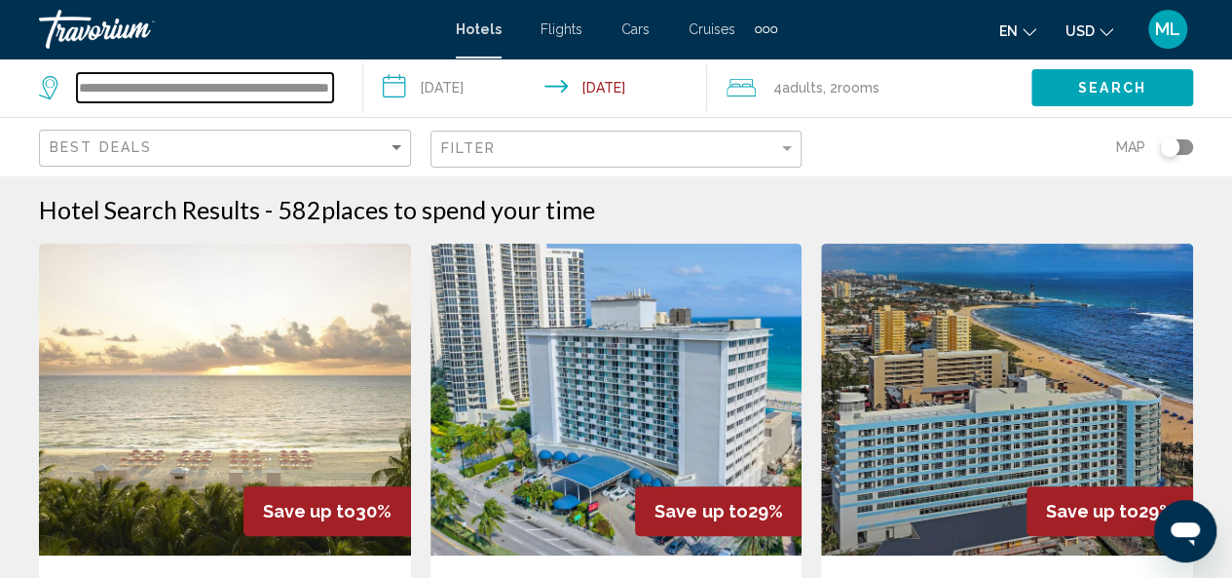
click at [292, 84] on input "**********" at bounding box center [205, 87] width 256 height 29
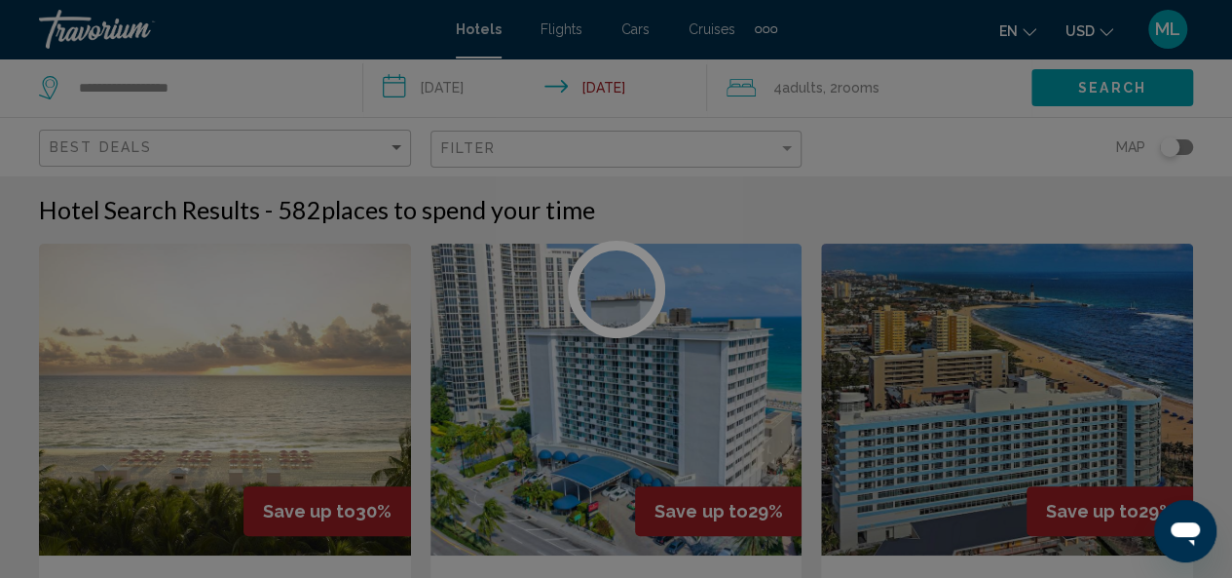
click at [292, 84] on div at bounding box center [616, 289] width 1232 height 578
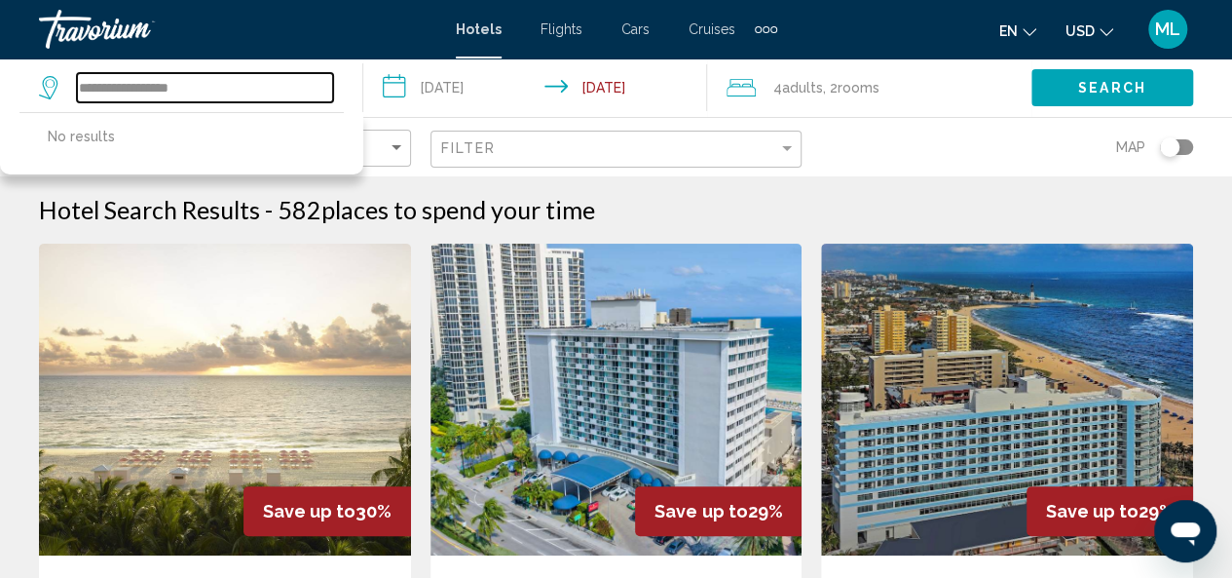
click at [282, 84] on input "**********" at bounding box center [205, 87] width 256 height 29
type input "*"
click at [98, 81] on input "********" at bounding box center [205, 87] width 256 height 29
click at [178, 88] on input "*********" at bounding box center [205, 87] width 256 height 29
type input "*"
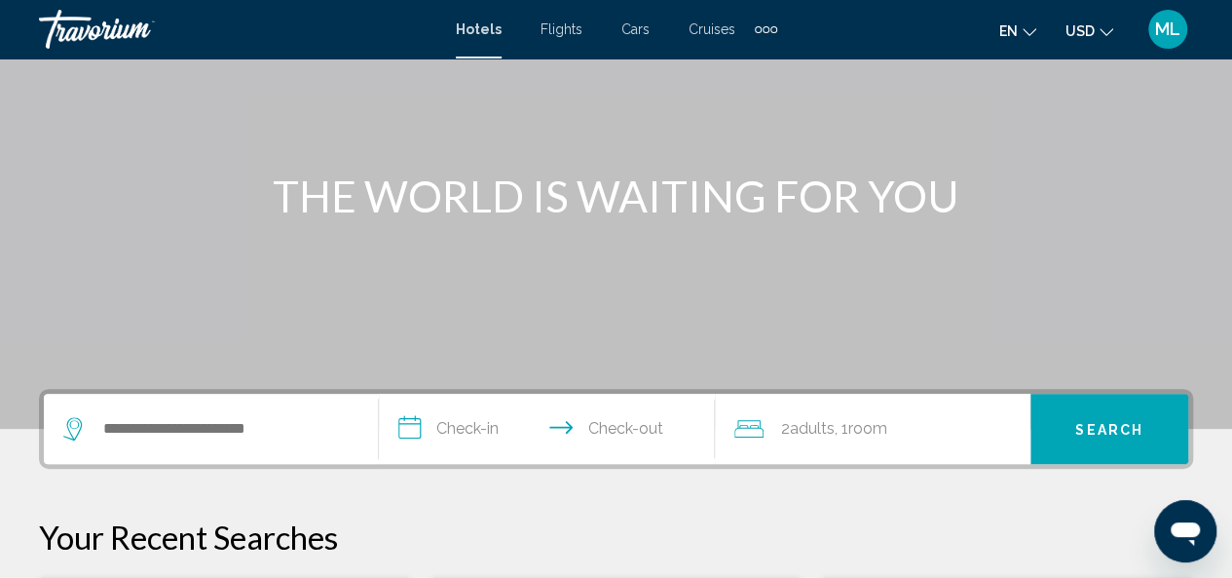
scroll to position [195, 0]
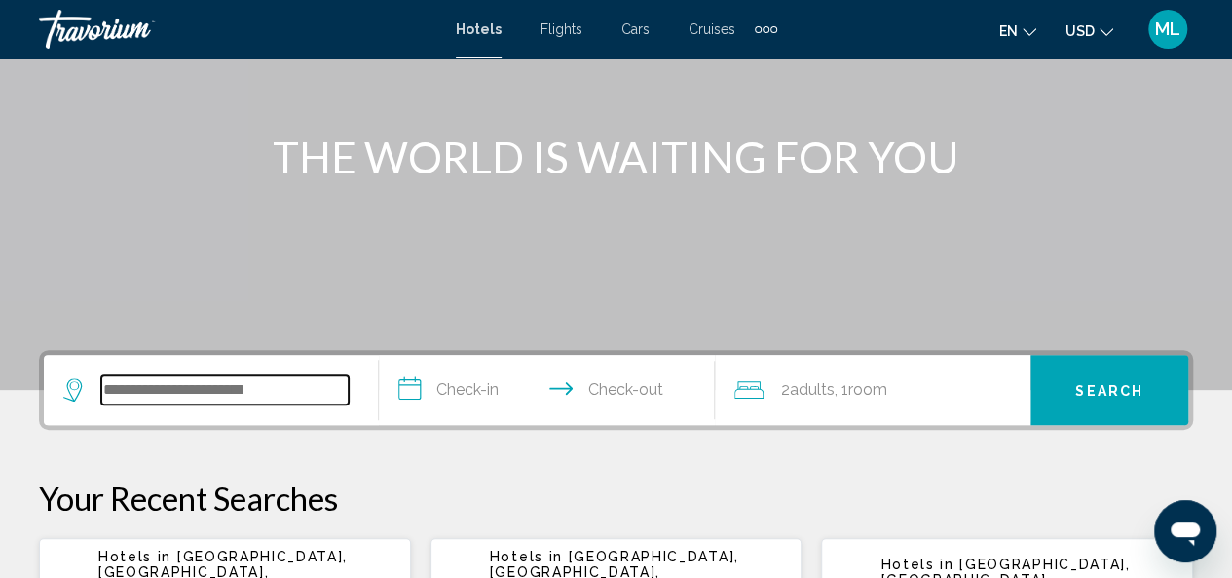
click at [207, 396] on input "Search widget" at bounding box center [224, 389] width 247 height 29
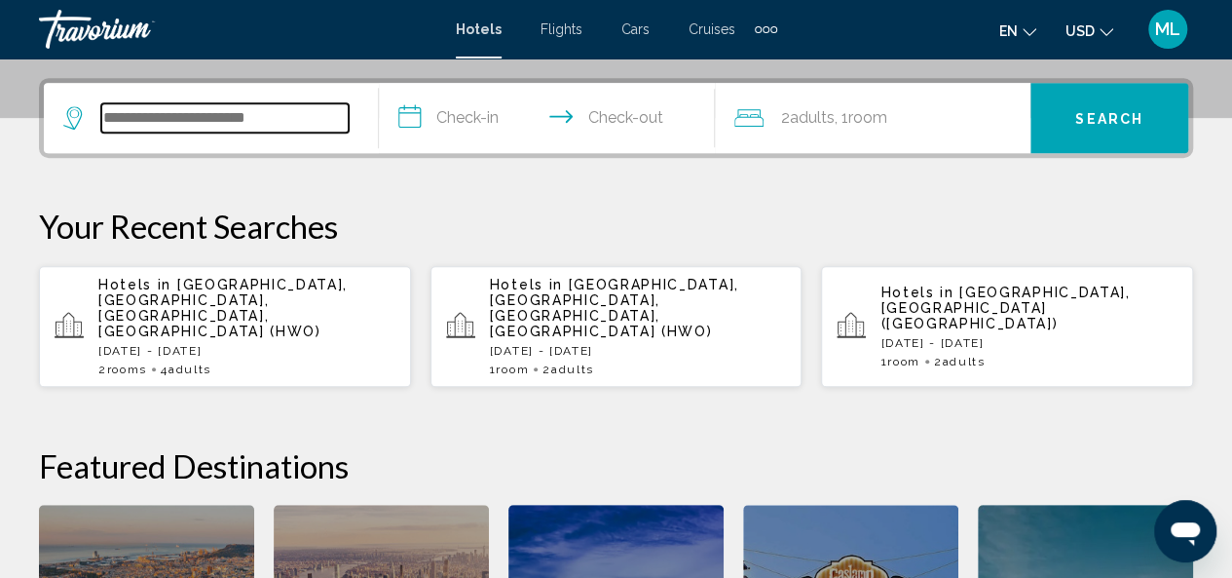
scroll to position [481, 0]
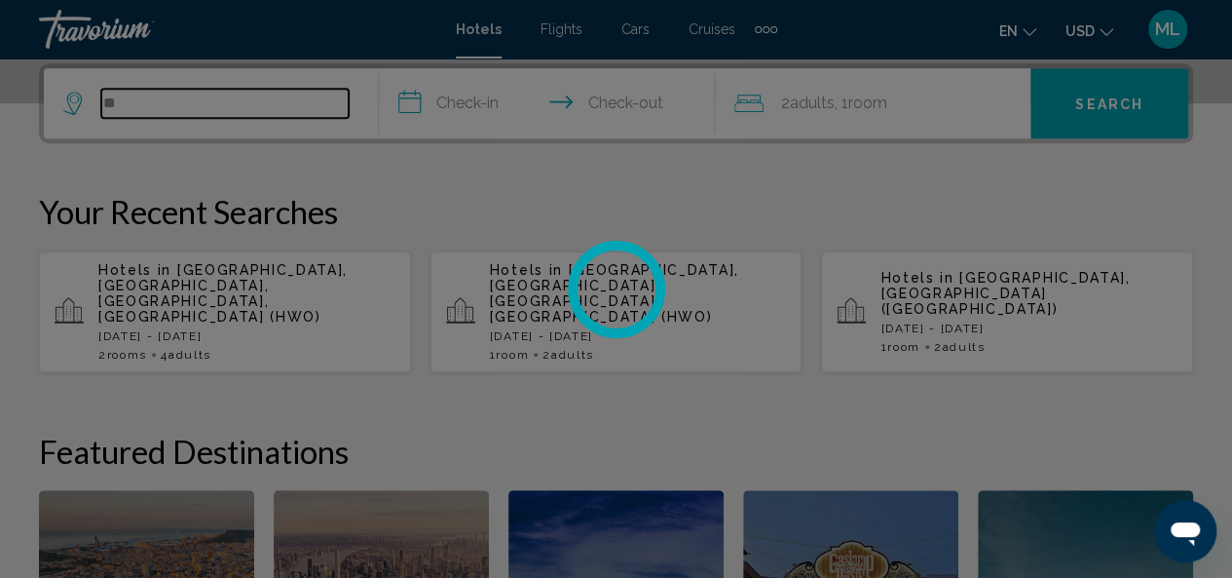
type input "*"
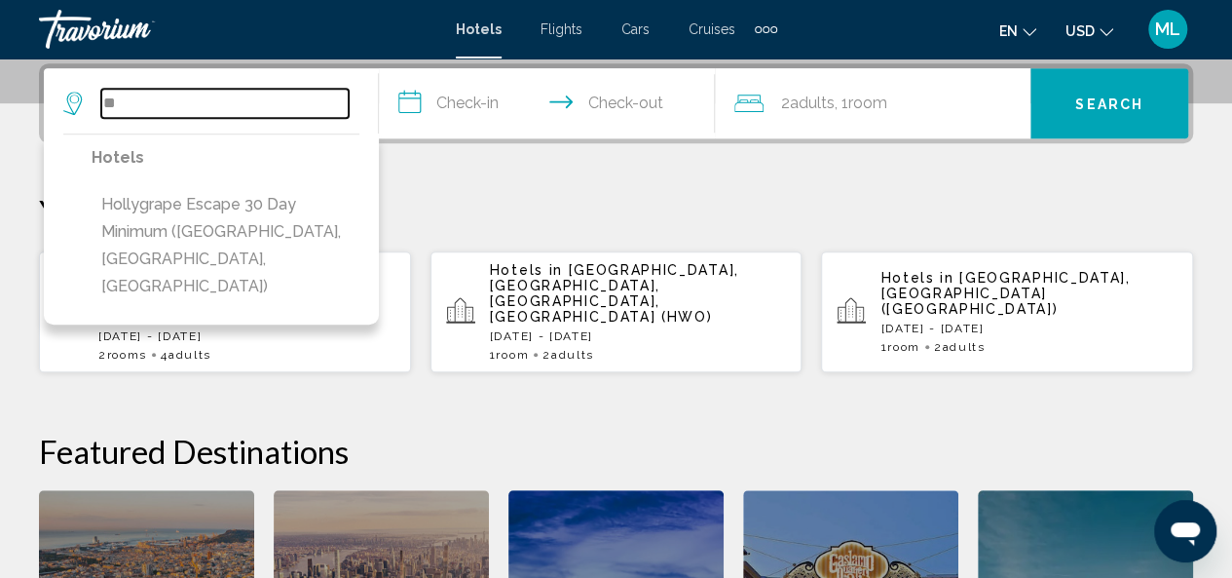
type input "*"
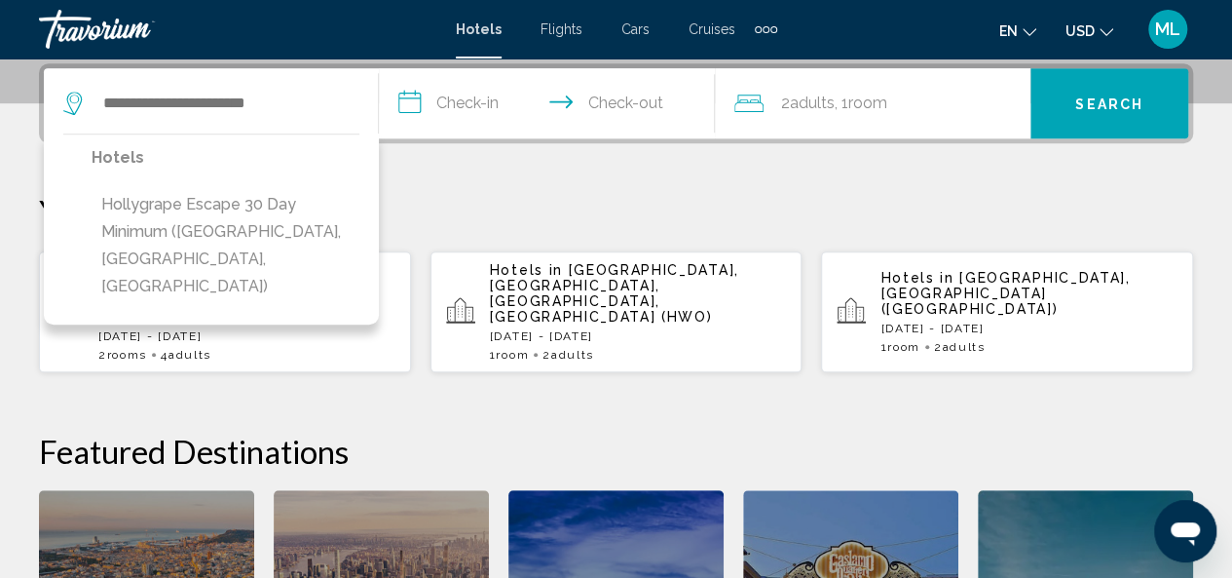
click at [281, 24] on link "Travorium" at bounding box center [237, 29] width 397 height 39
